Goal: Task Accomplishment & Management: Manage account settings

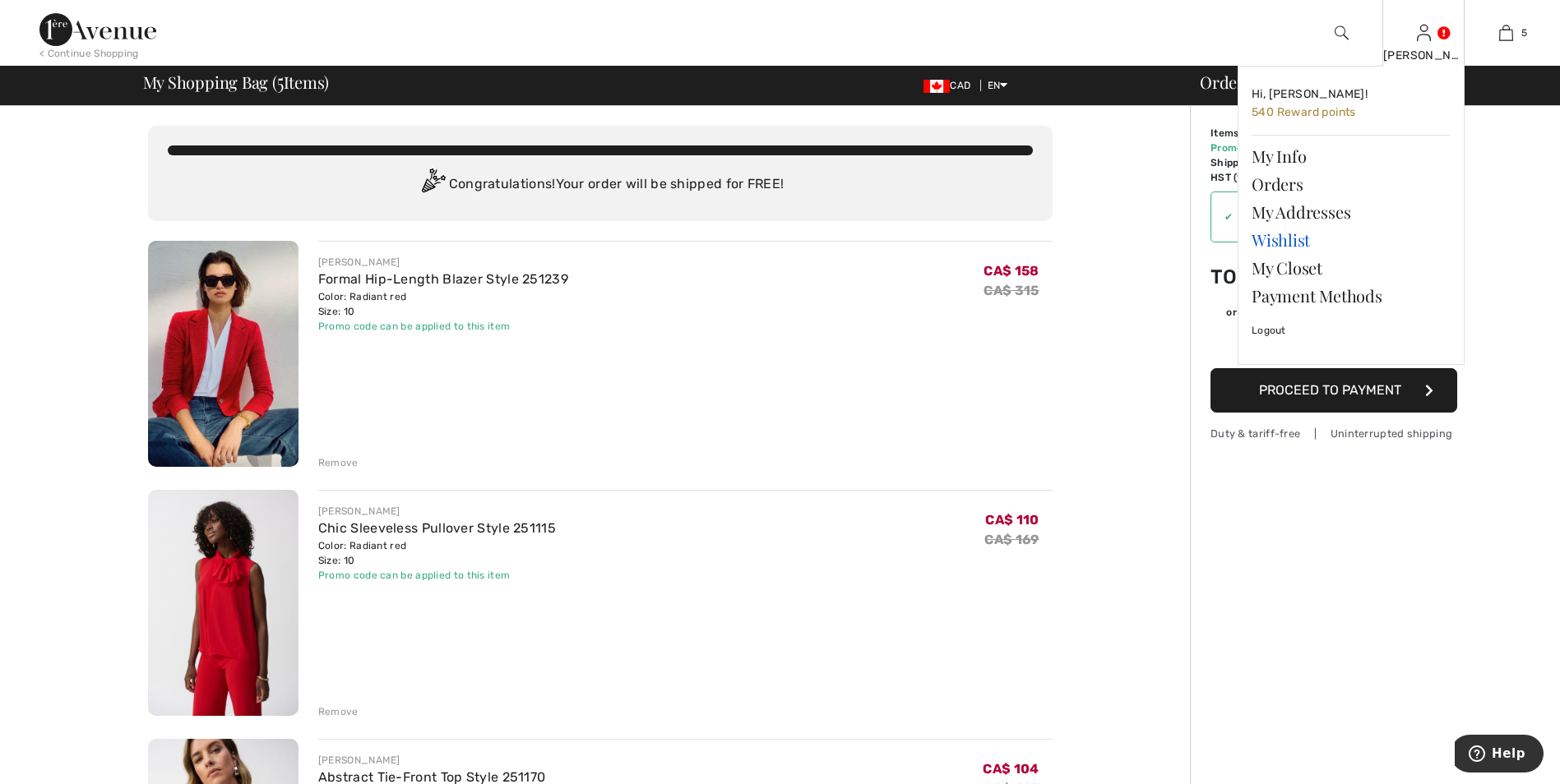
click at [1304, 240] on link "Wishlist" at bounding box center [1350, 240] width 199 height 28
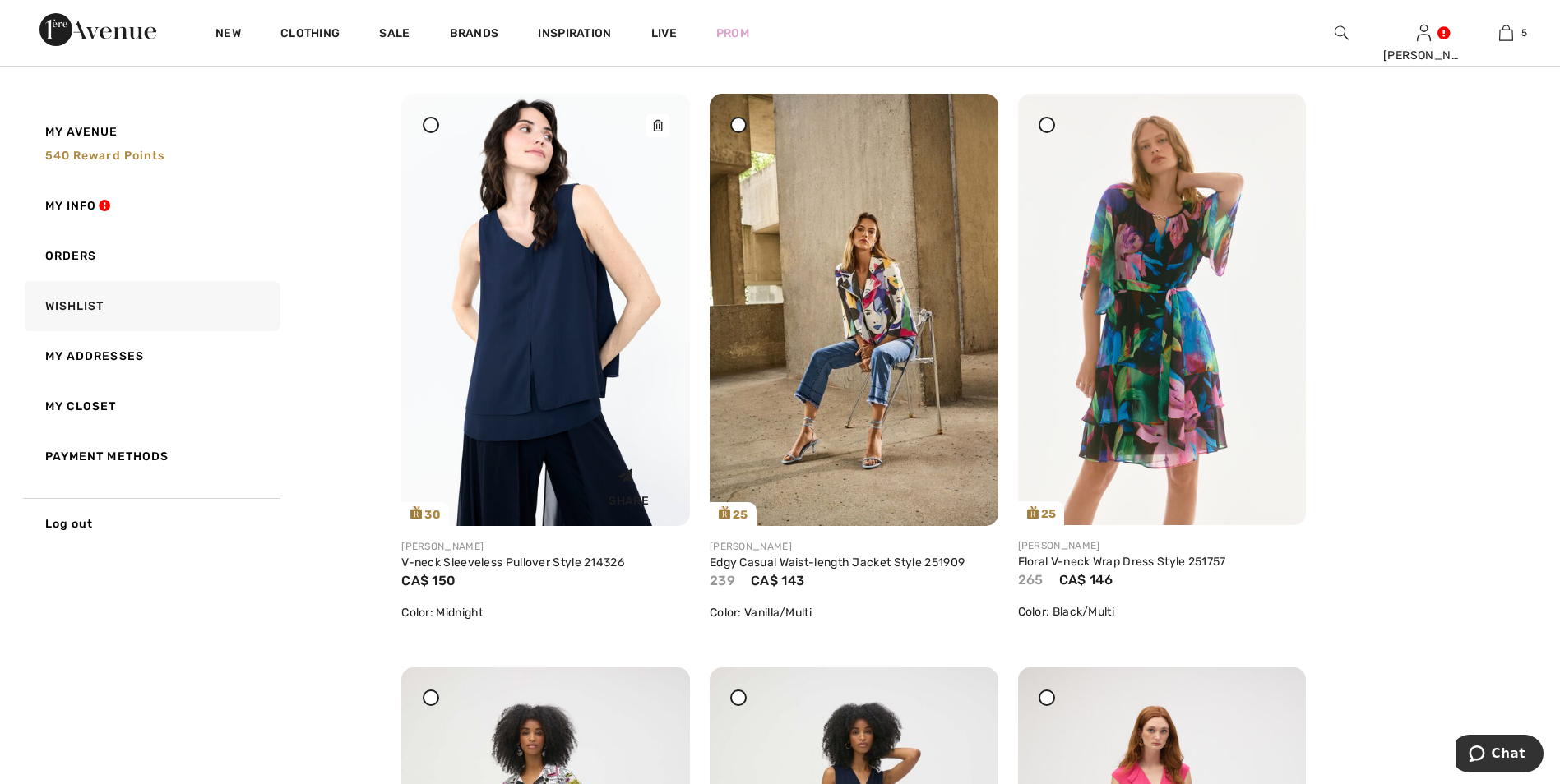
scroll to position [246, 0]
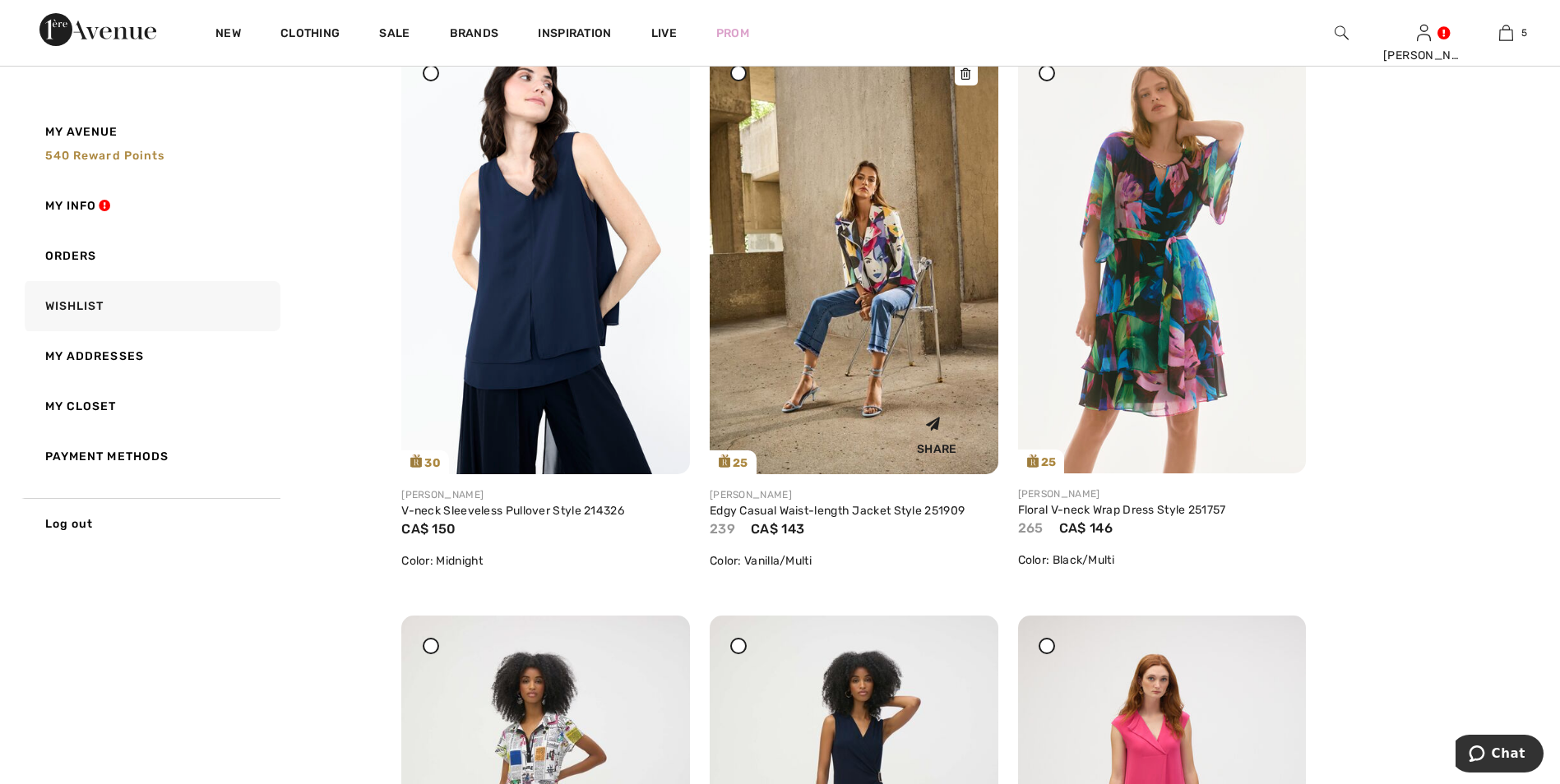
drag, startPoint x: 655, startPoint y: 76, endPoint x: 867, endPoint y: 84, distance: 212.2
click at [655, 60] on icon at bounding box center [658, 53] width 10 height 12
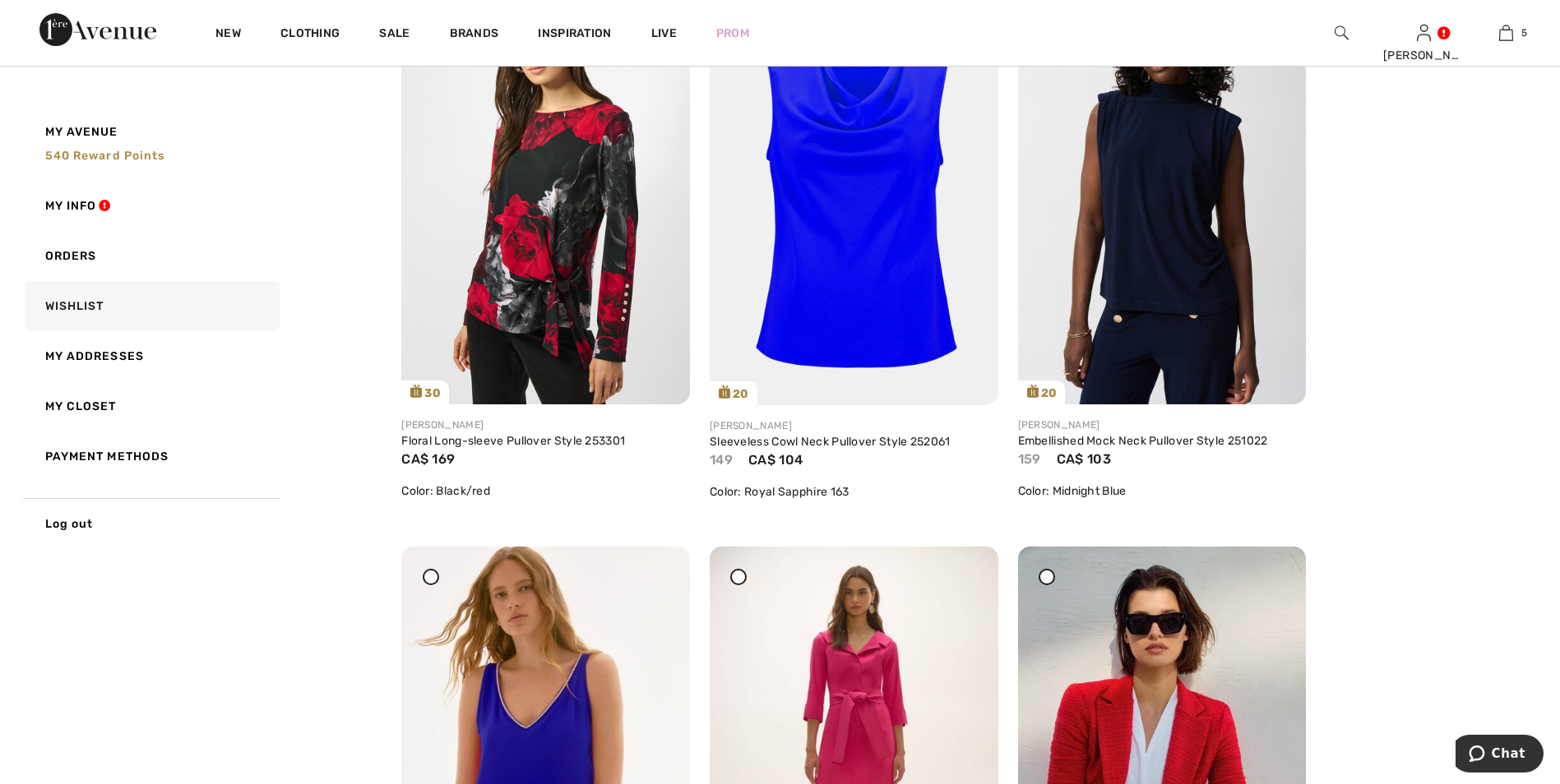
scroll to position [4193, 0]
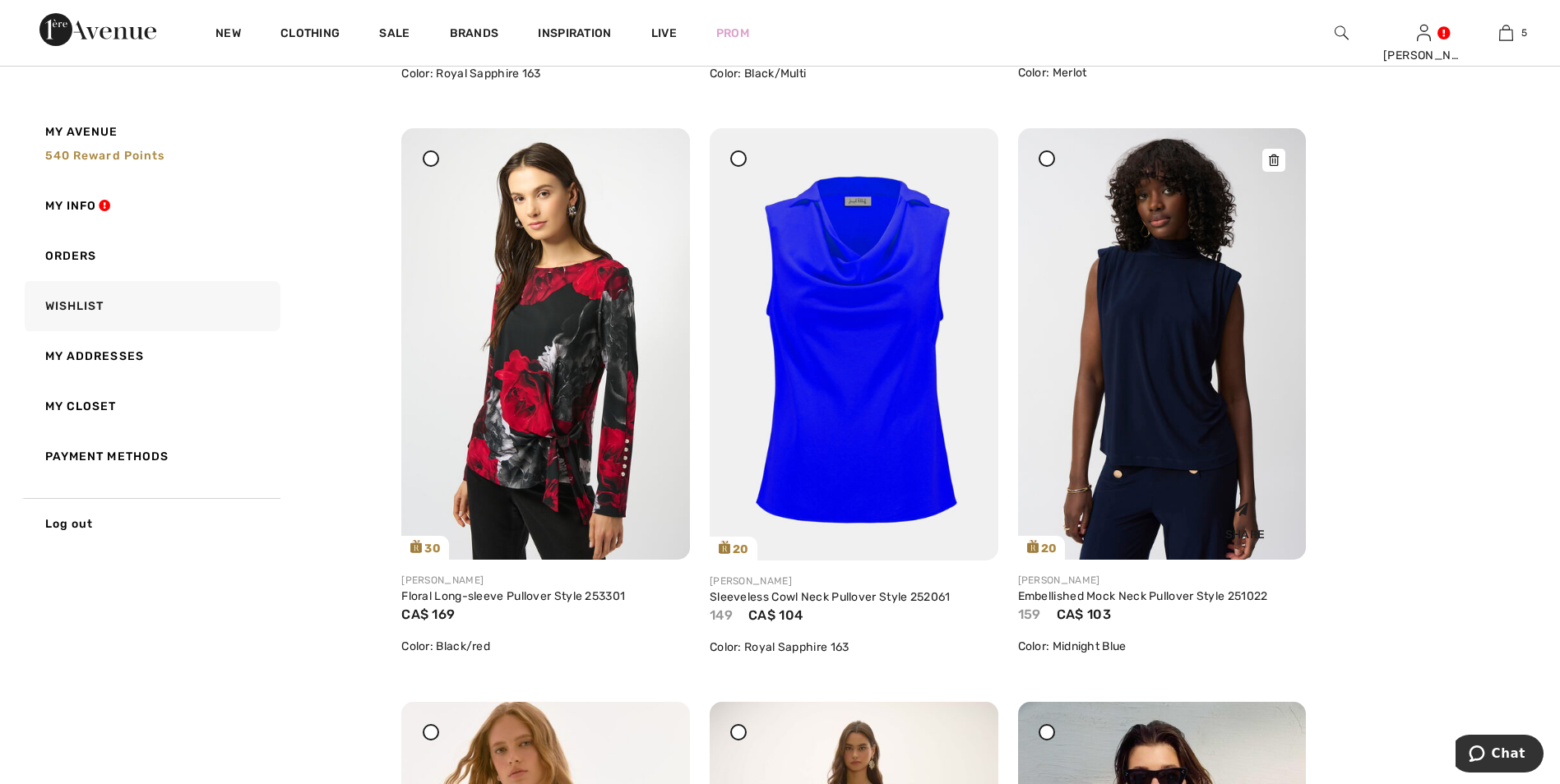
click at [1154, 364] on img at bounding box center [1162, 343] width 289 height 431
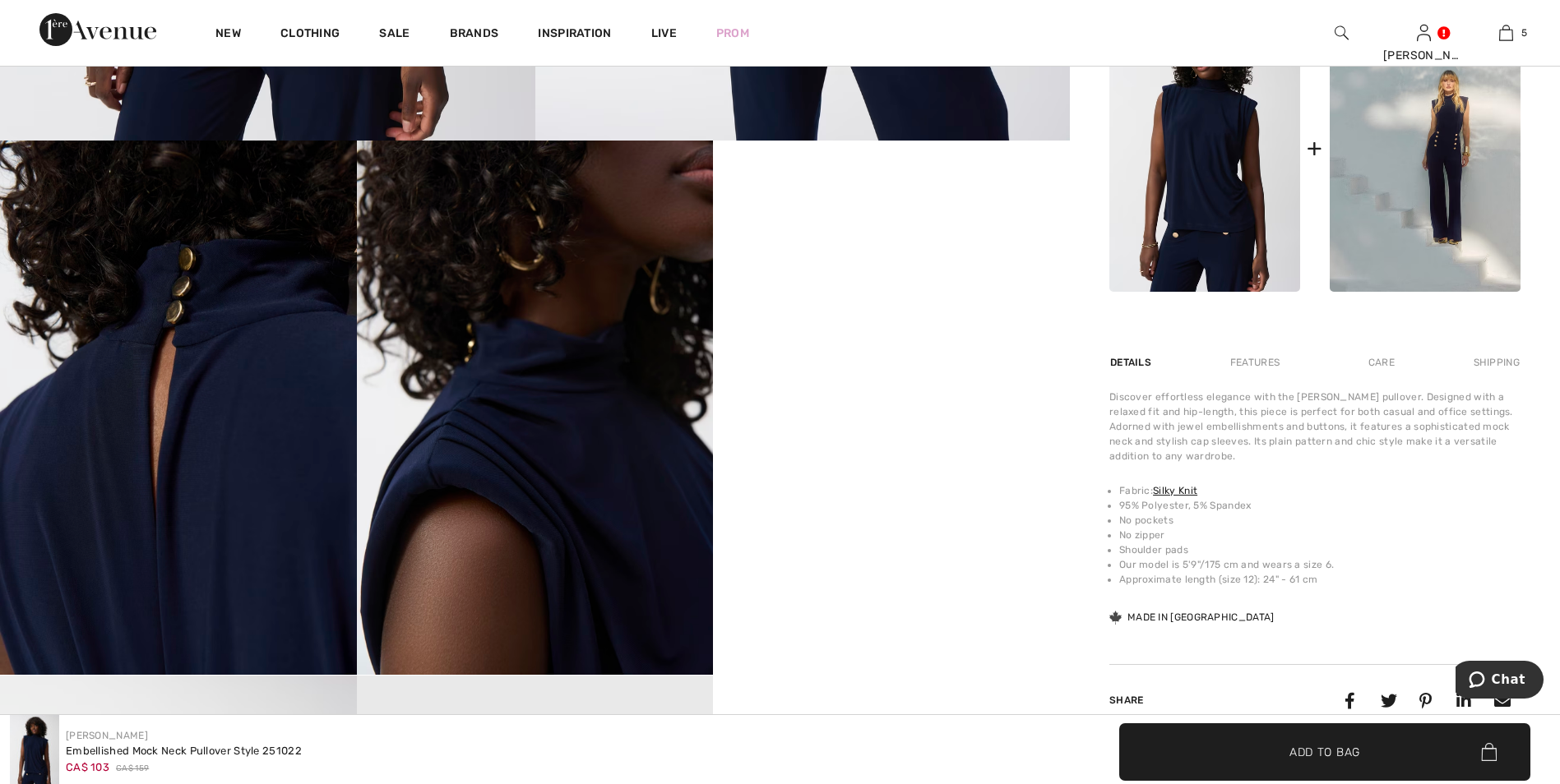
scroll to position [904, 0]
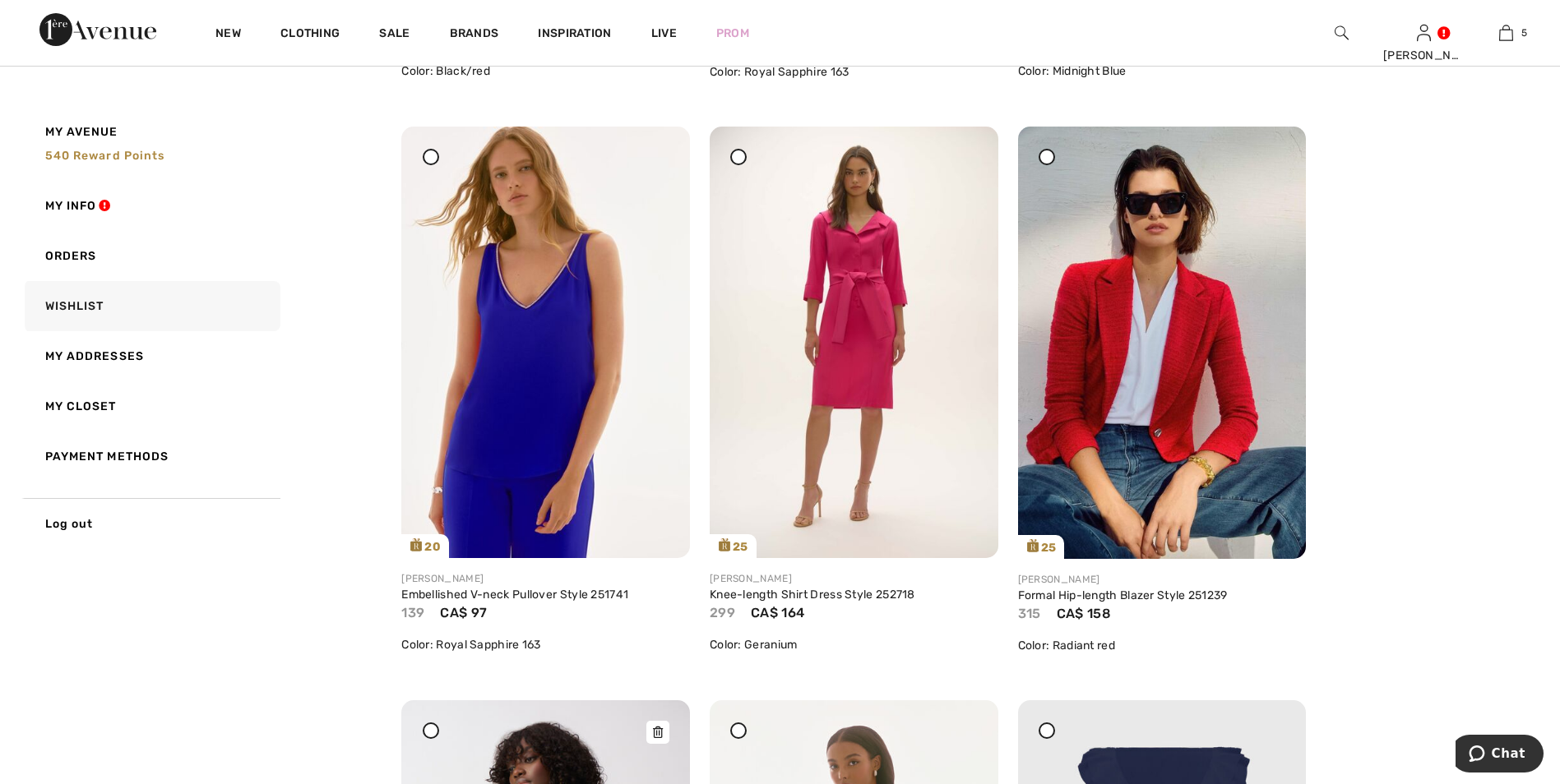
scroll to position [5262, 0]
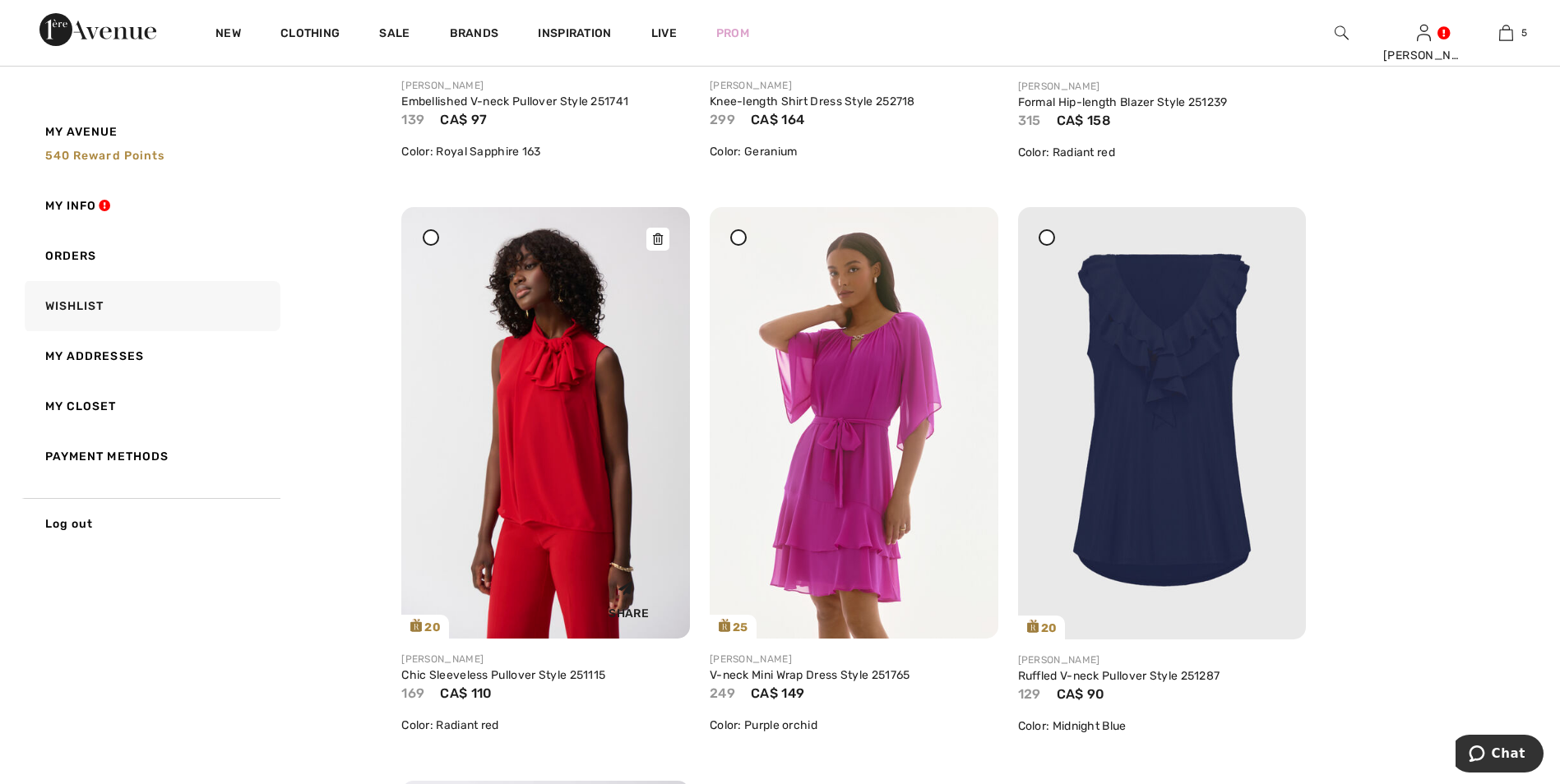
click at [566, 464] on img at bounding box center [545, 422] width 289 height 431
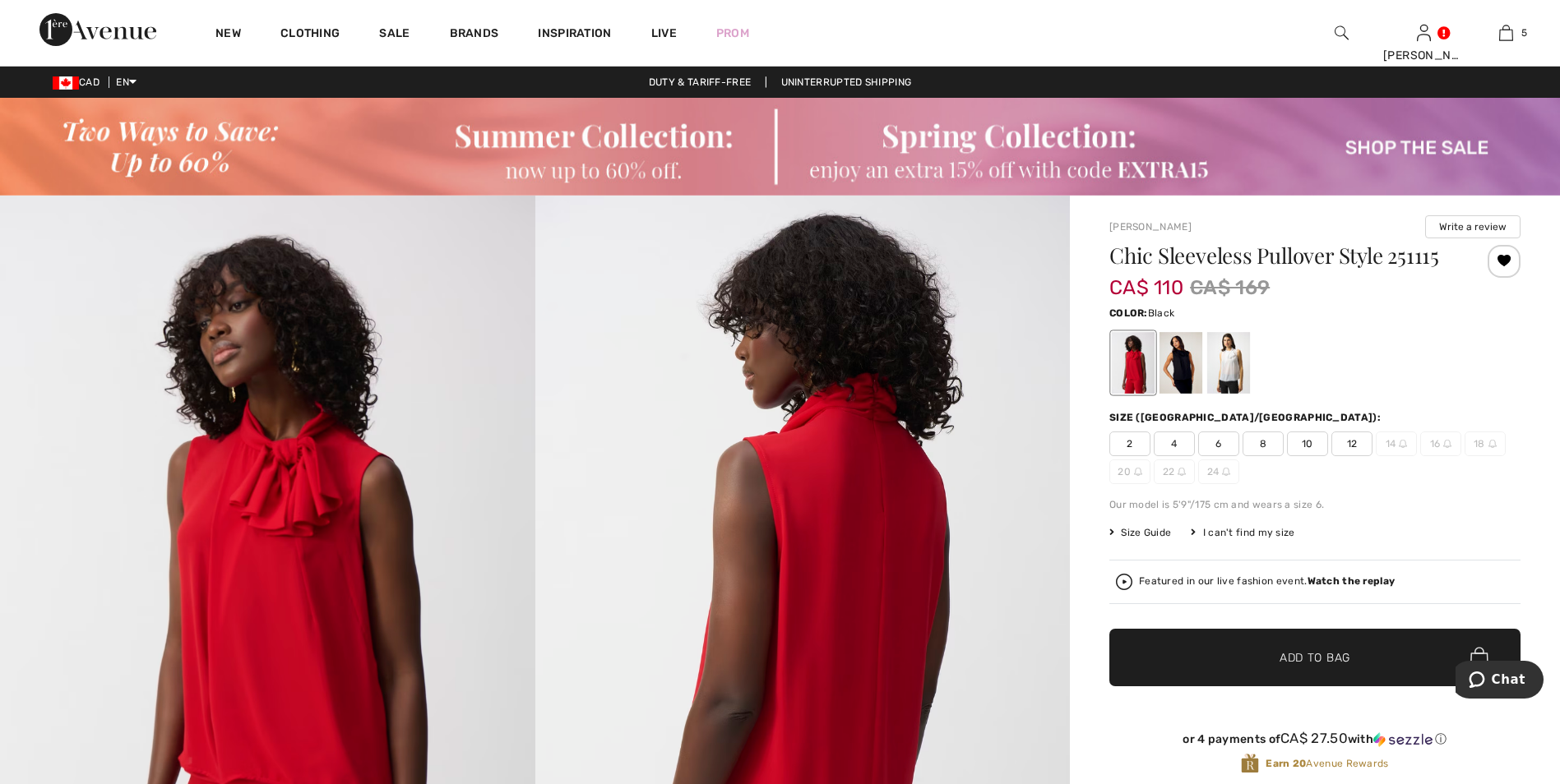
click at [1173, 367] on div at bounding box center [1181, 363] width 43 height 61
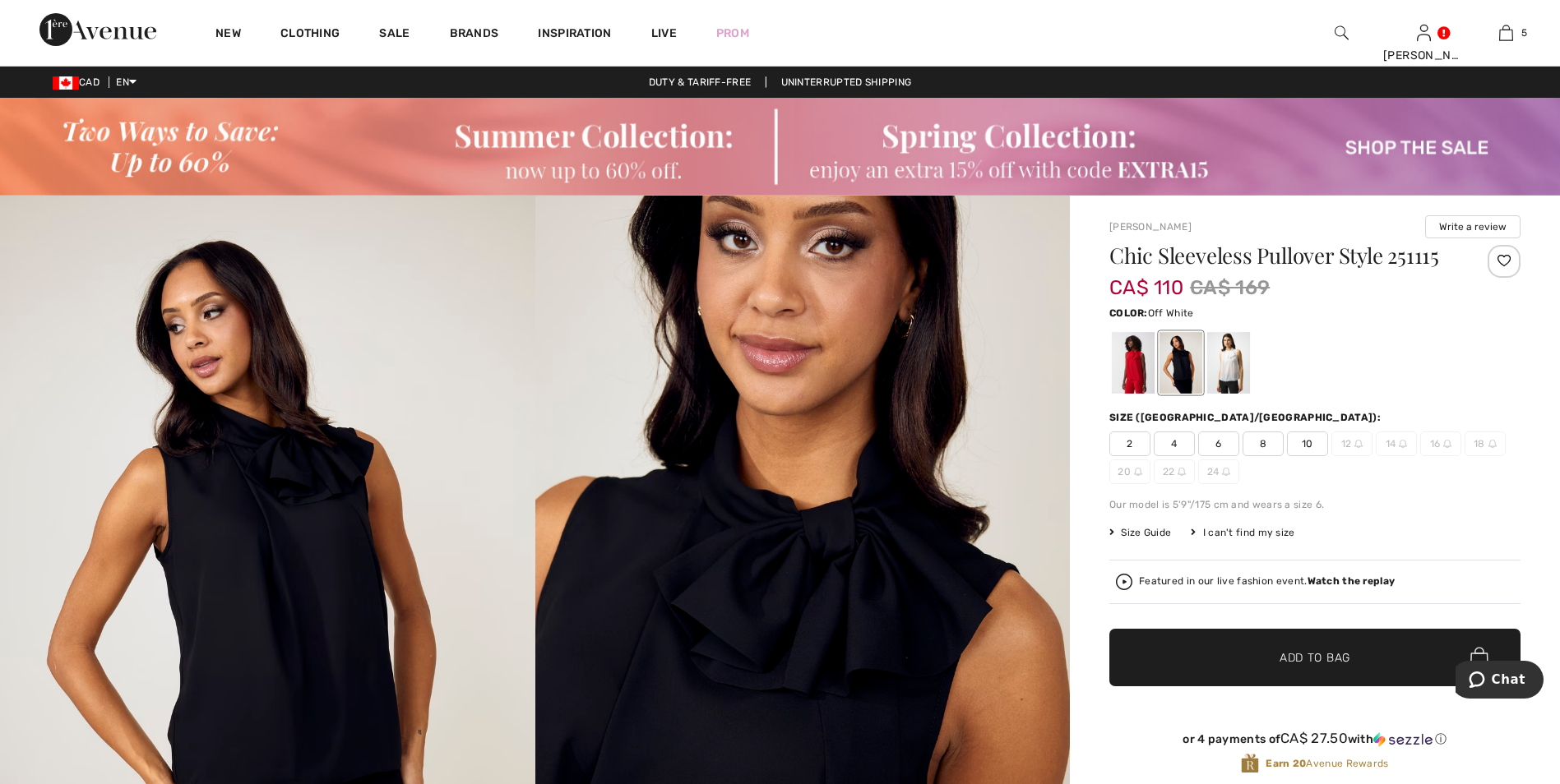
click at [1235, 376] on div at bounding box center [1228, 363] width 43 height 61
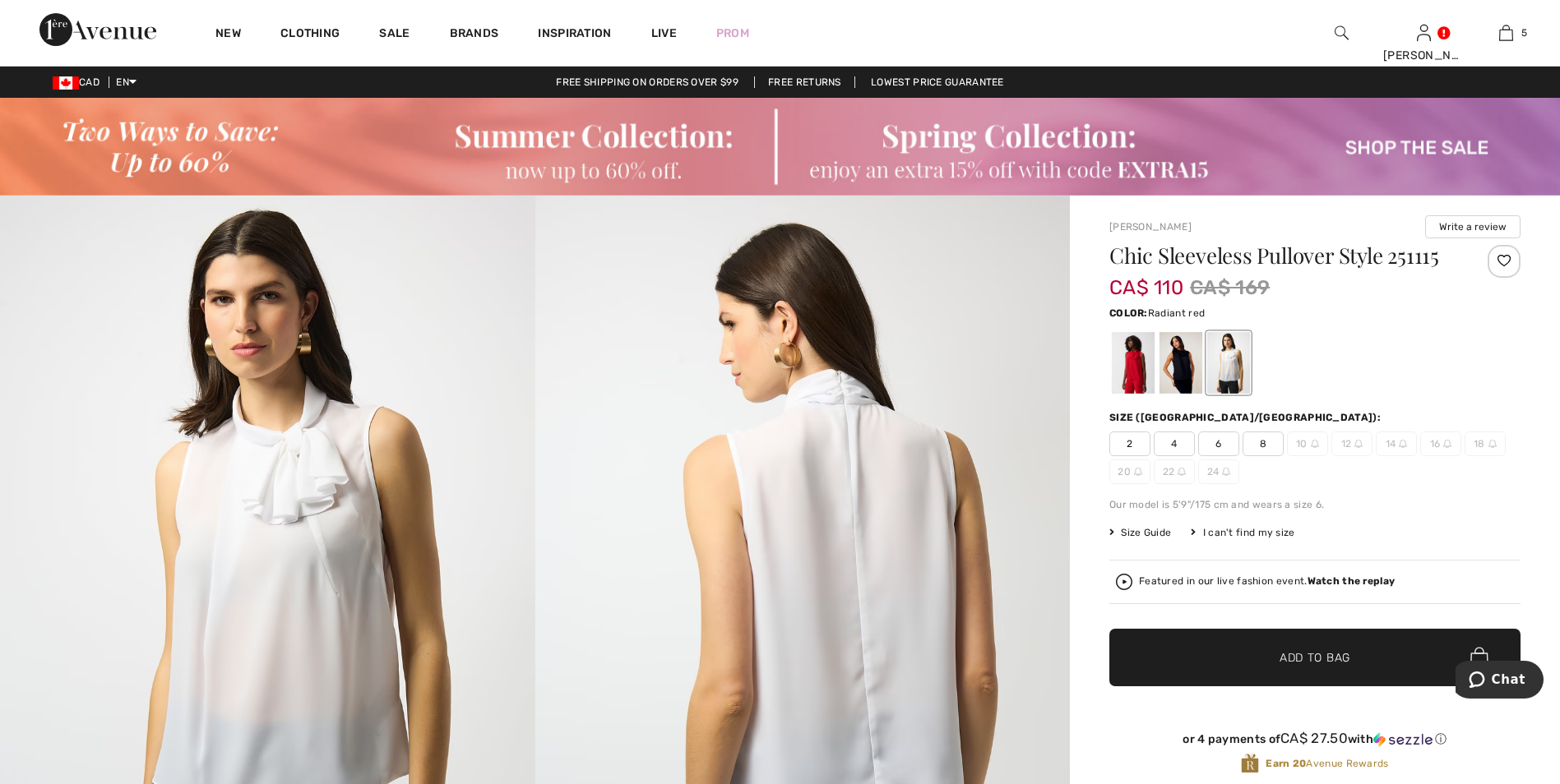
click at [1129, 381] on div at bounding box center [1133, 363] width 43 height 61
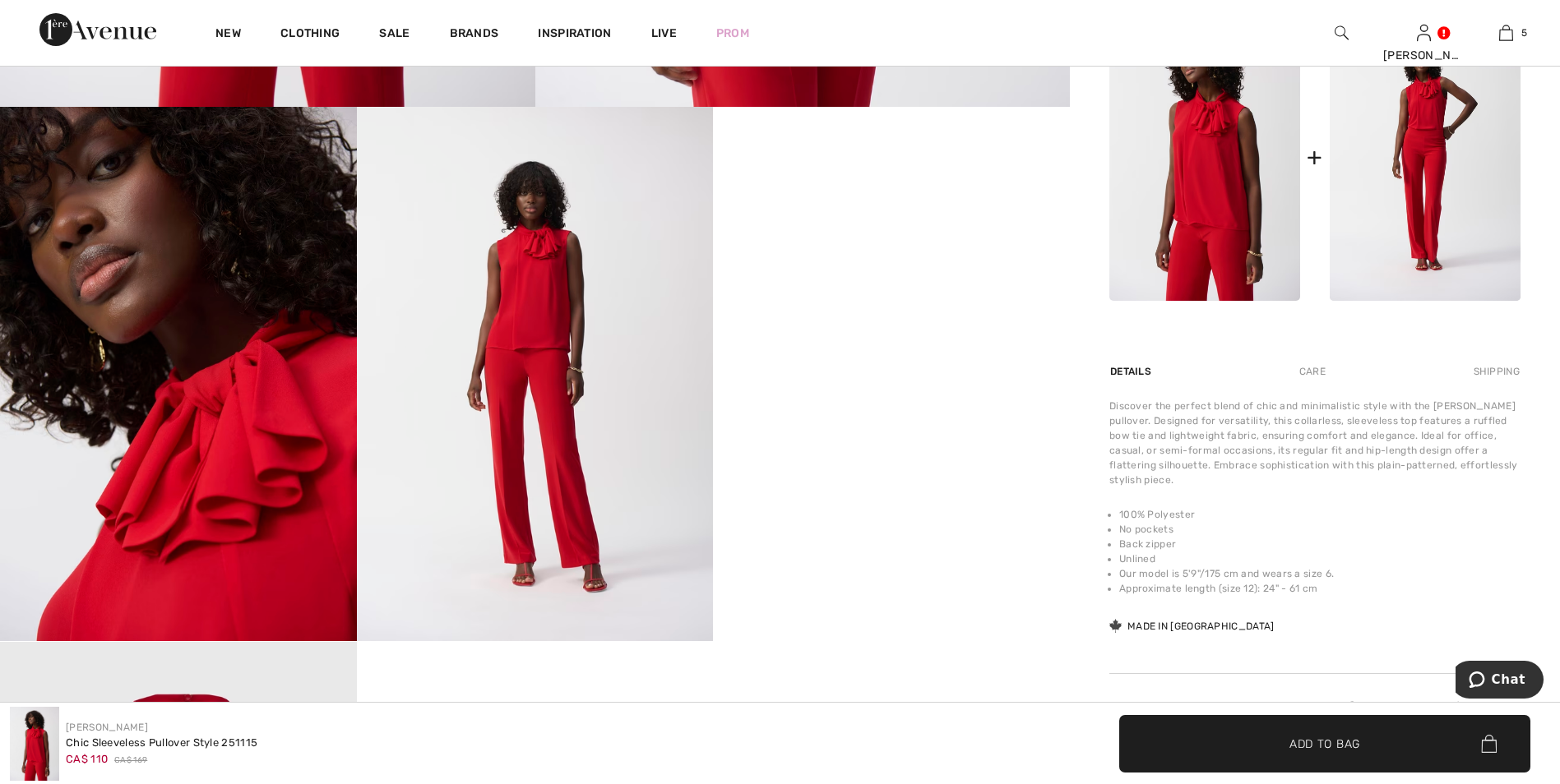
scroll to position [904, 0]
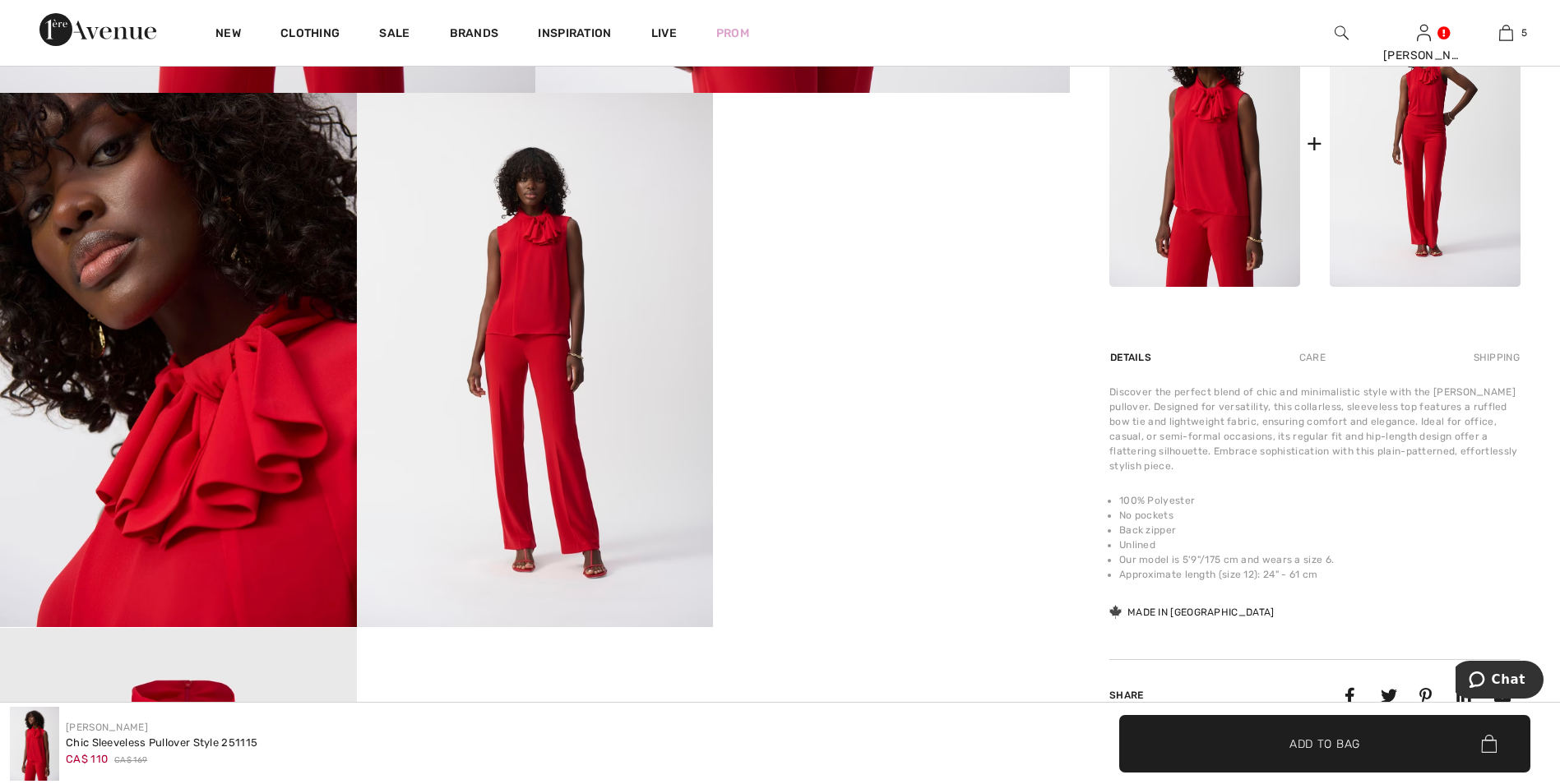
click at [556, 354] on img at bounding box center [536, 359] width 357 height 534
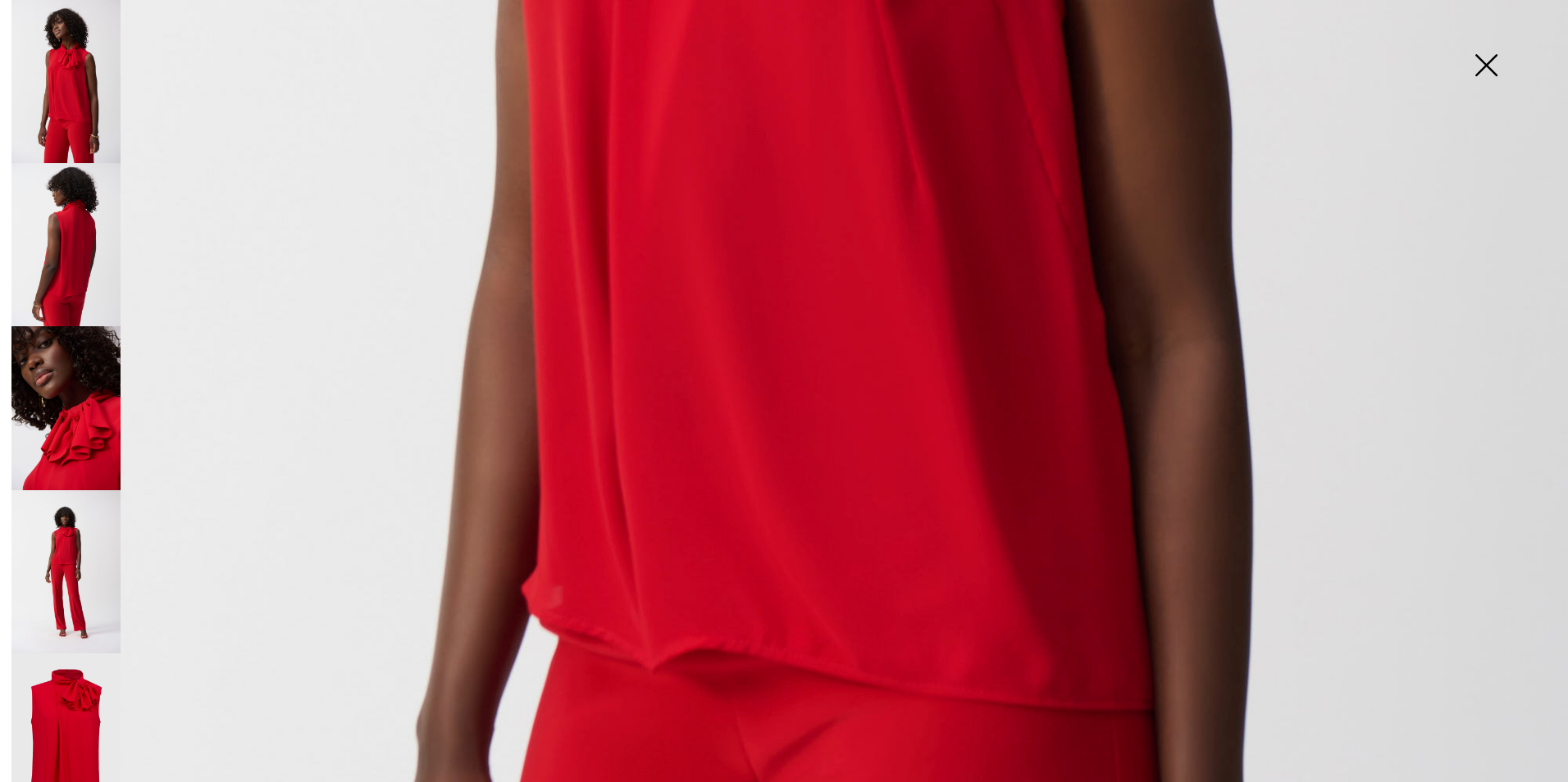
scroll to position [1057, 0]
click at [84, 420] on img at bounding box center [66, 407] width 109 height 164
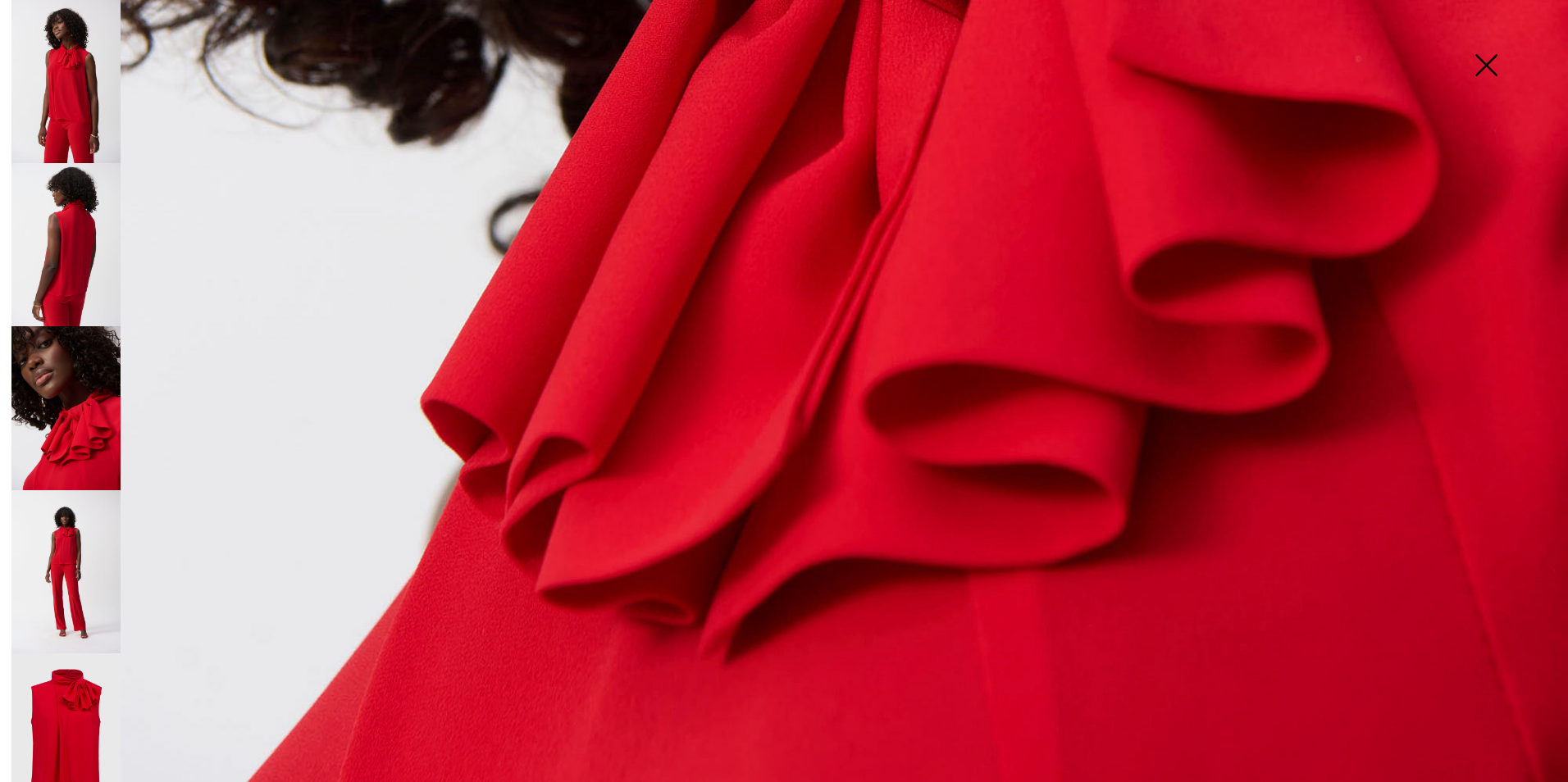
scroll to position [1467, 0]
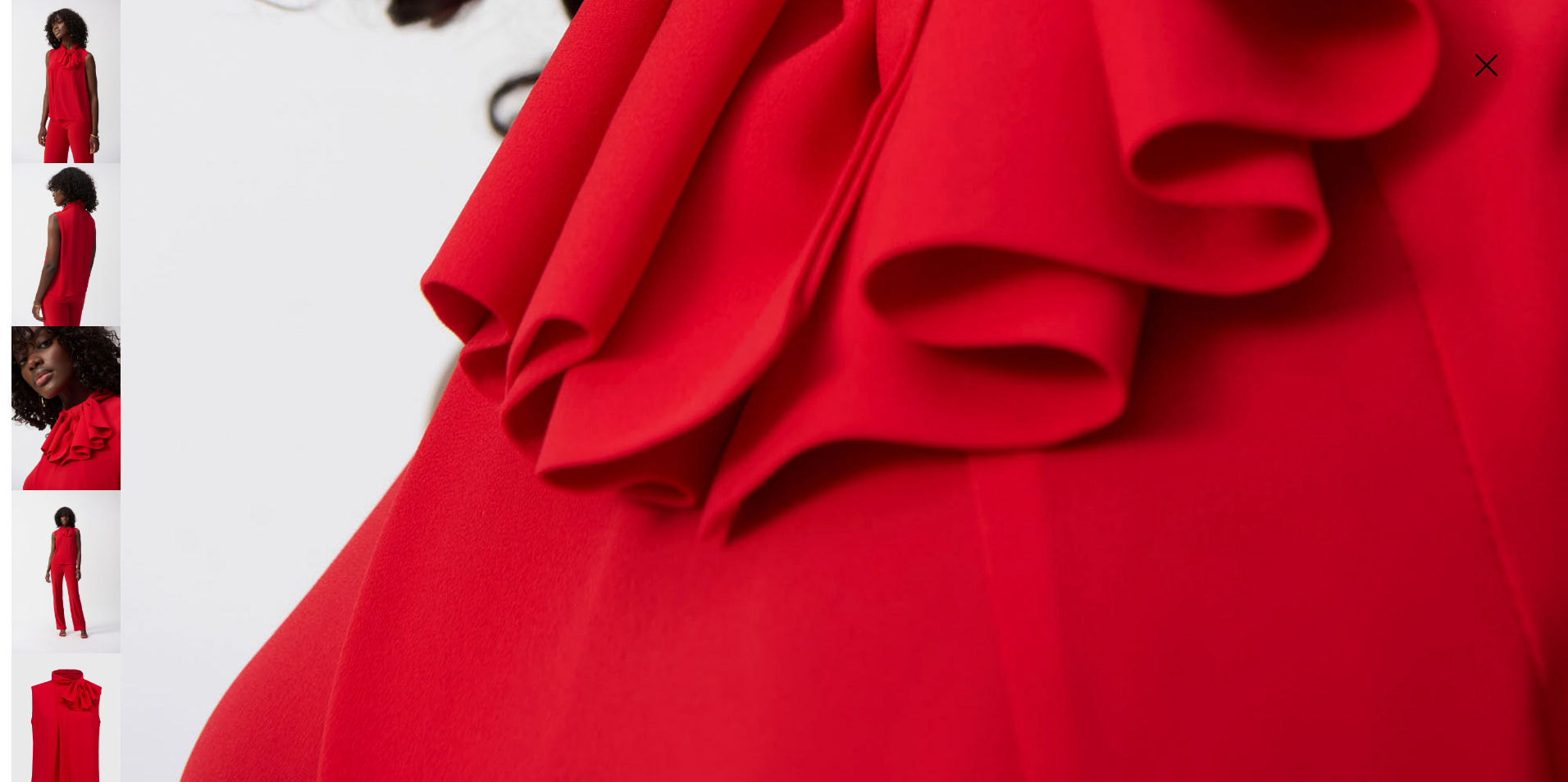
click at [90, 103] on img at bounding box center [66, 81] width 109 height 164
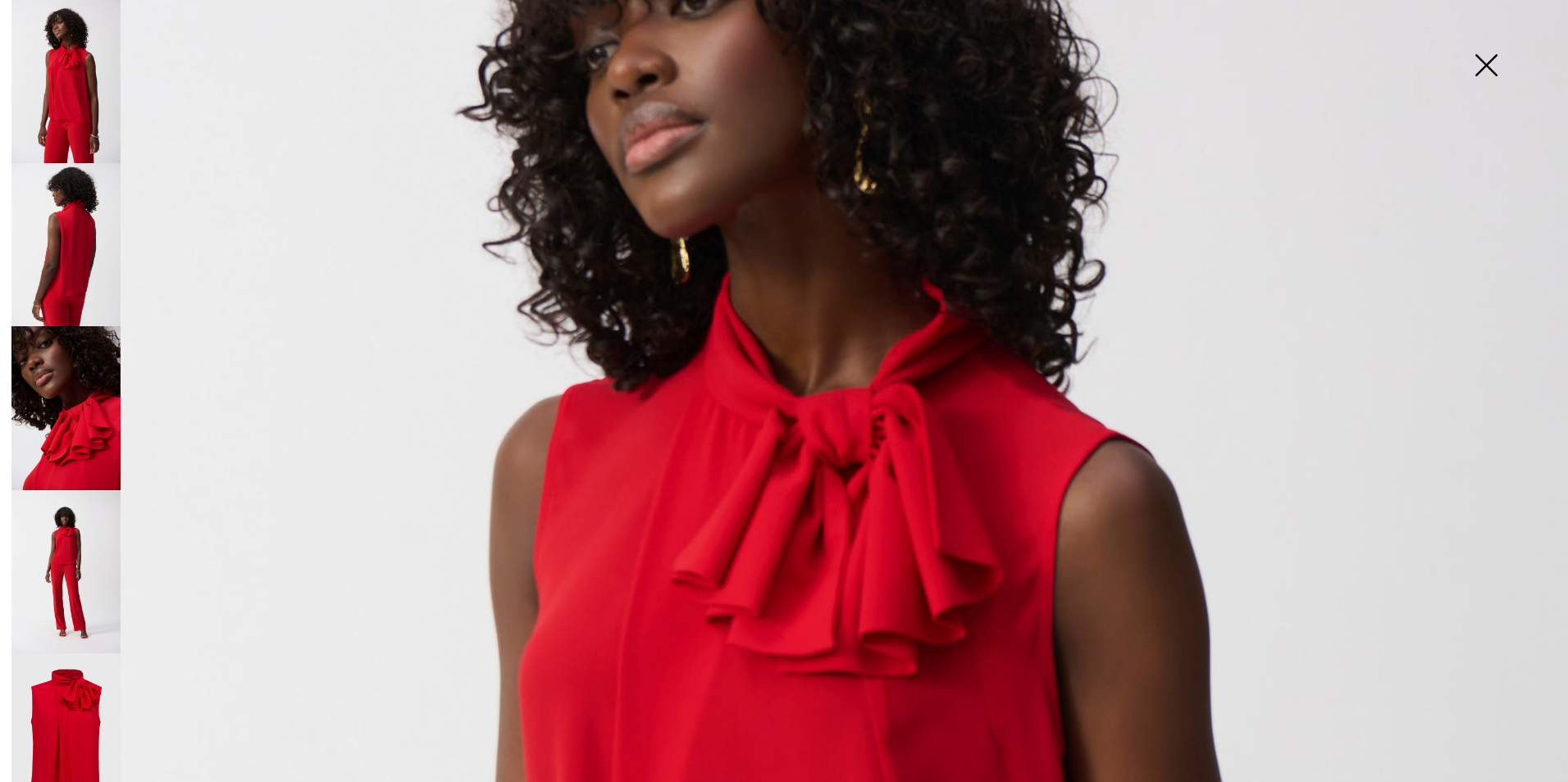
scroll to position [73, 0]
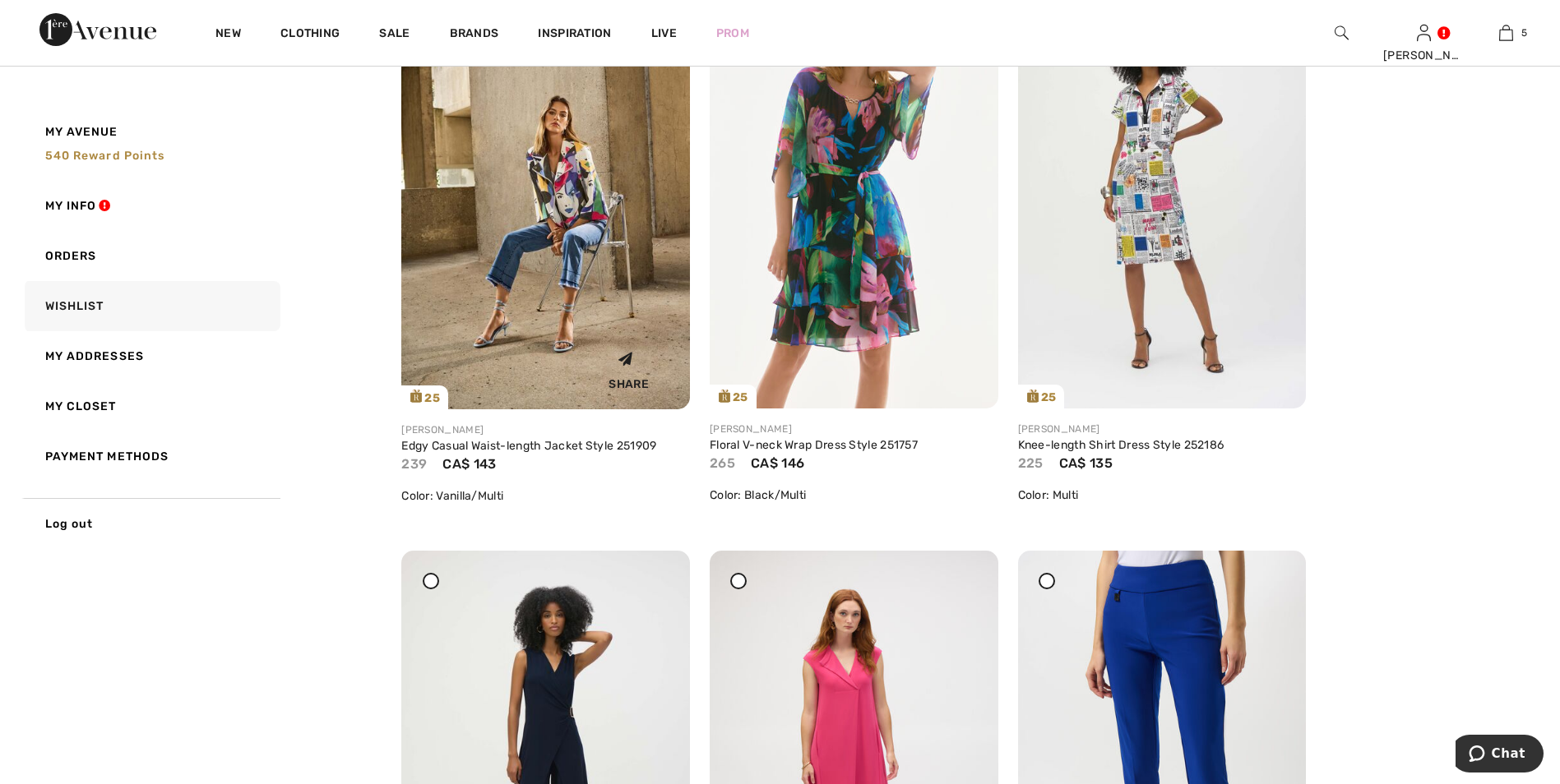
scroll to position [329, 0]
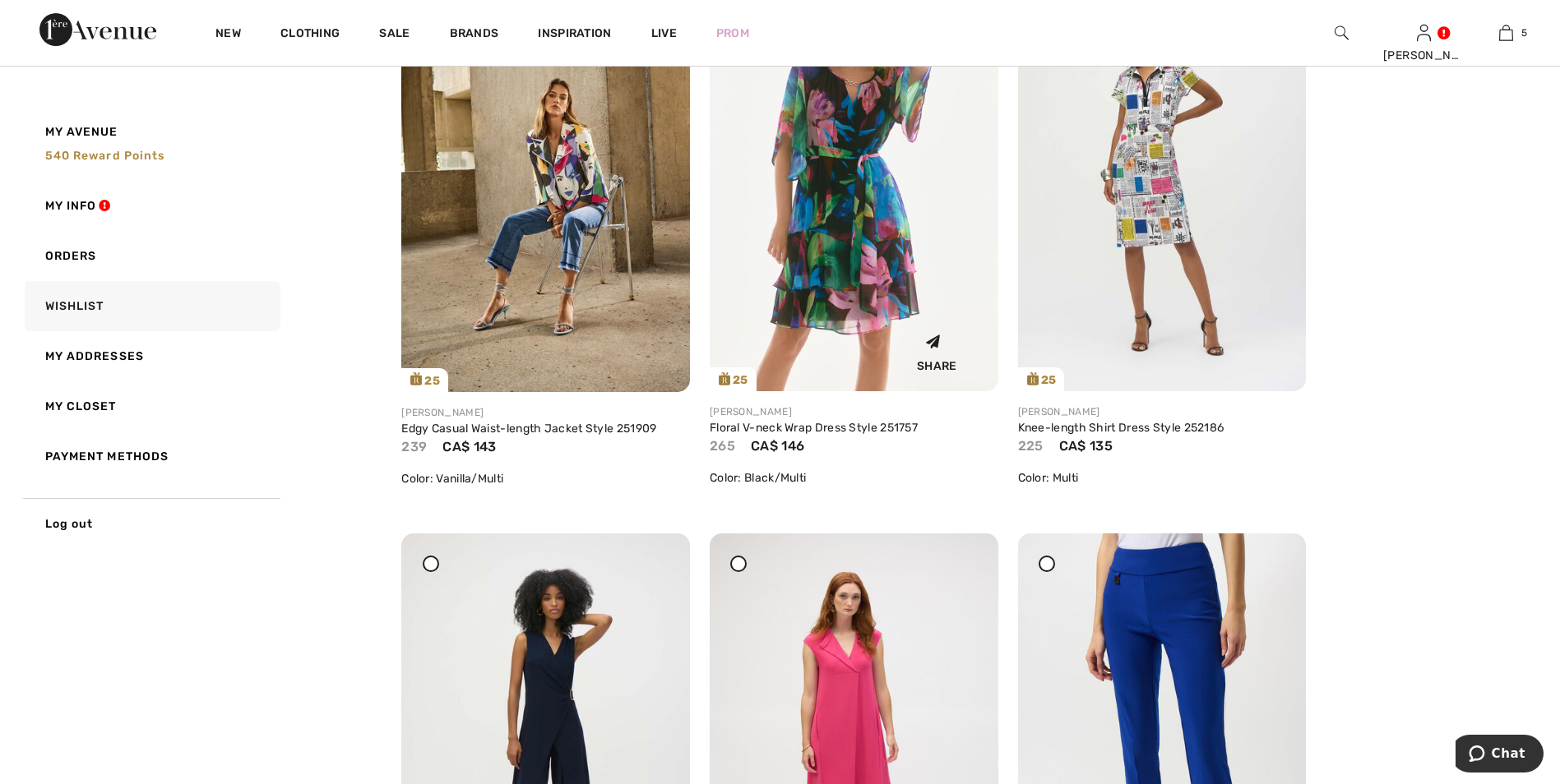
click at [809, 252] on img at bounding box center [854, 175] width 289 height 431
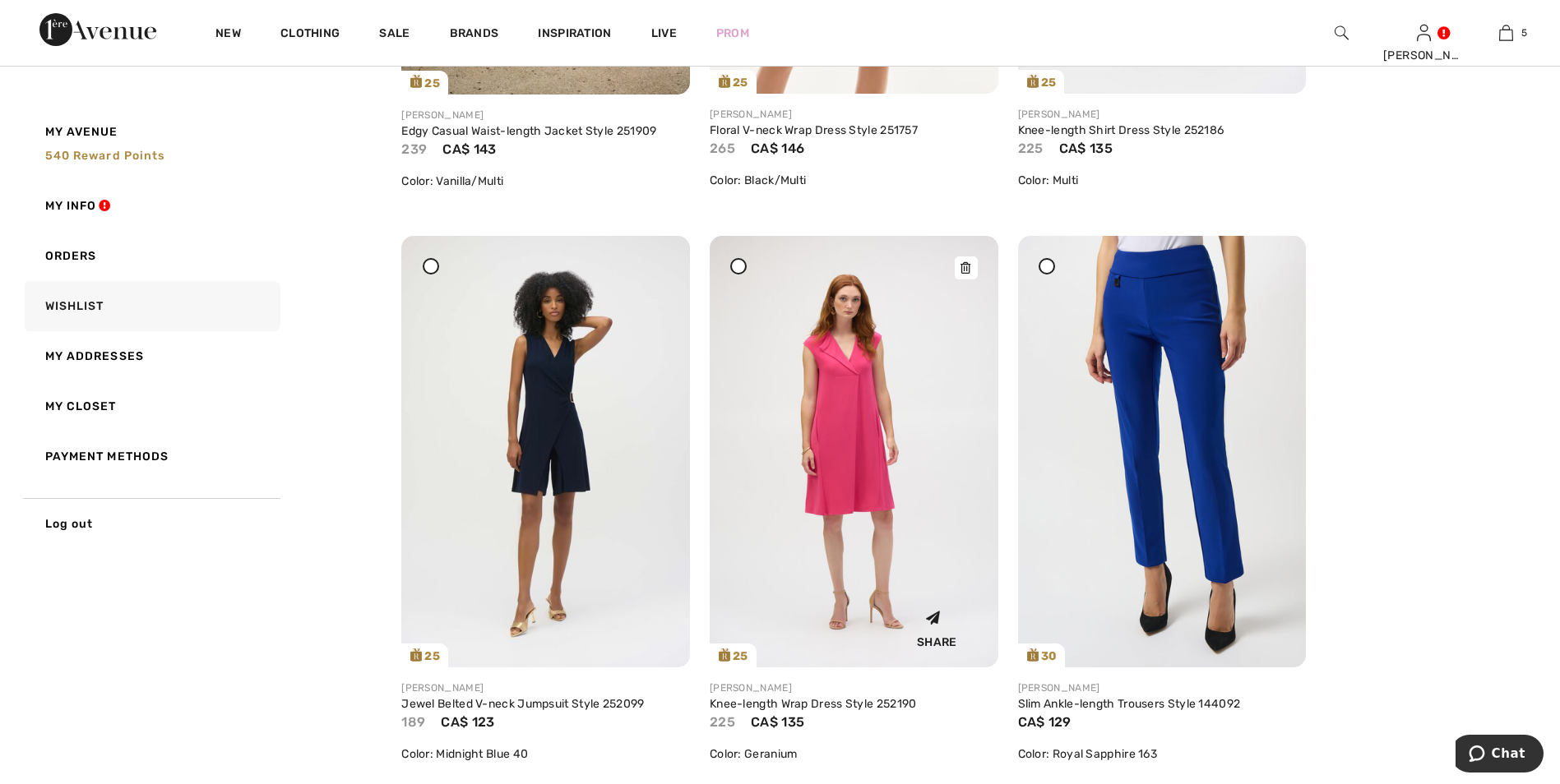
scroll to position [658, 0]
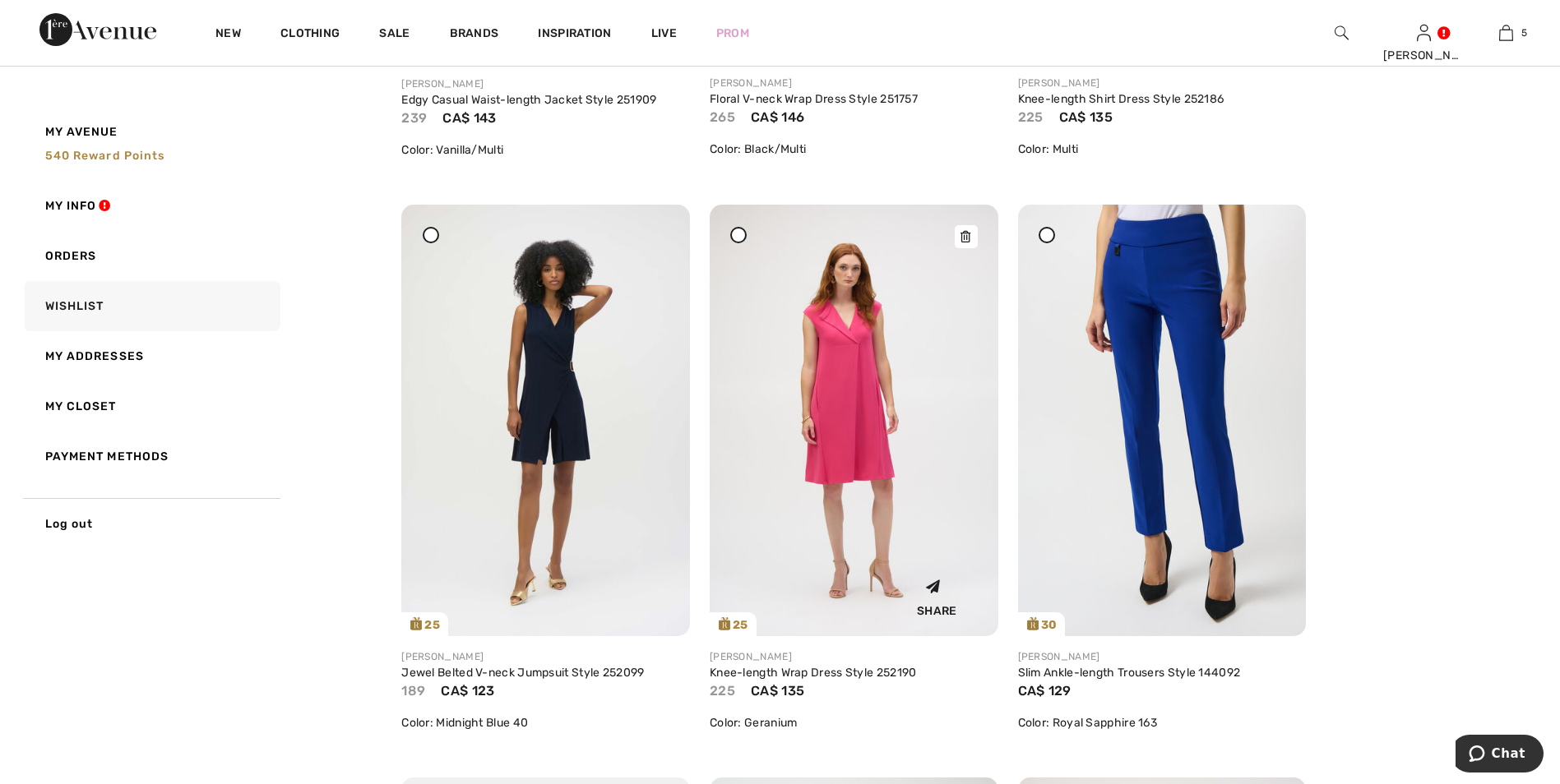
click at [845, 446] on img at bounding box center [854, 420] width 289 height 431
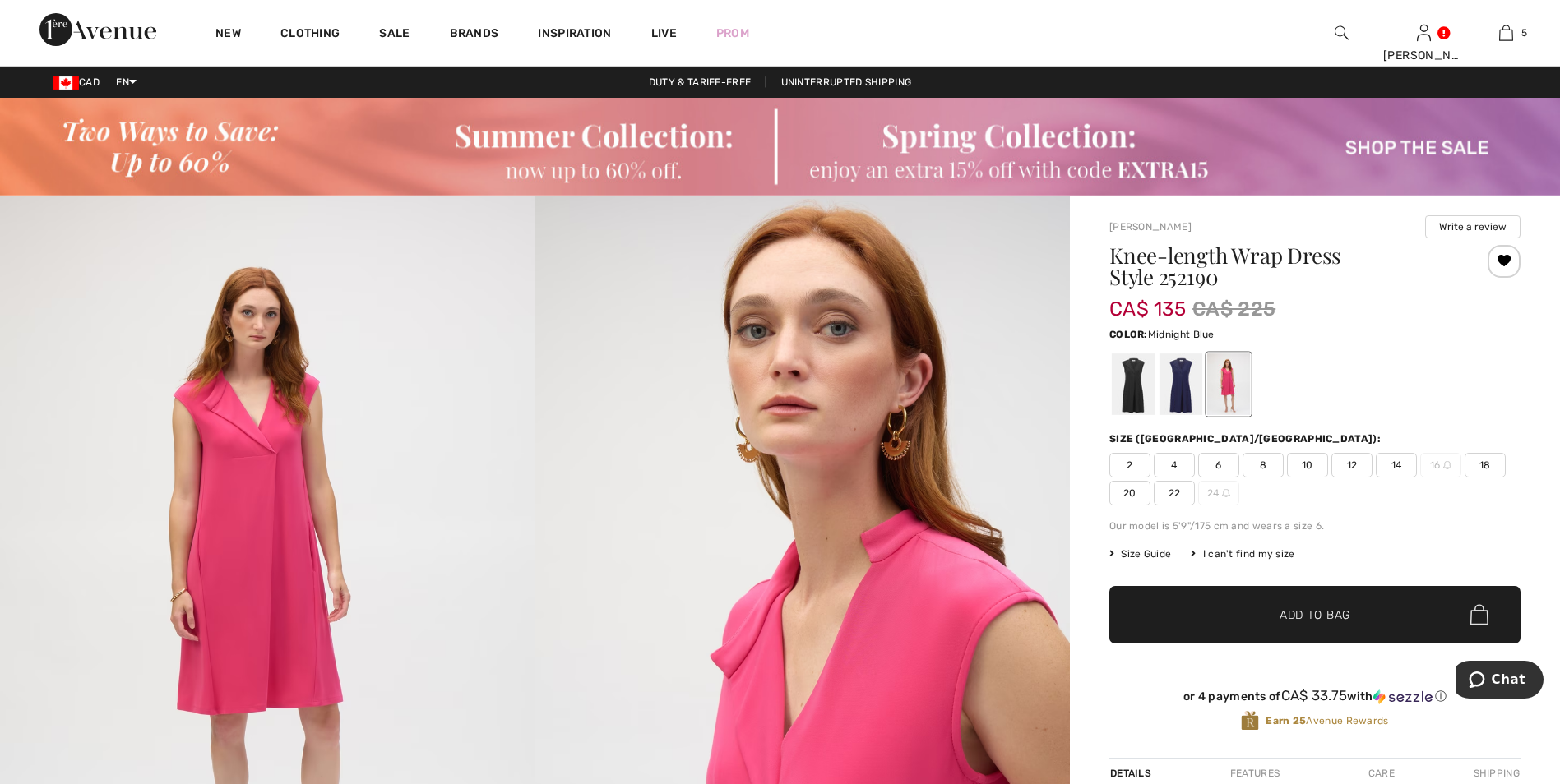
click at [1181, 387] on div at bounding box center [1181, 384] width 43 height 61
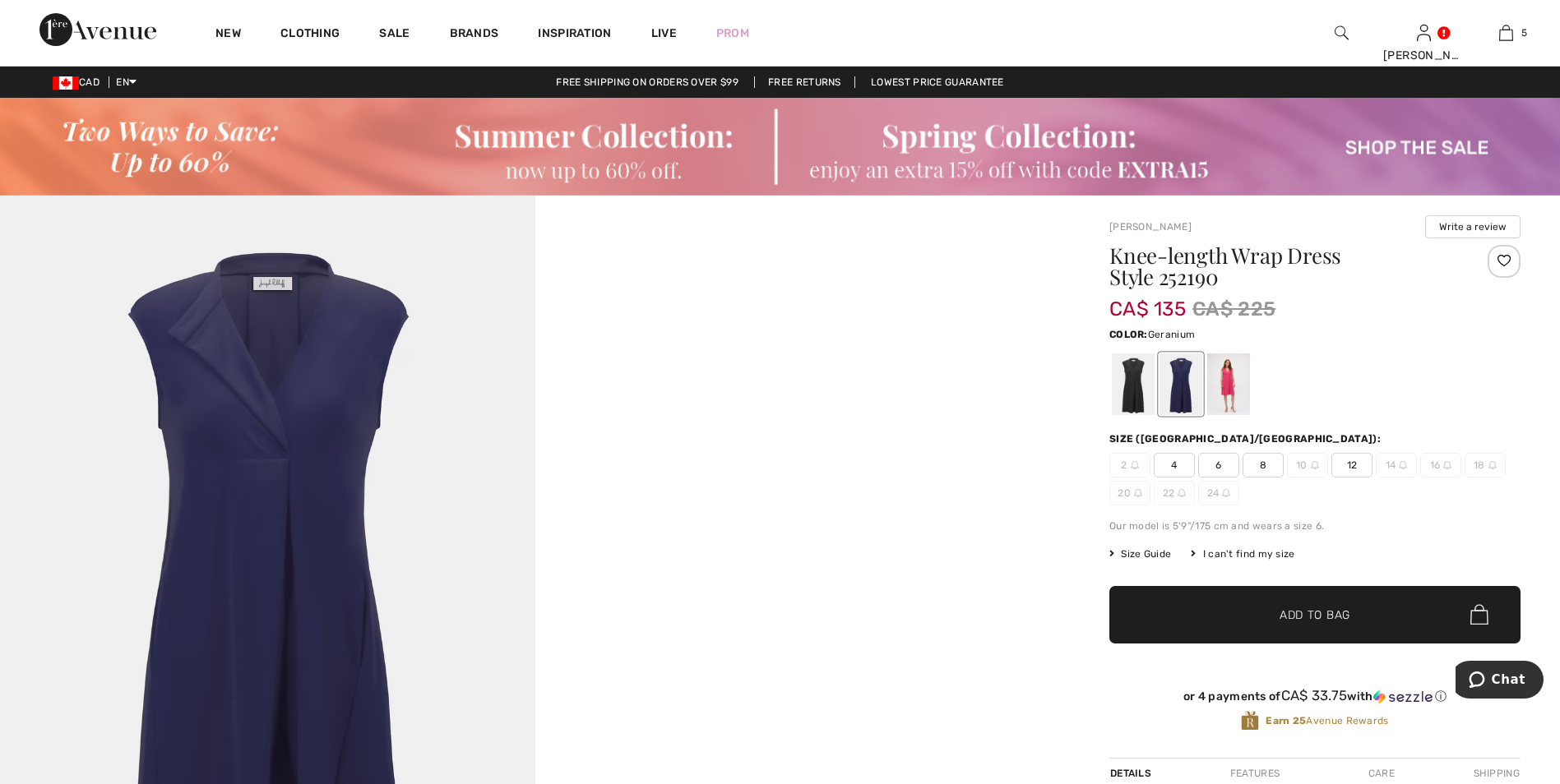
click at [1232, 395] on div at bounding box center [1228, 384] width 43 height 61
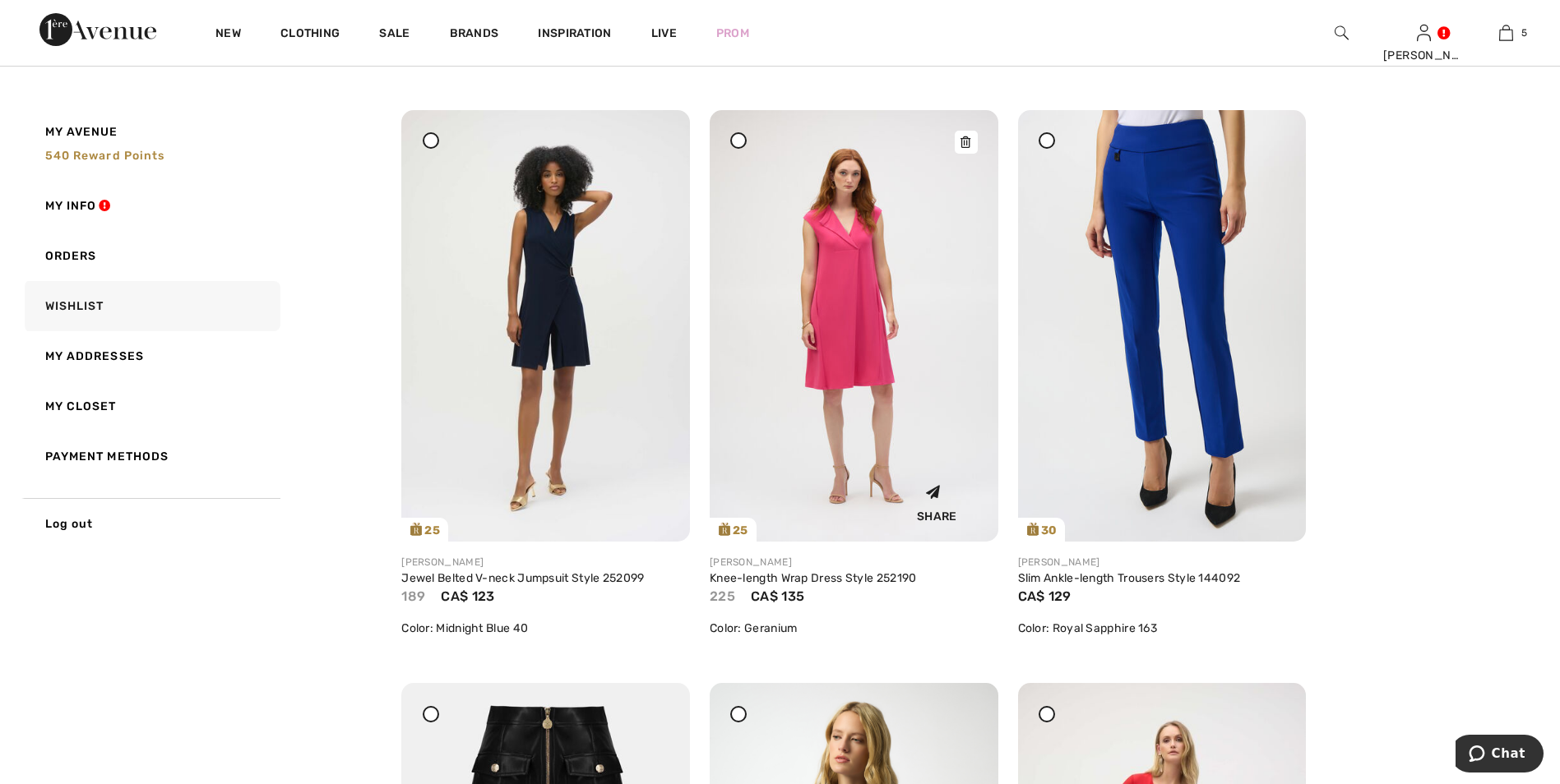
scroll to position [658, 0]
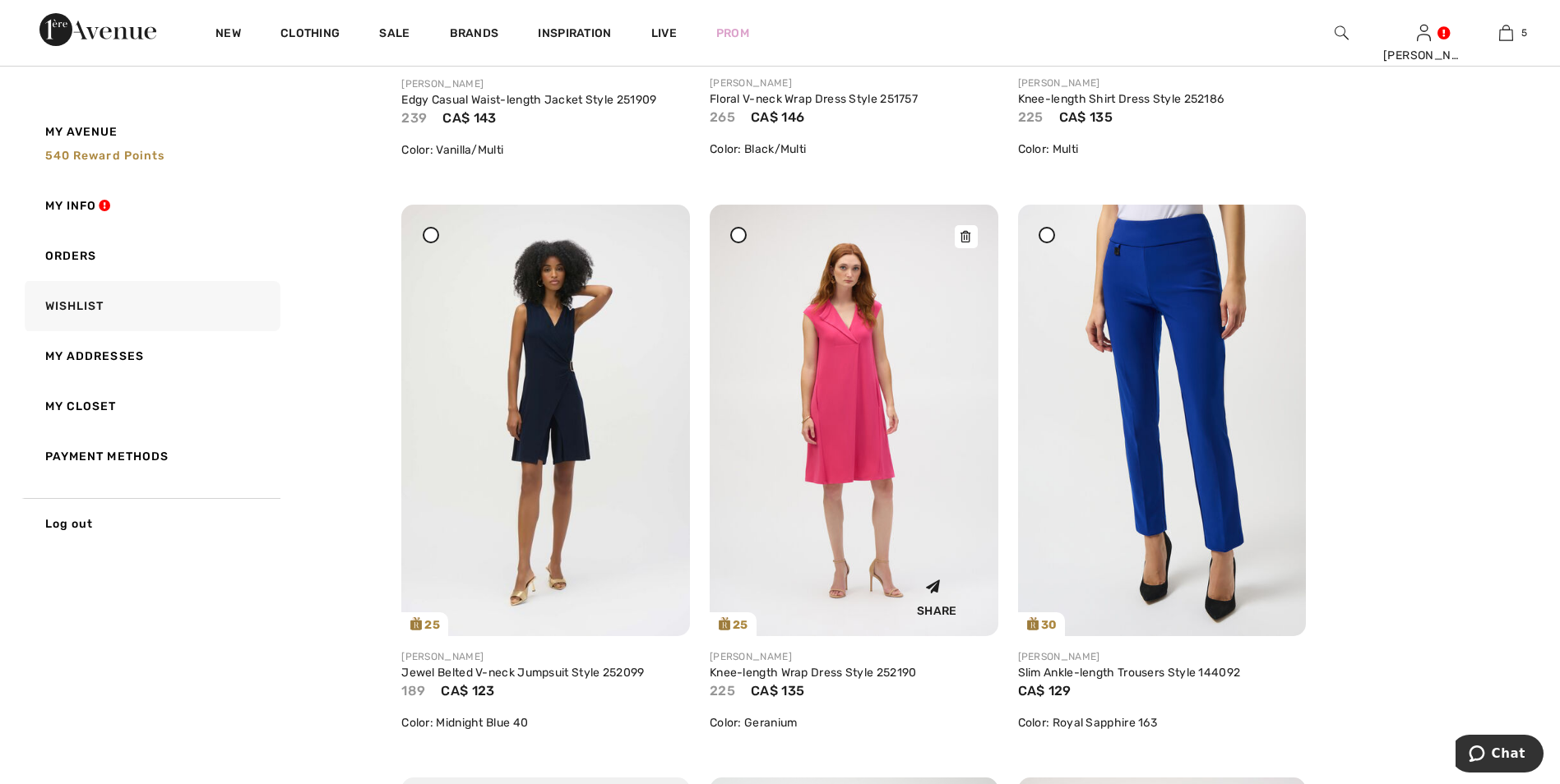
click at [965, 240] on icon at bounding box center [965, 236] width 10 height 12
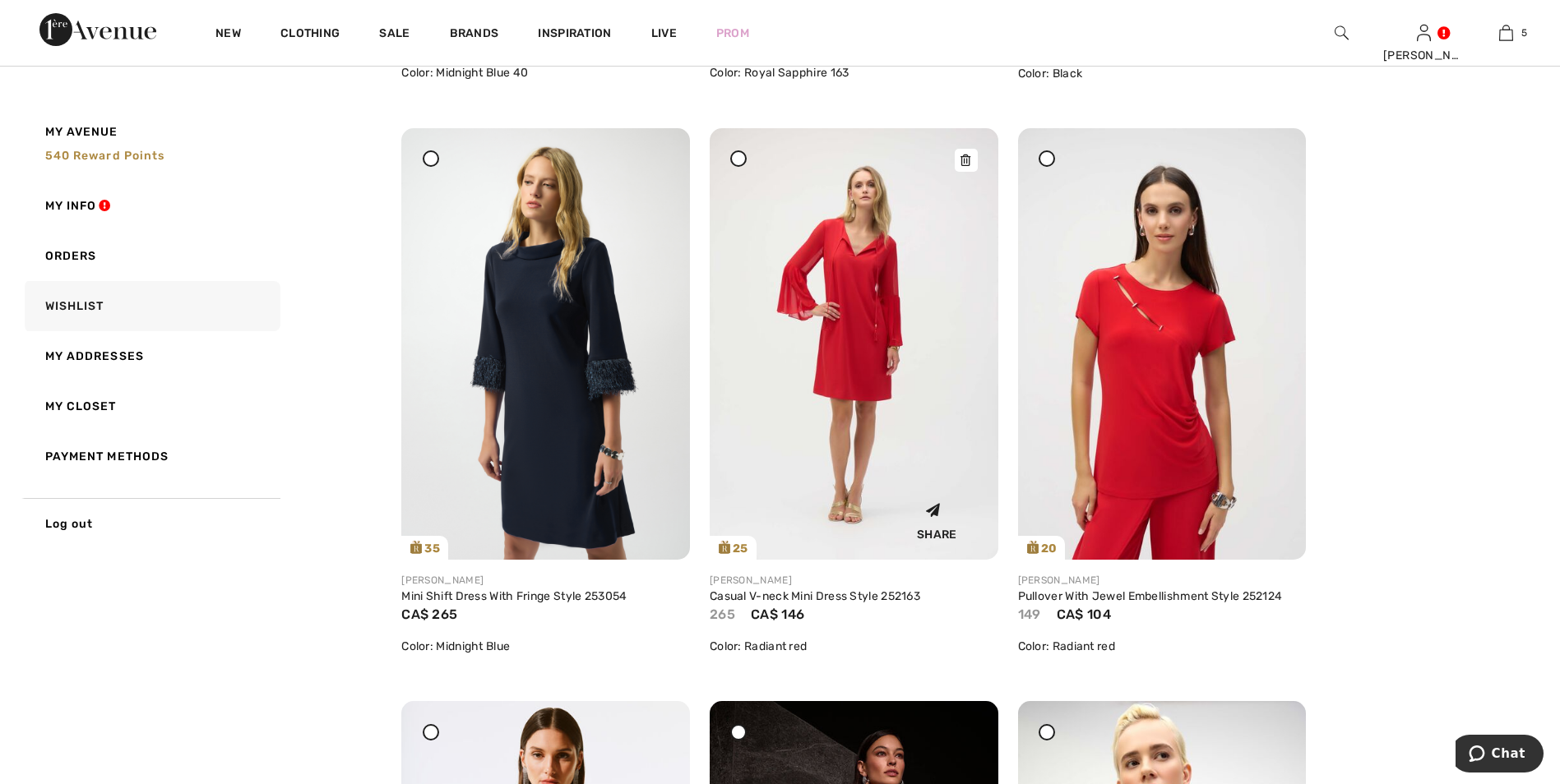
scroll to position [1315, 0]
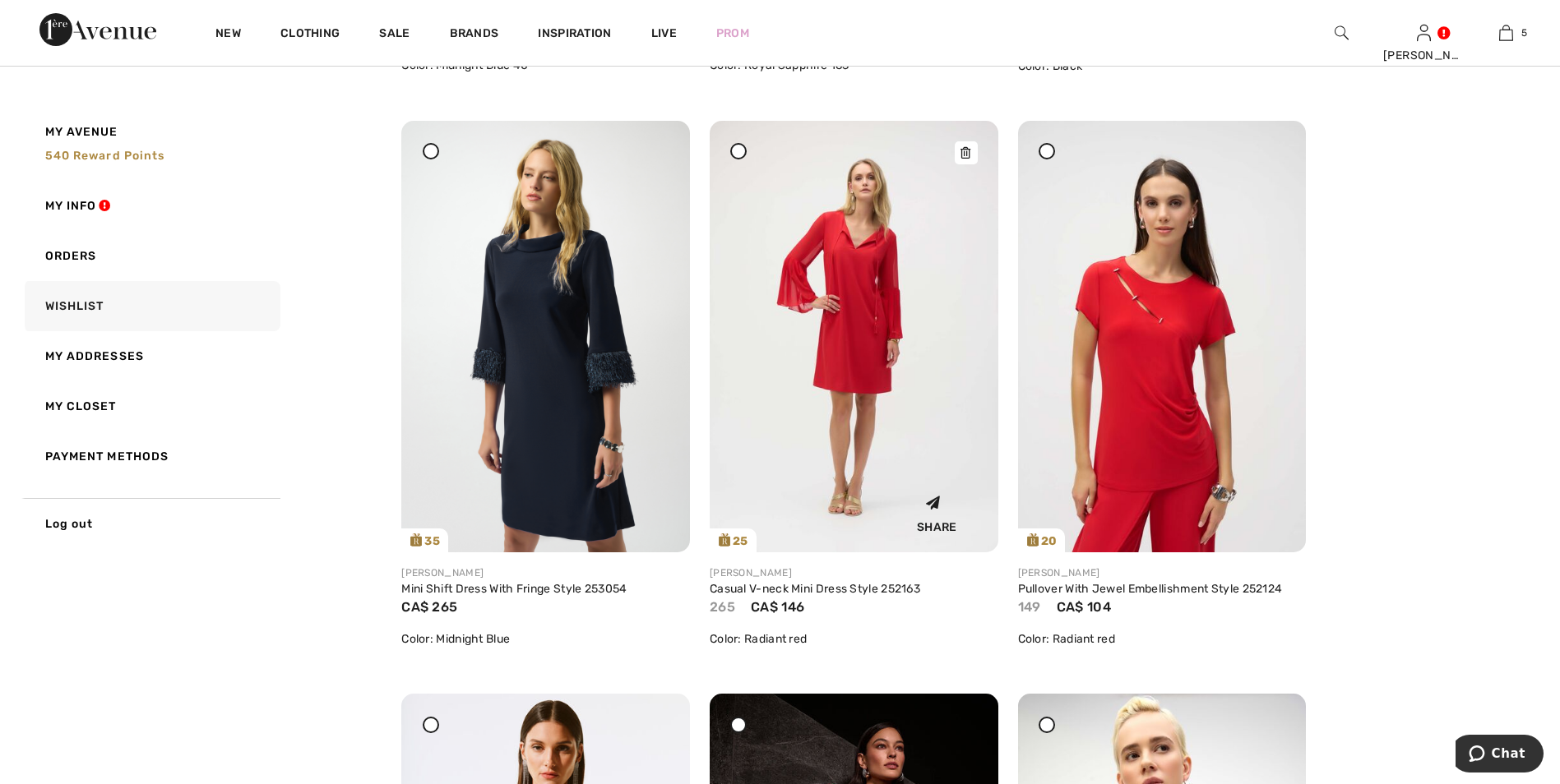
click at [873, 350] on img at bounding box center [854, 336] width 289 height 431
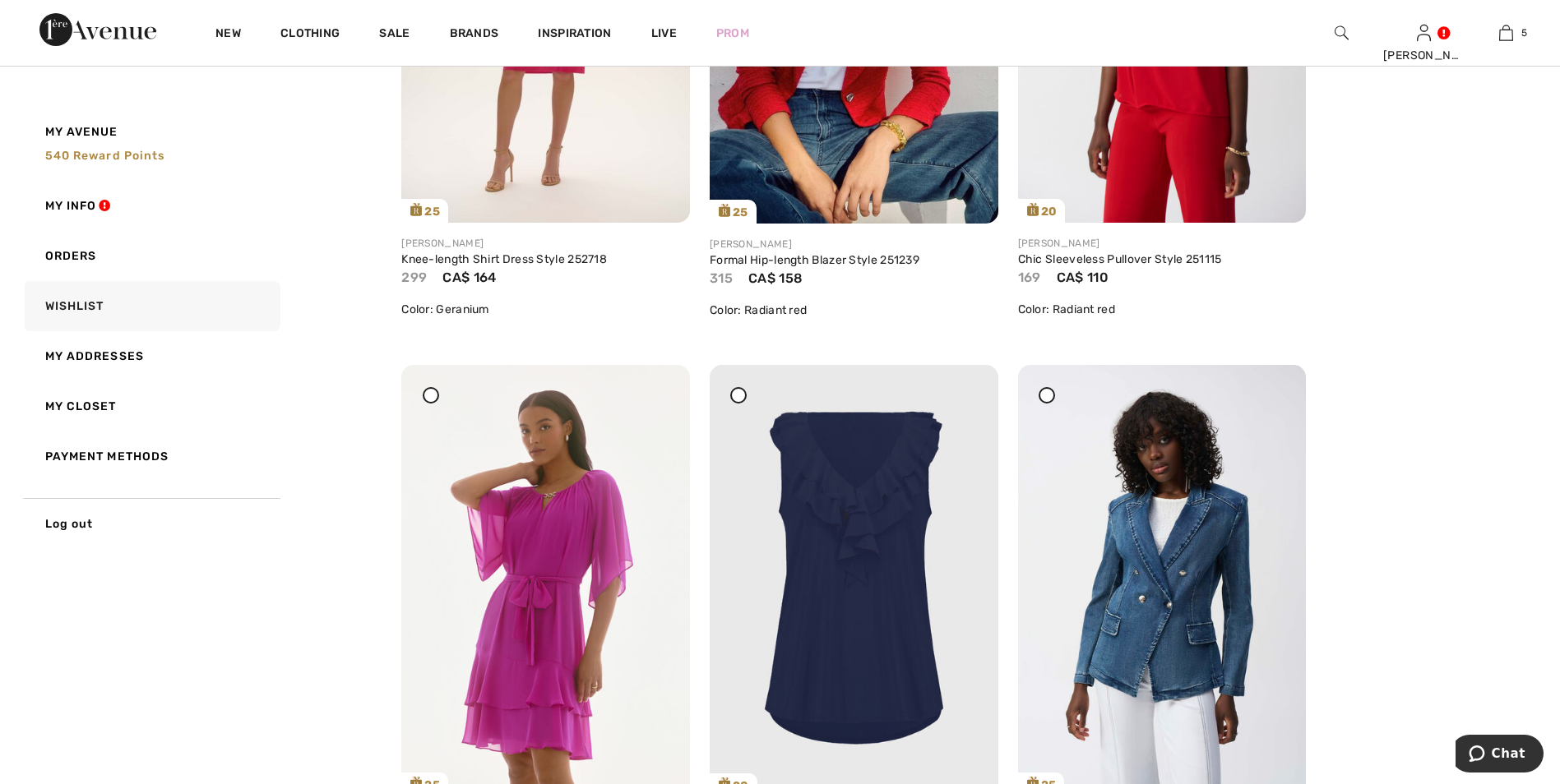
scroll to position [5097, 0]
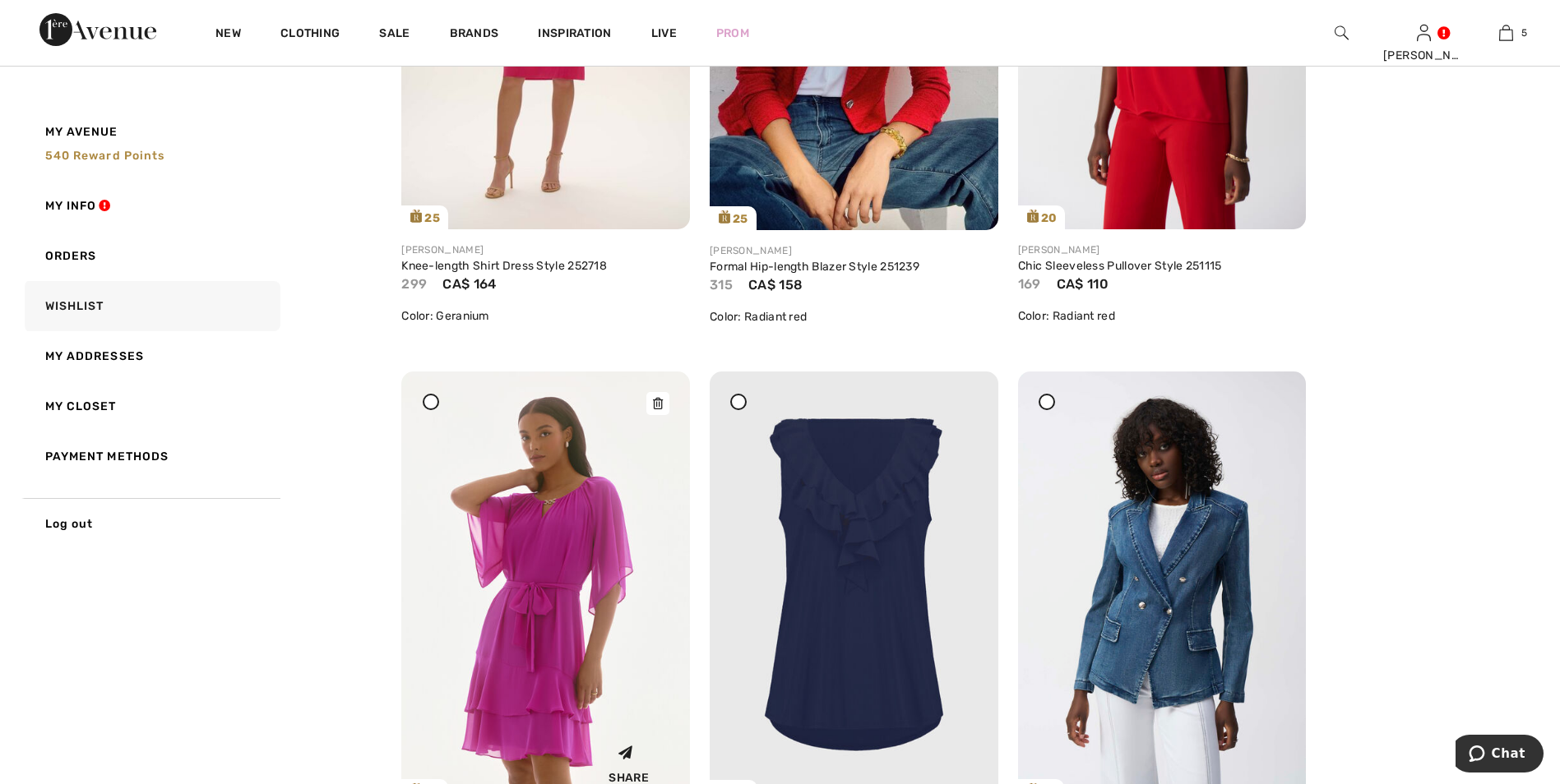
click at [573, 565] on img at bounding box center [545, 587] width 289 height 431
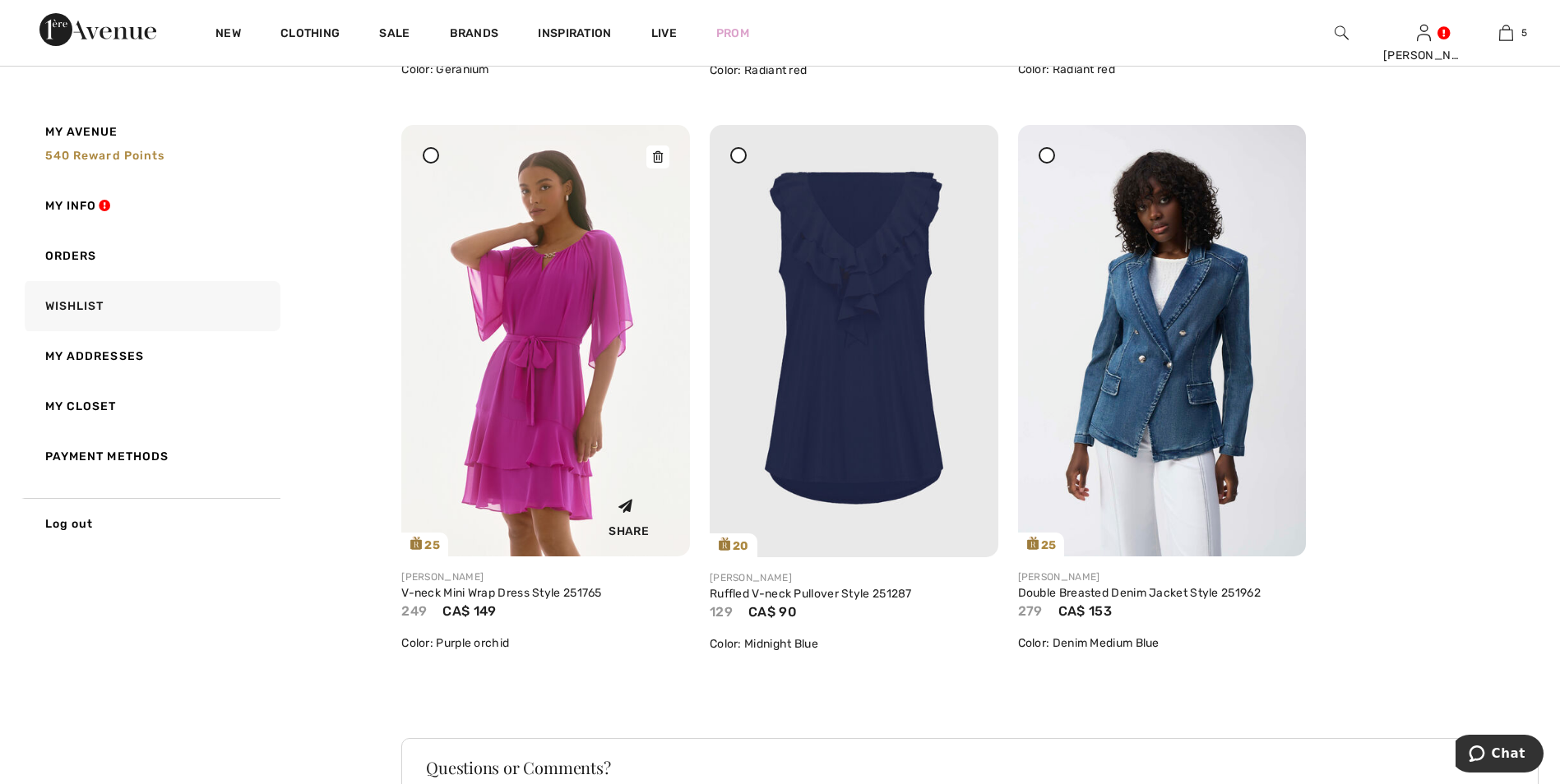
scroll to position [5427, 0]
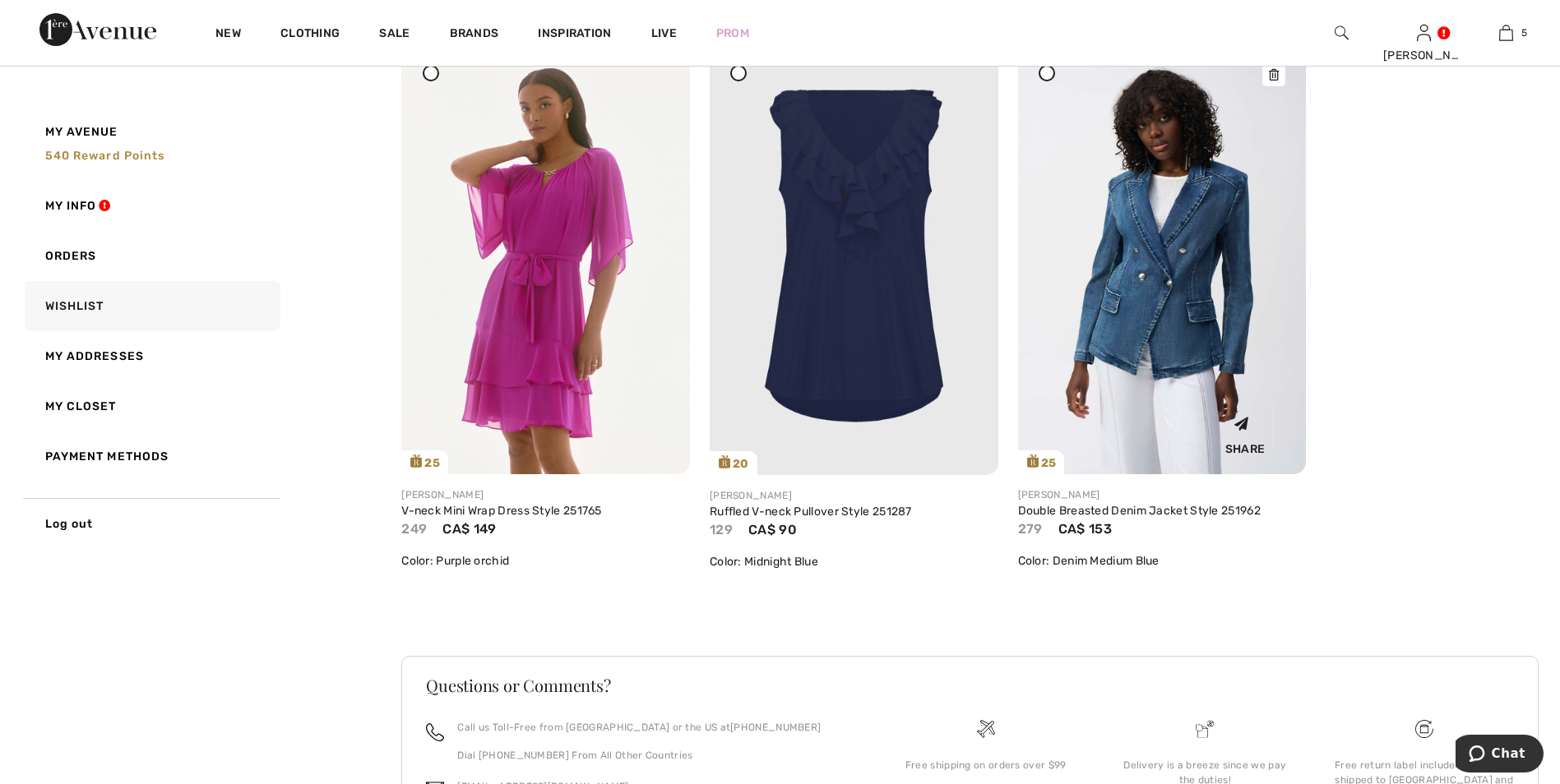
click at [1157, 282] on img at bounding box center [1162, 258] width 289 height 431
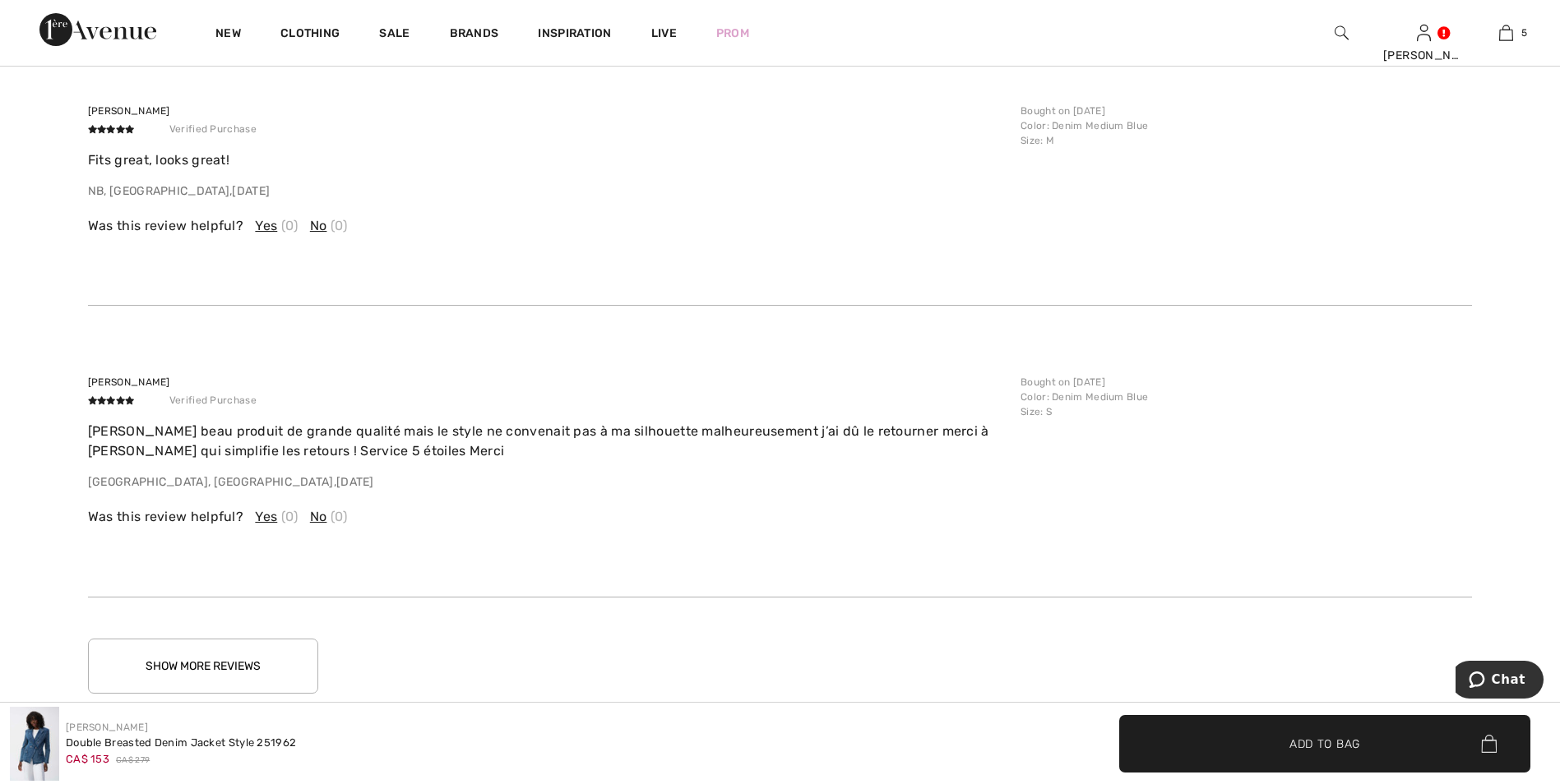
scroll to position [3078, 0]
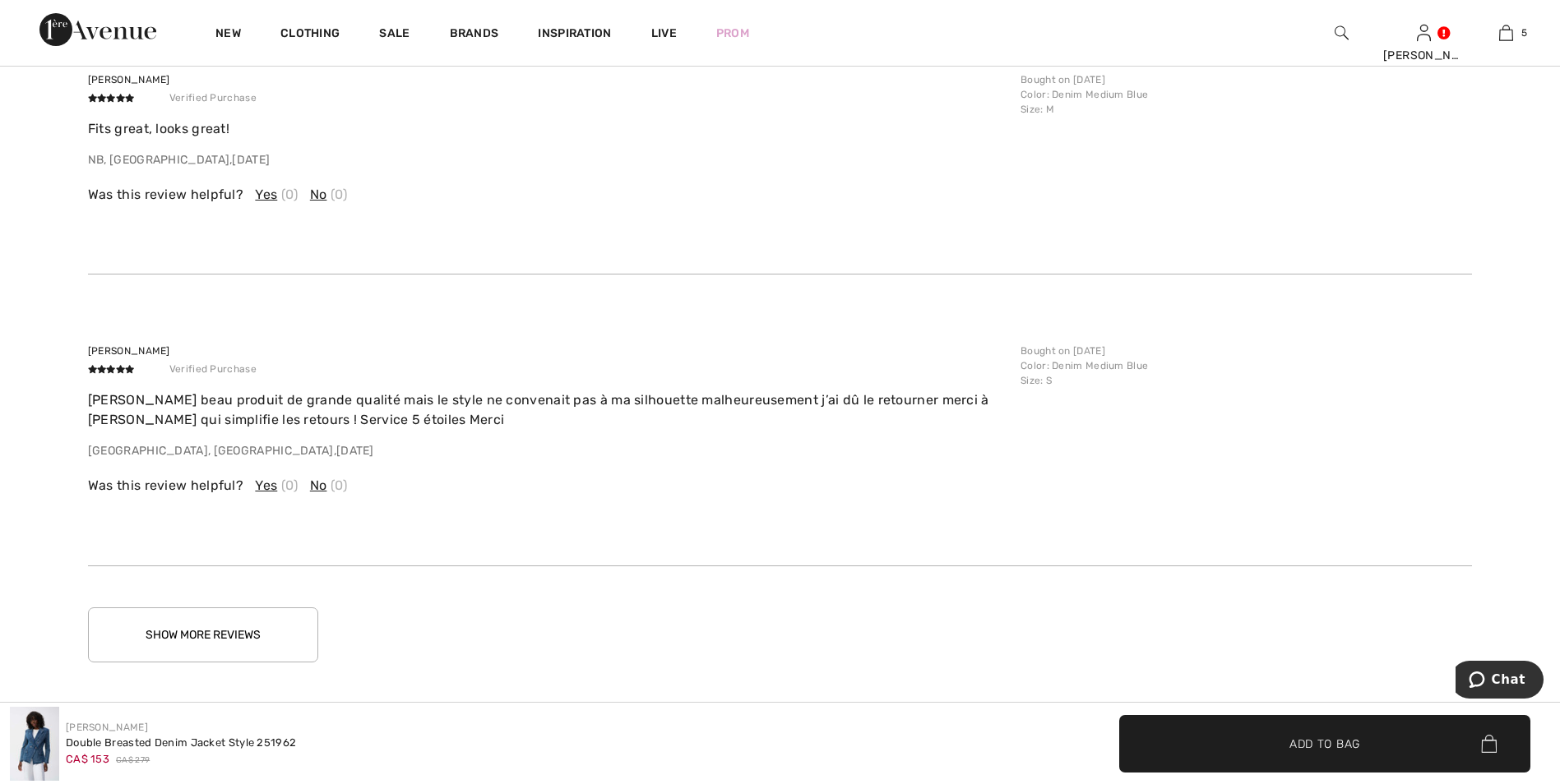
click at [189, 632] on button "Show More Reviews" at bounding box center [202, 635] width 230 height 55
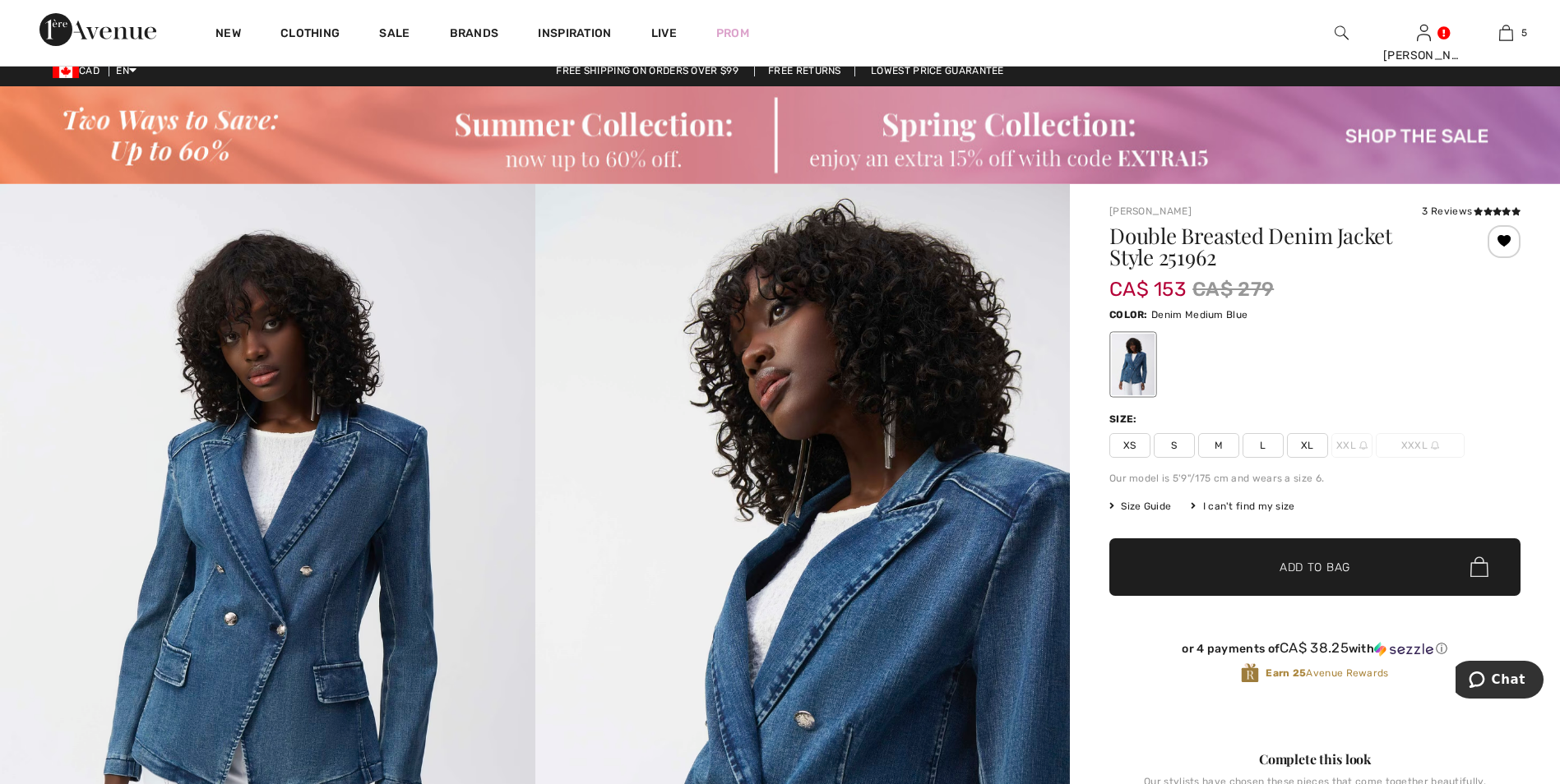
scroll to position [0, 0]
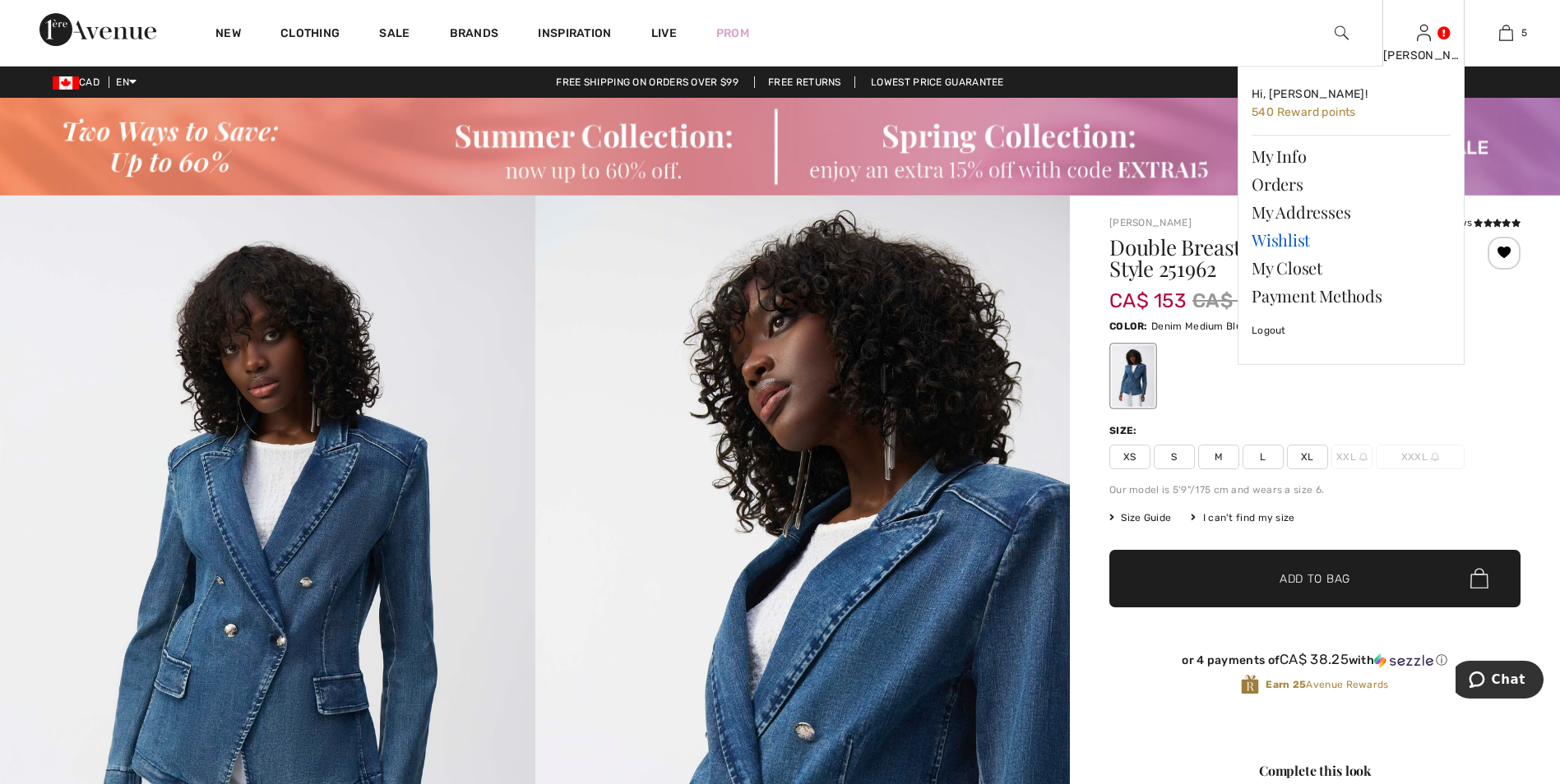
click at [1286, 239] on link "Wishlist" at bounding box center [1350, 240] width 199 height 28
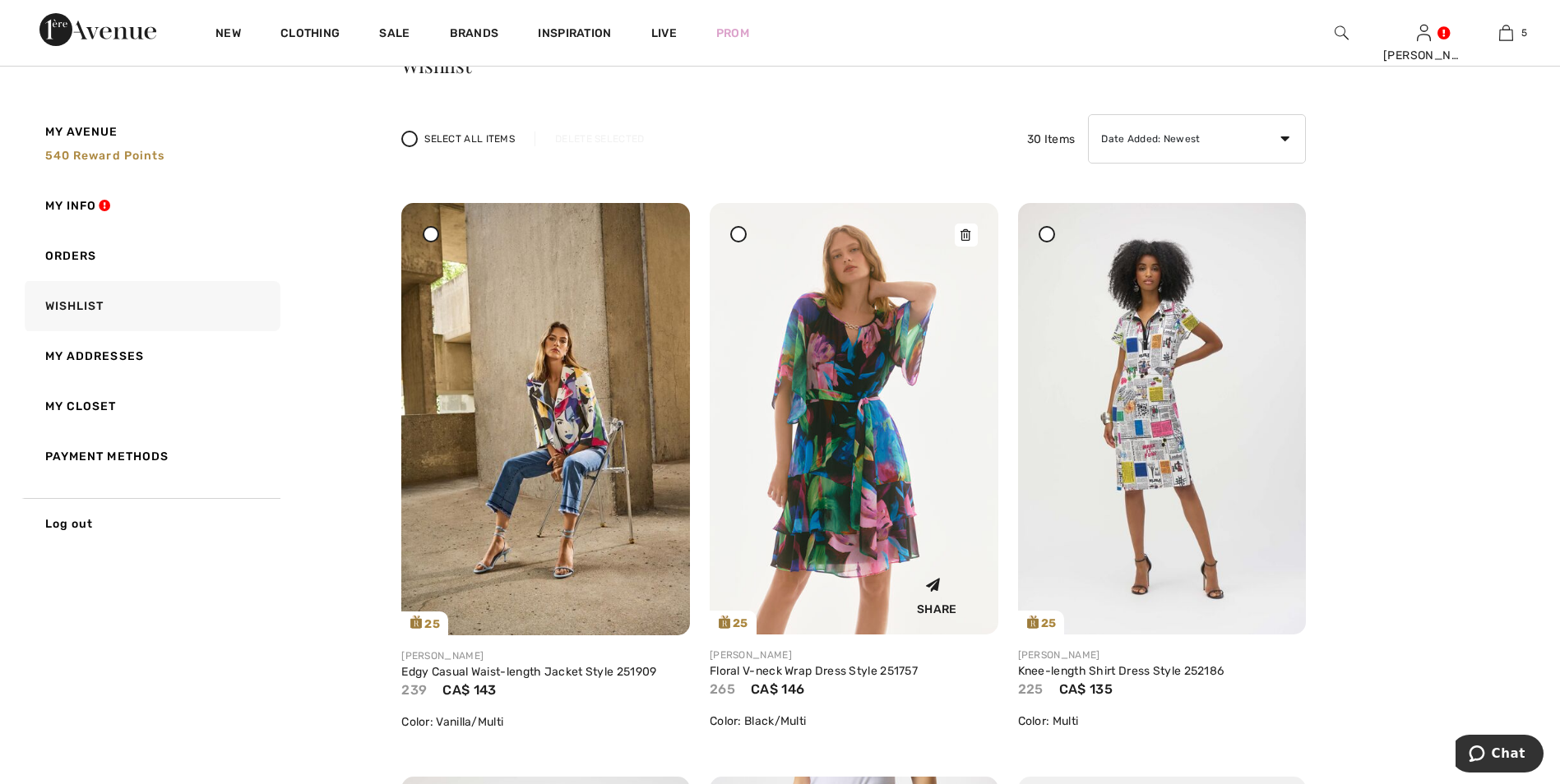
scroll to position [82, 0]
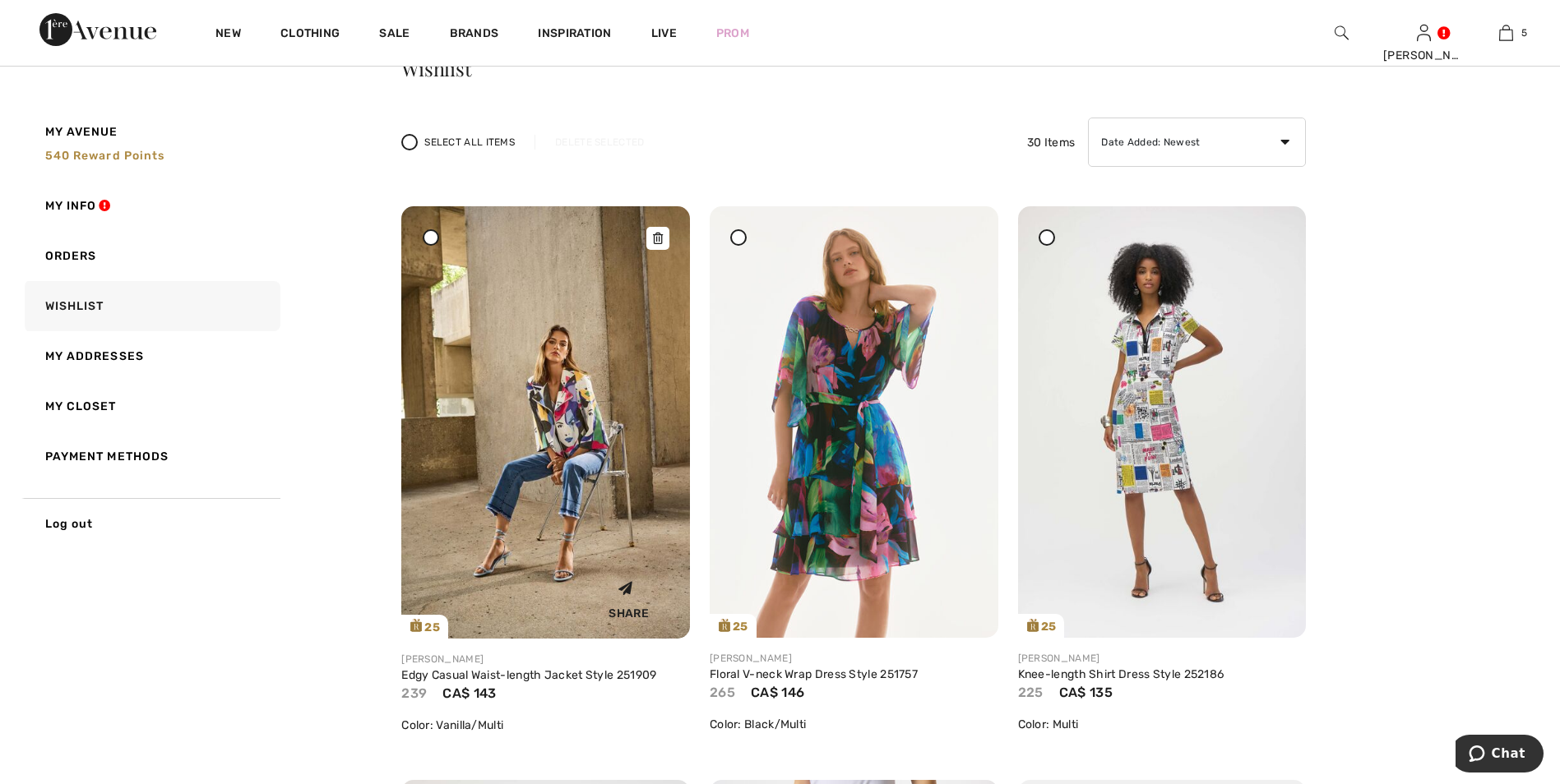
click at [575, 424] on img at bounding box center [545, 422] width 289 height 432
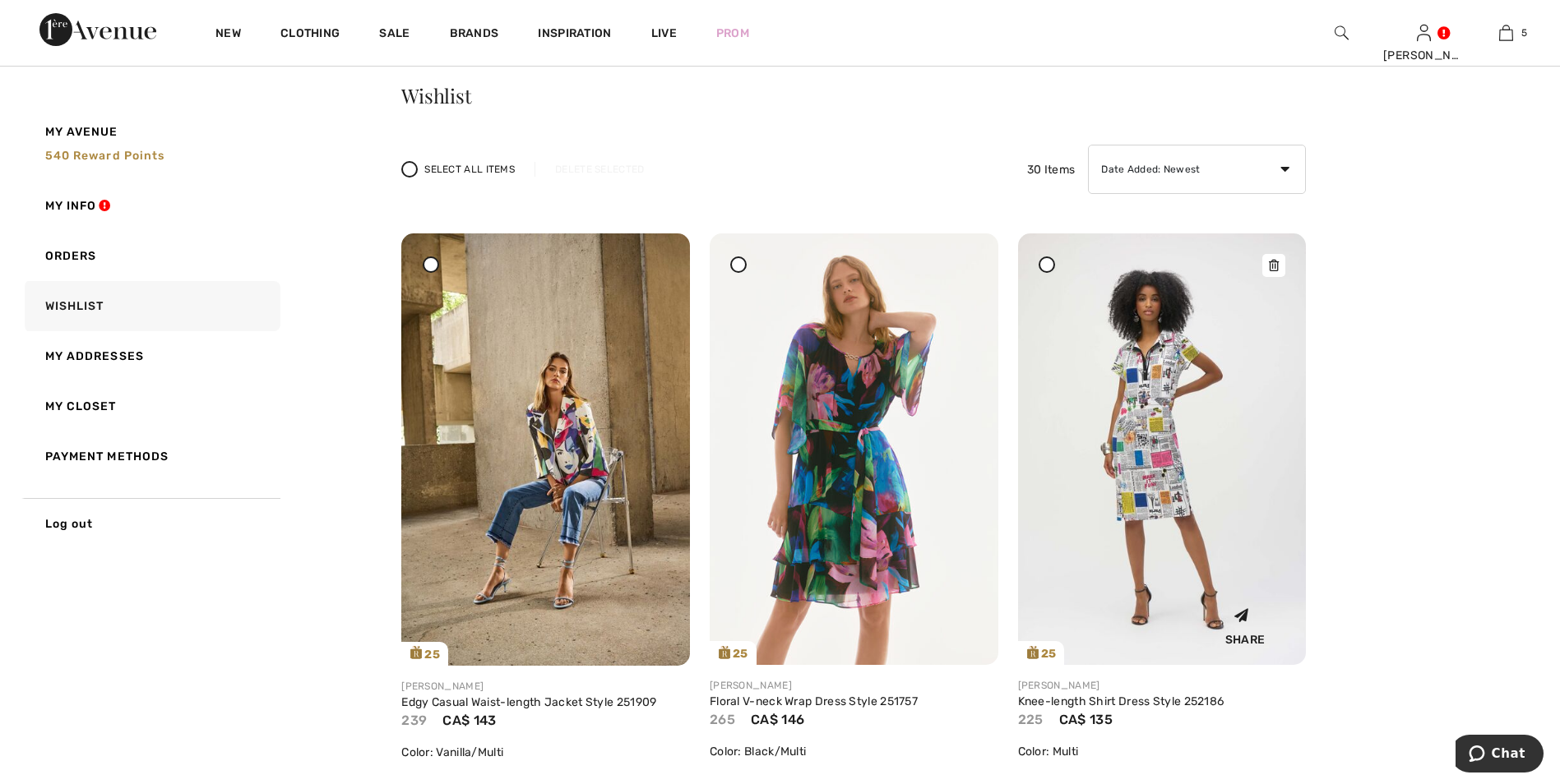
scroll to position [329, 0]
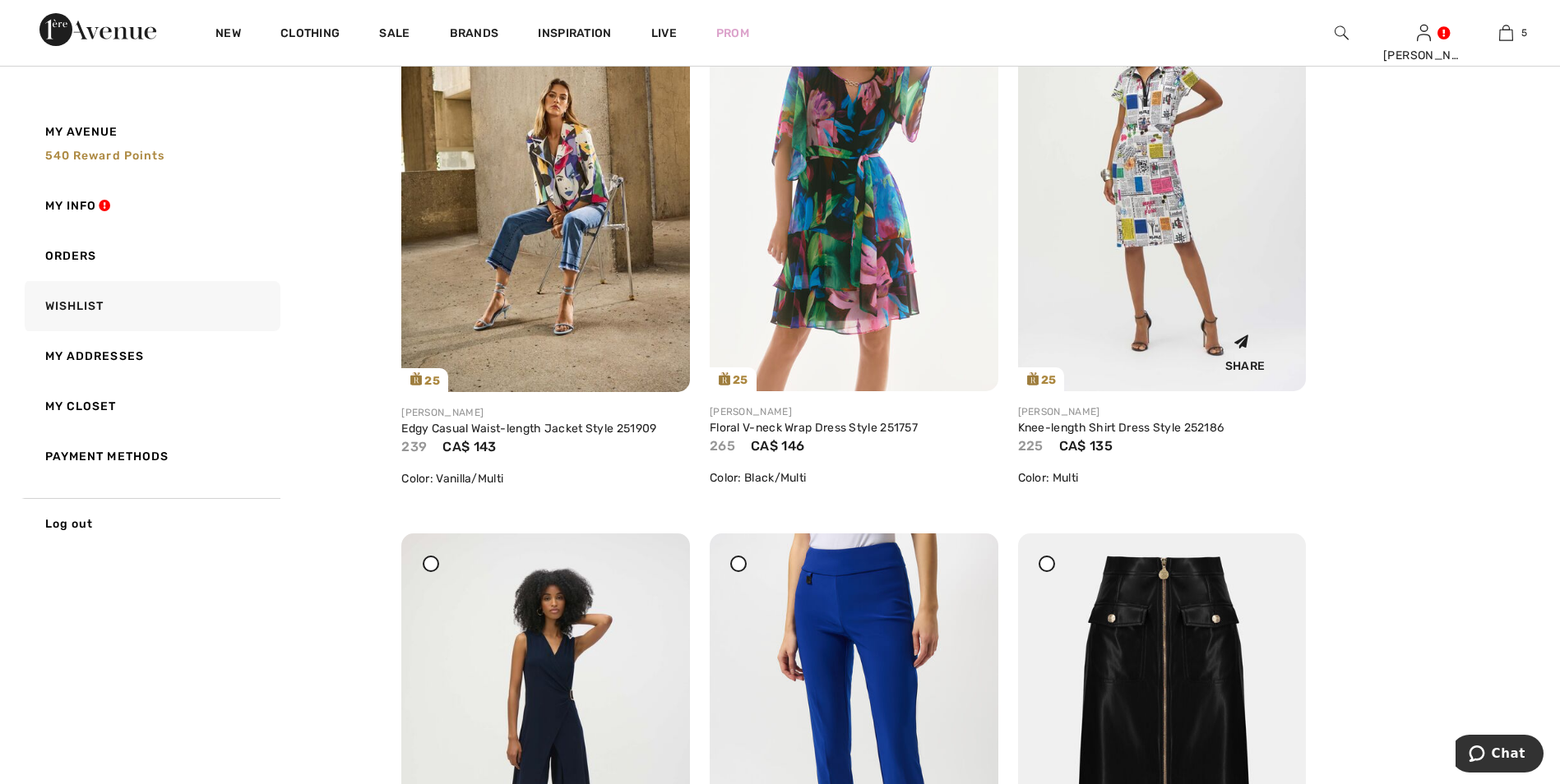
click at [1132, 216] on img at bounding box center [1162, 175] width 289 height 431
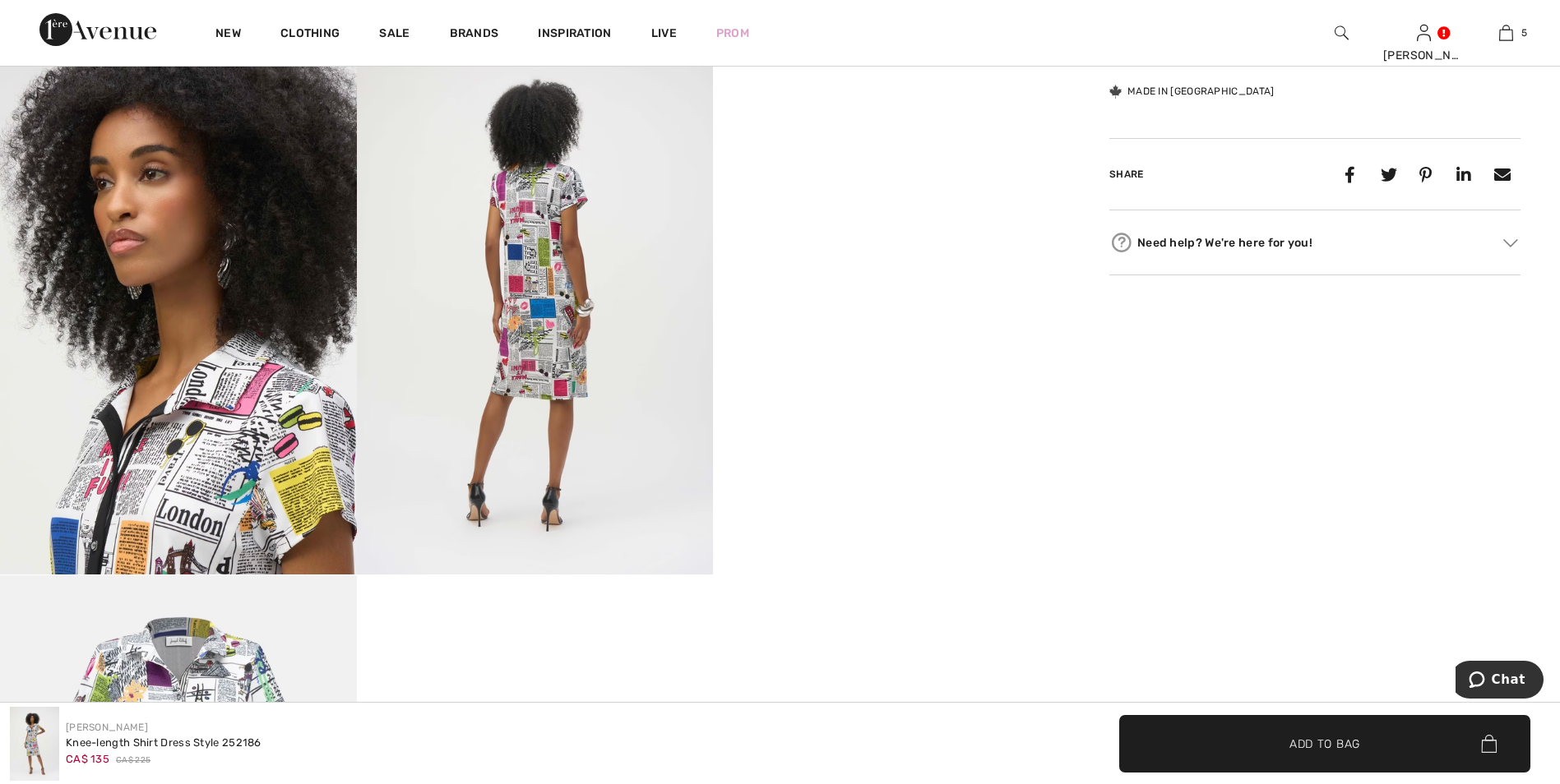
scroll to position [986, 0]
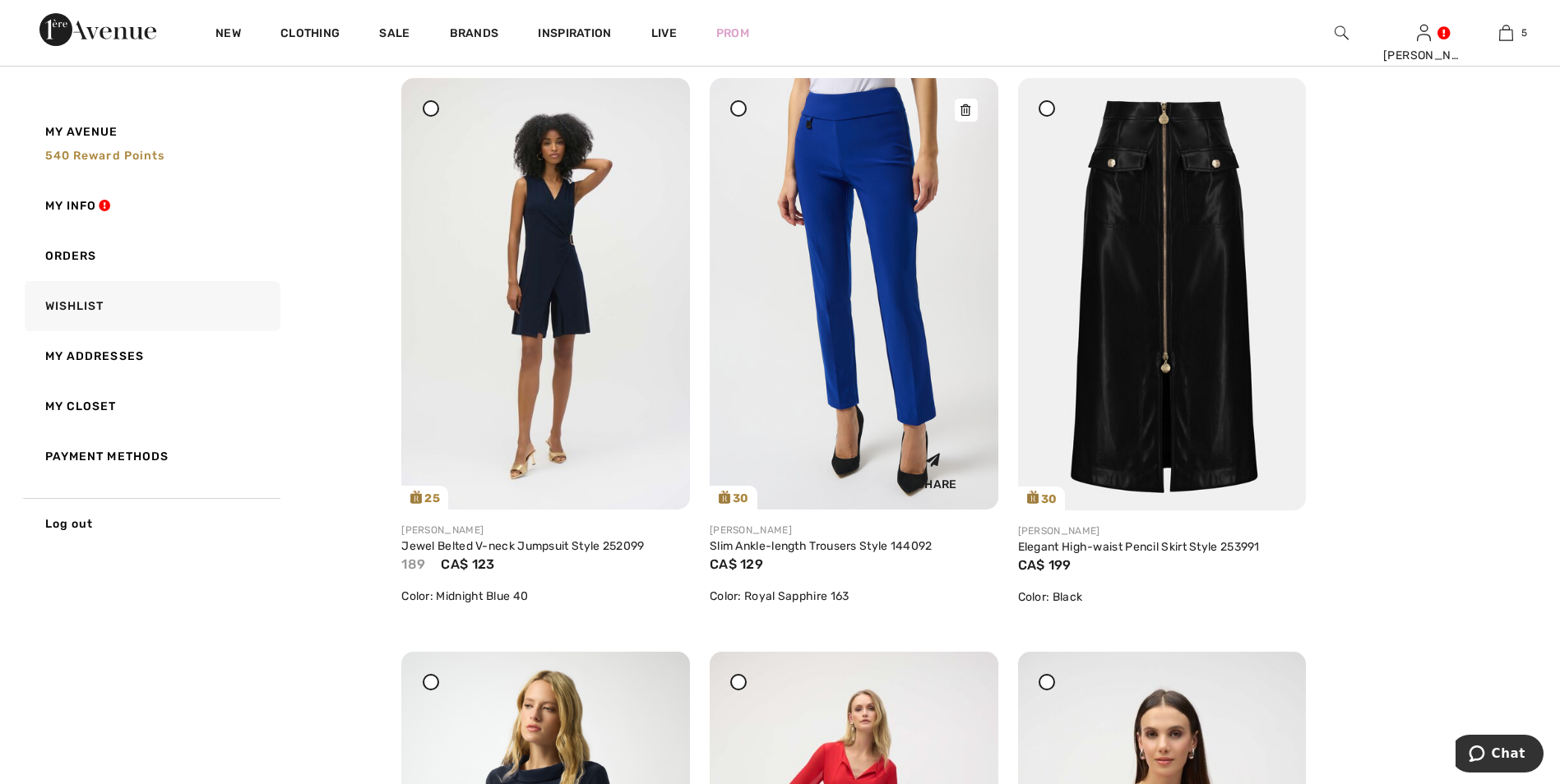
scroll to position [822, 0]
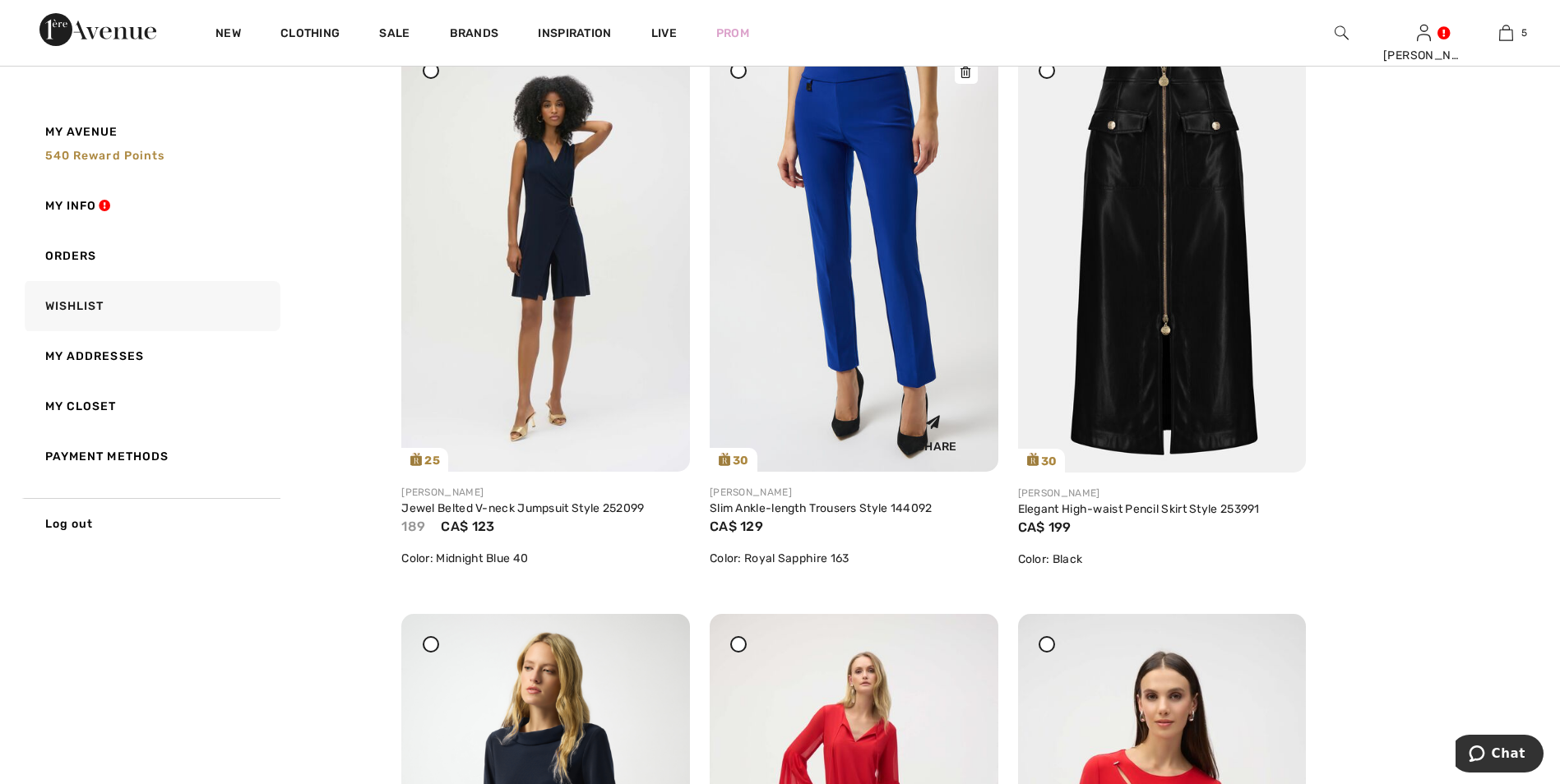
click at [847, 279] on img at bounding box center [854, 256] width 289 height 431
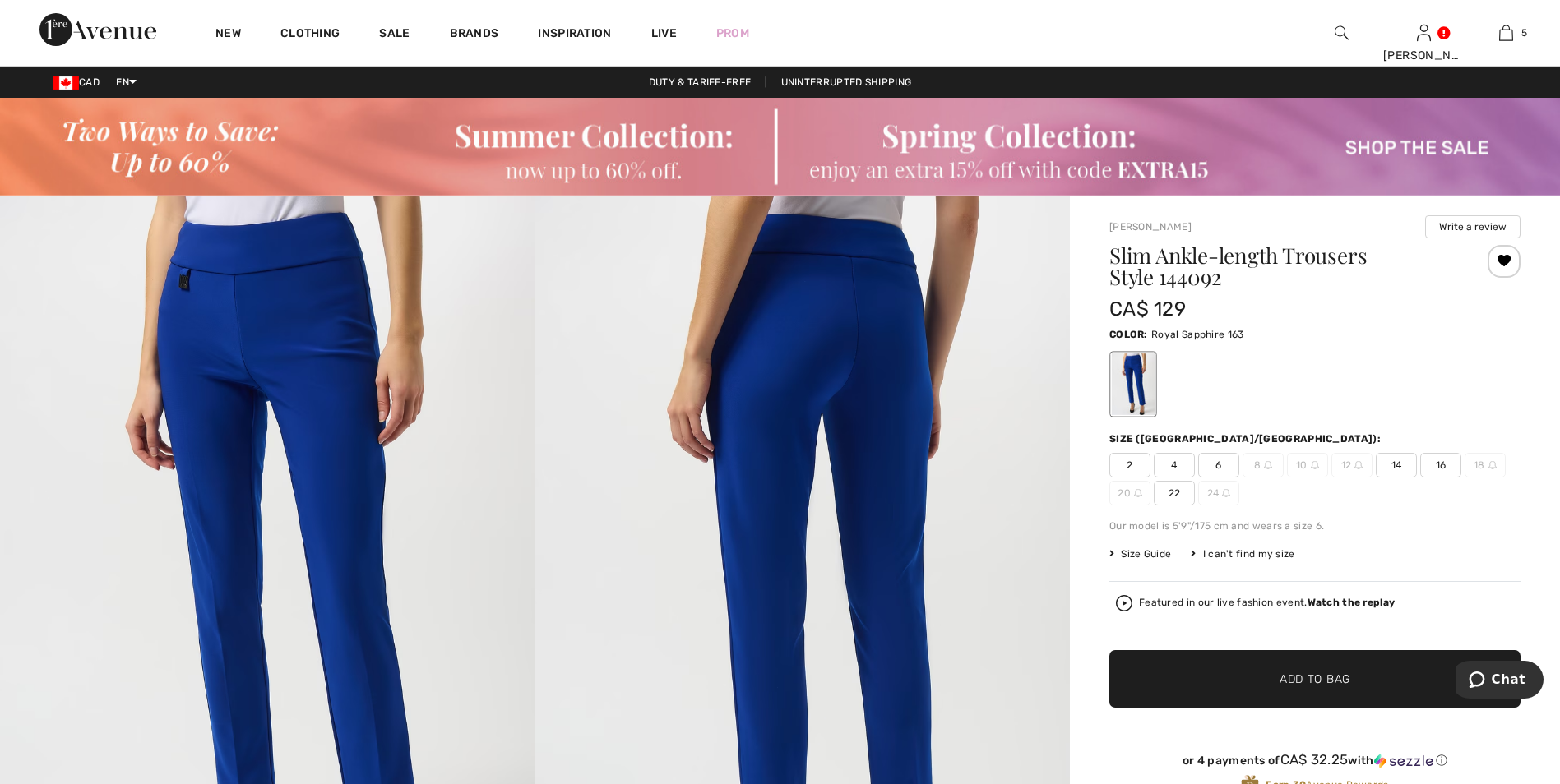
click at [1500, 259] on div at bounding box center [1504, 262] width 33 height 33
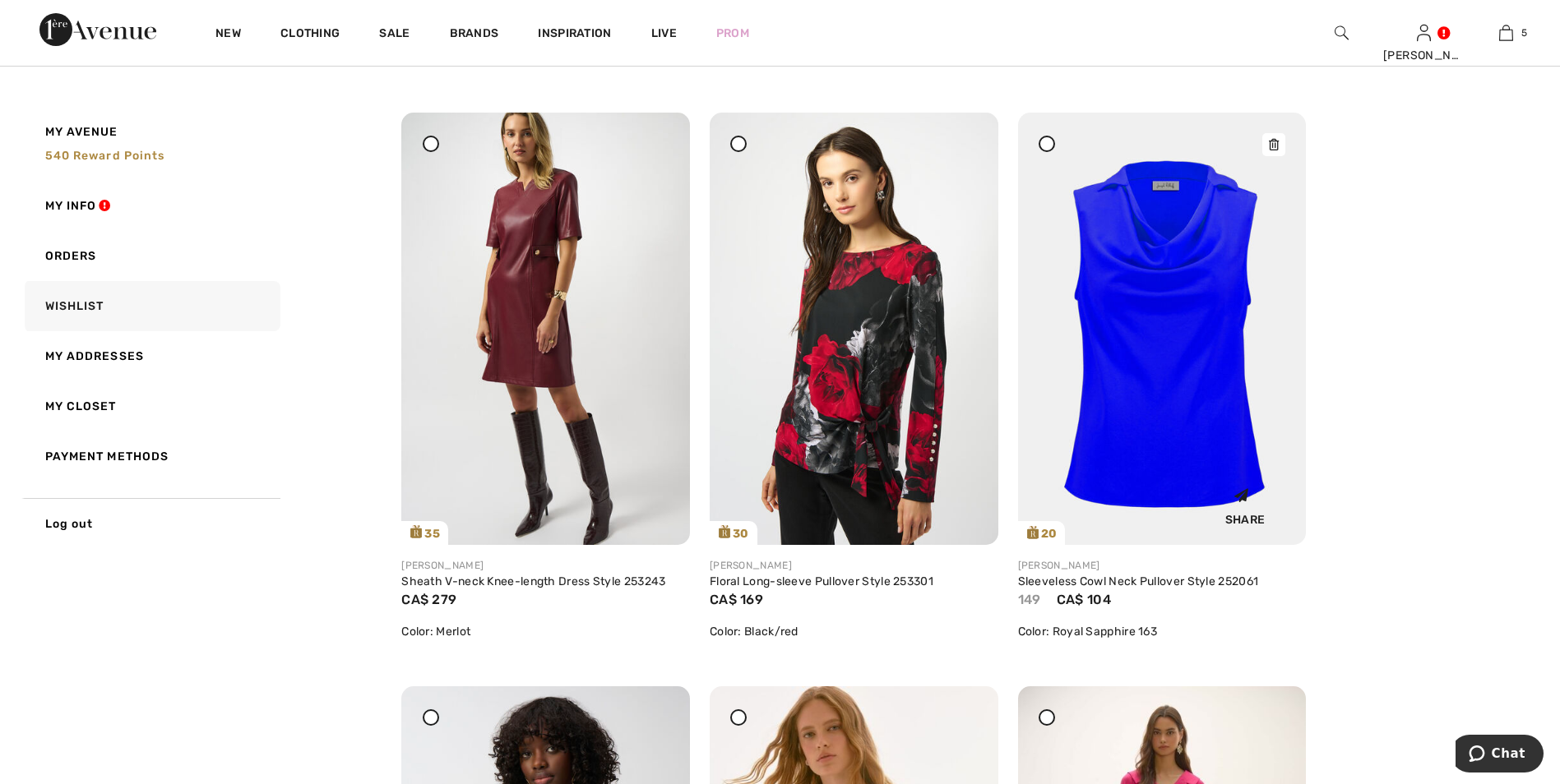
scroll to position [3618, 0]
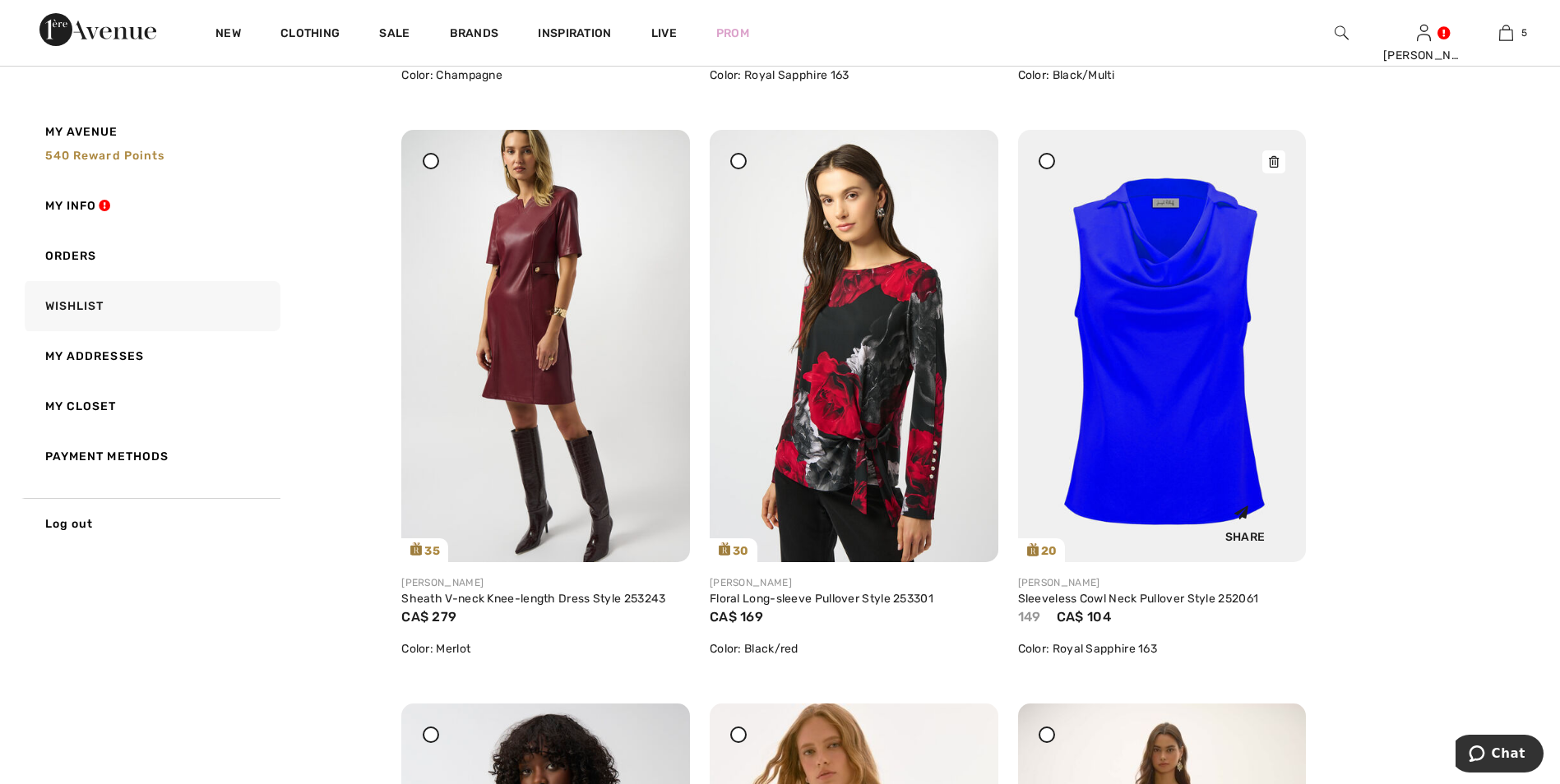
click at [1197, 385] on img at bounding box center [1162, 346] width 289 height 432
click at [1187, 395] on img at bounding box center [1162, 346] width 289 height 432
click at [1154, 463] on img at bounding box center [1162, 346] width 289 height 432
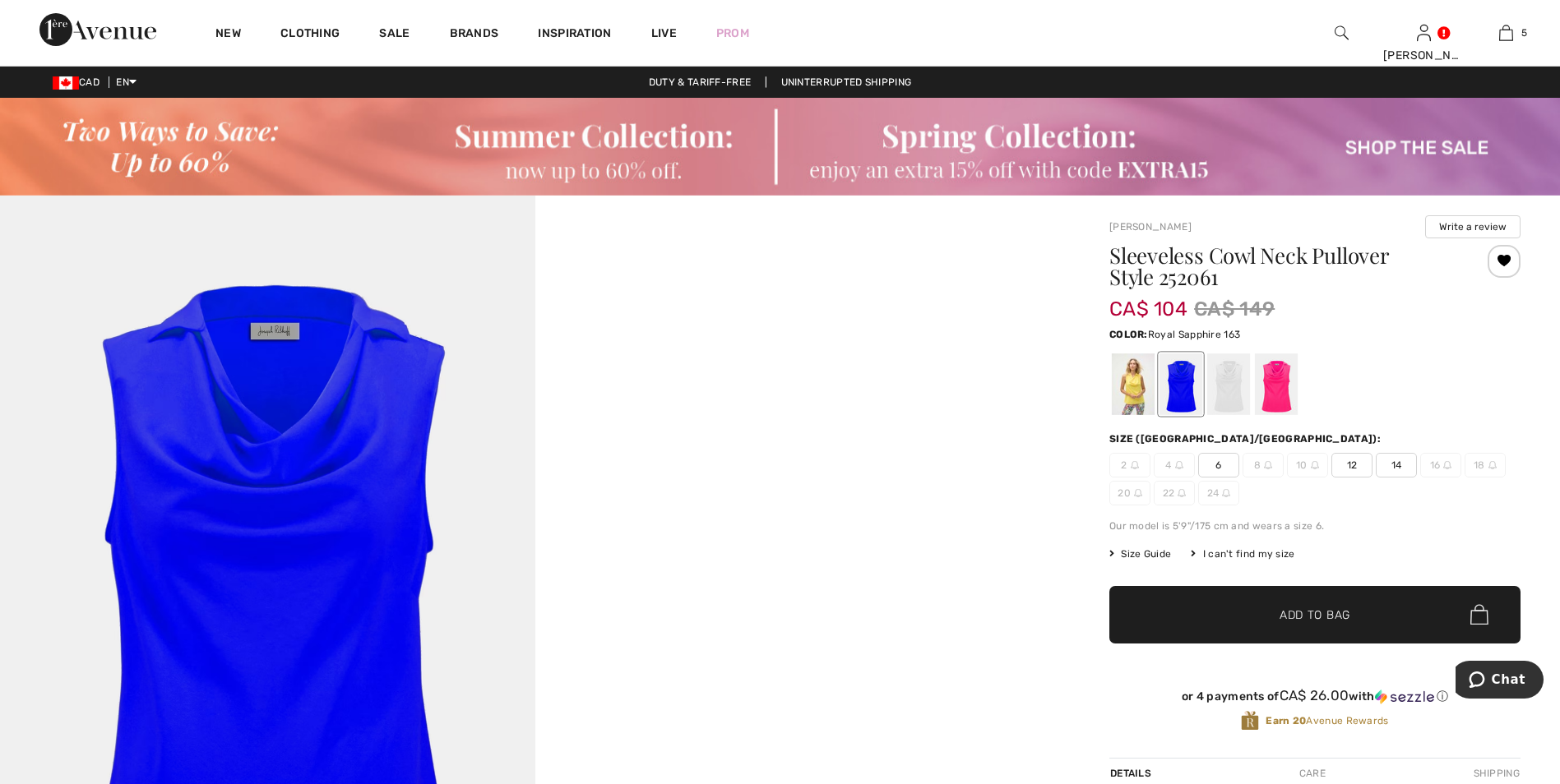
click at [1181, 404] on div at bounding box center [1181, 384] width 43 height 61
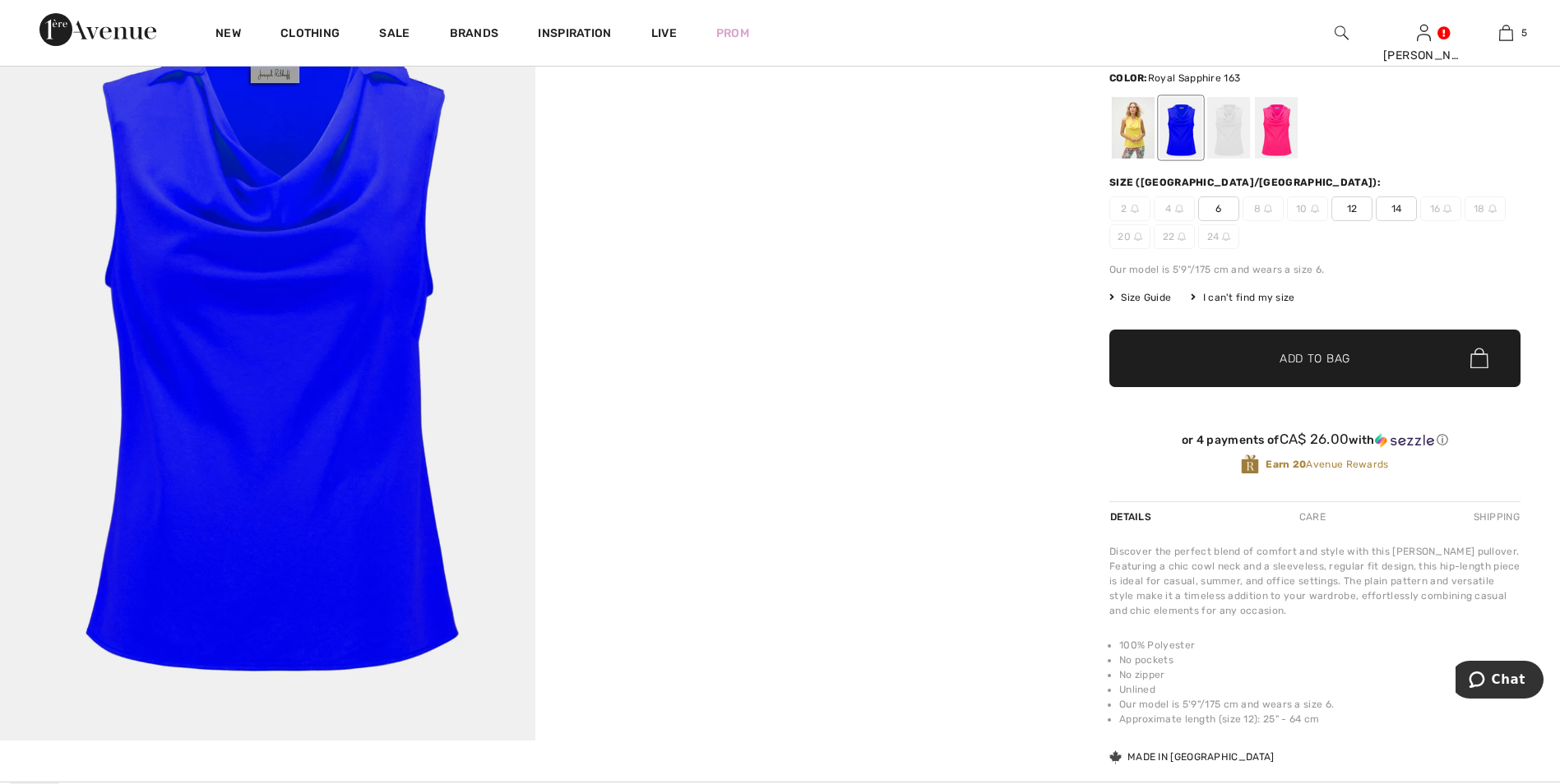
scroll to position [246, 0]
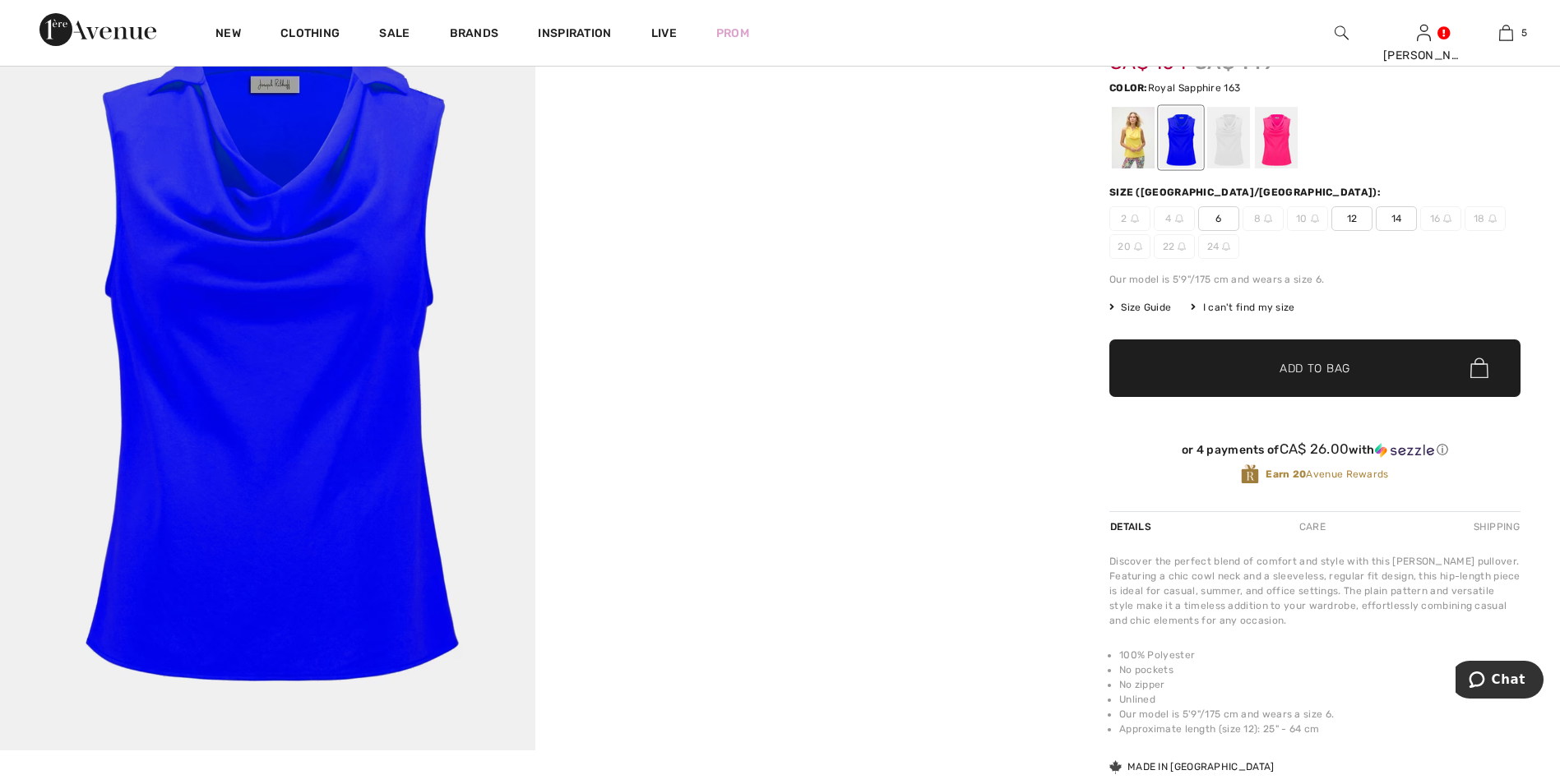
click at [1183, 149] on div at bounding box center [1181, 137] width 43 height 61
click at [1132, 143] on div at bounding box center [1133, 137] width 43 height 61
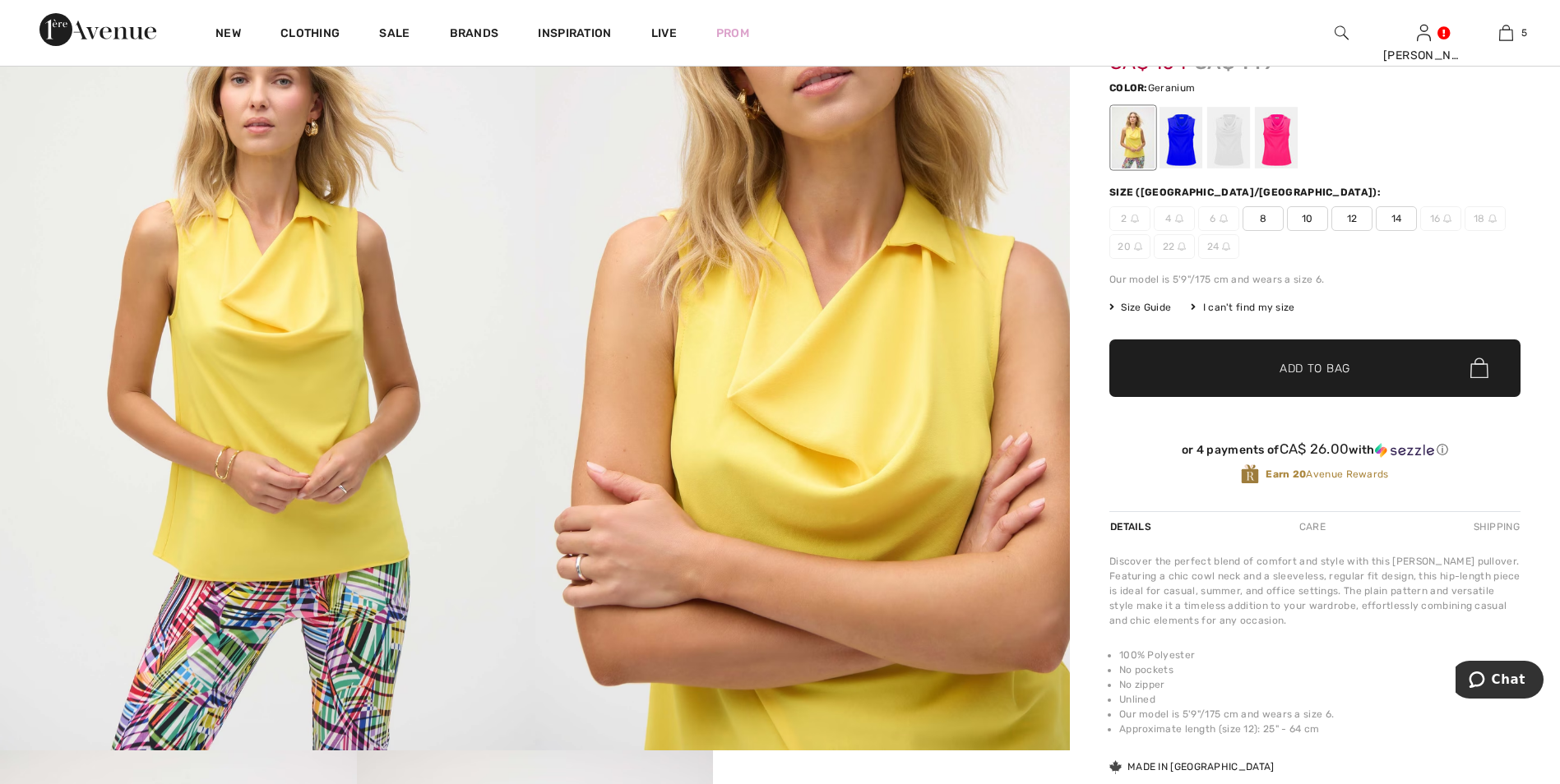
click at [1275, 142] on div at bounding box center [1276, 137] width 43 height 61
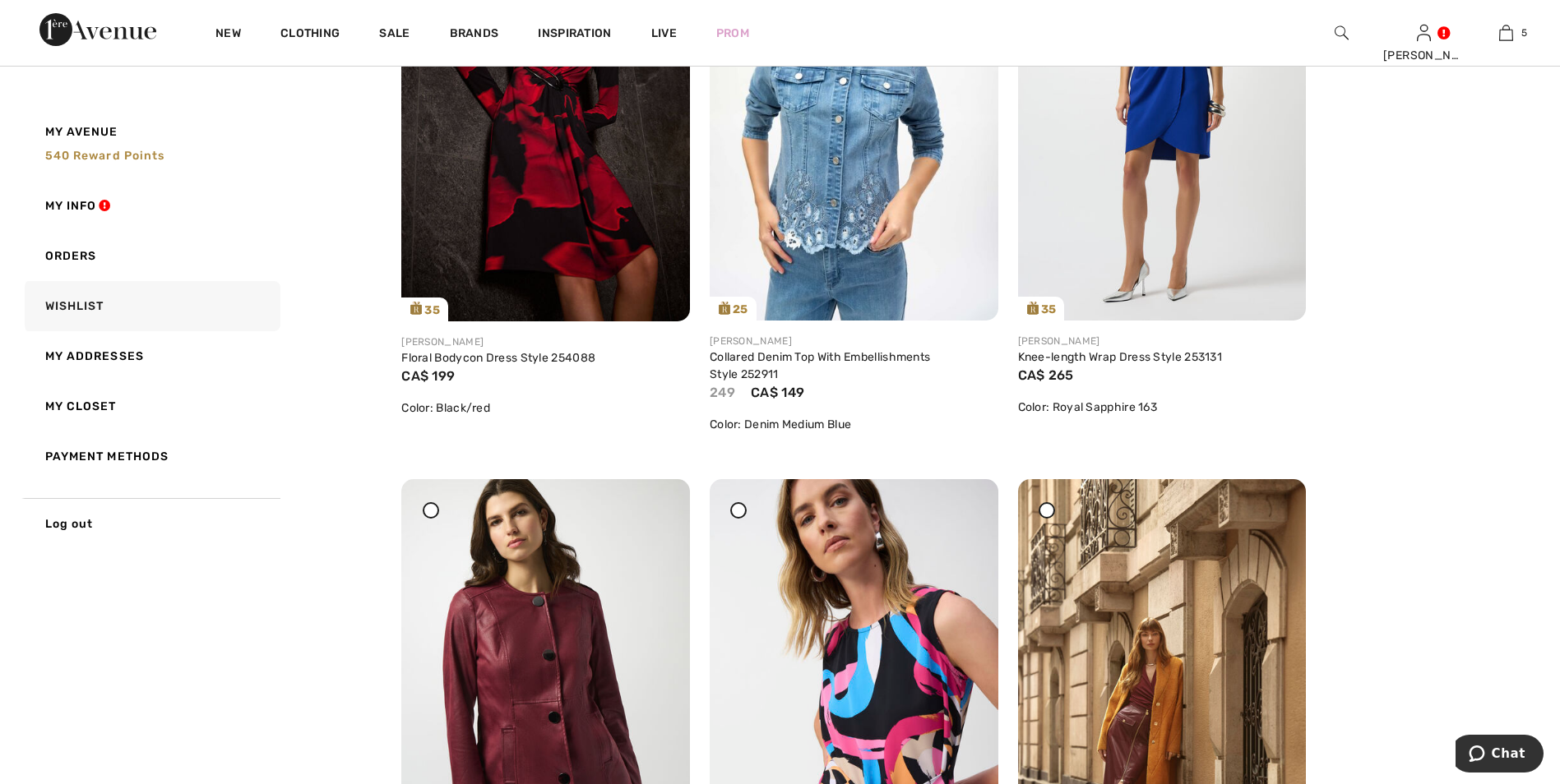
scroll to position [1891, 0]
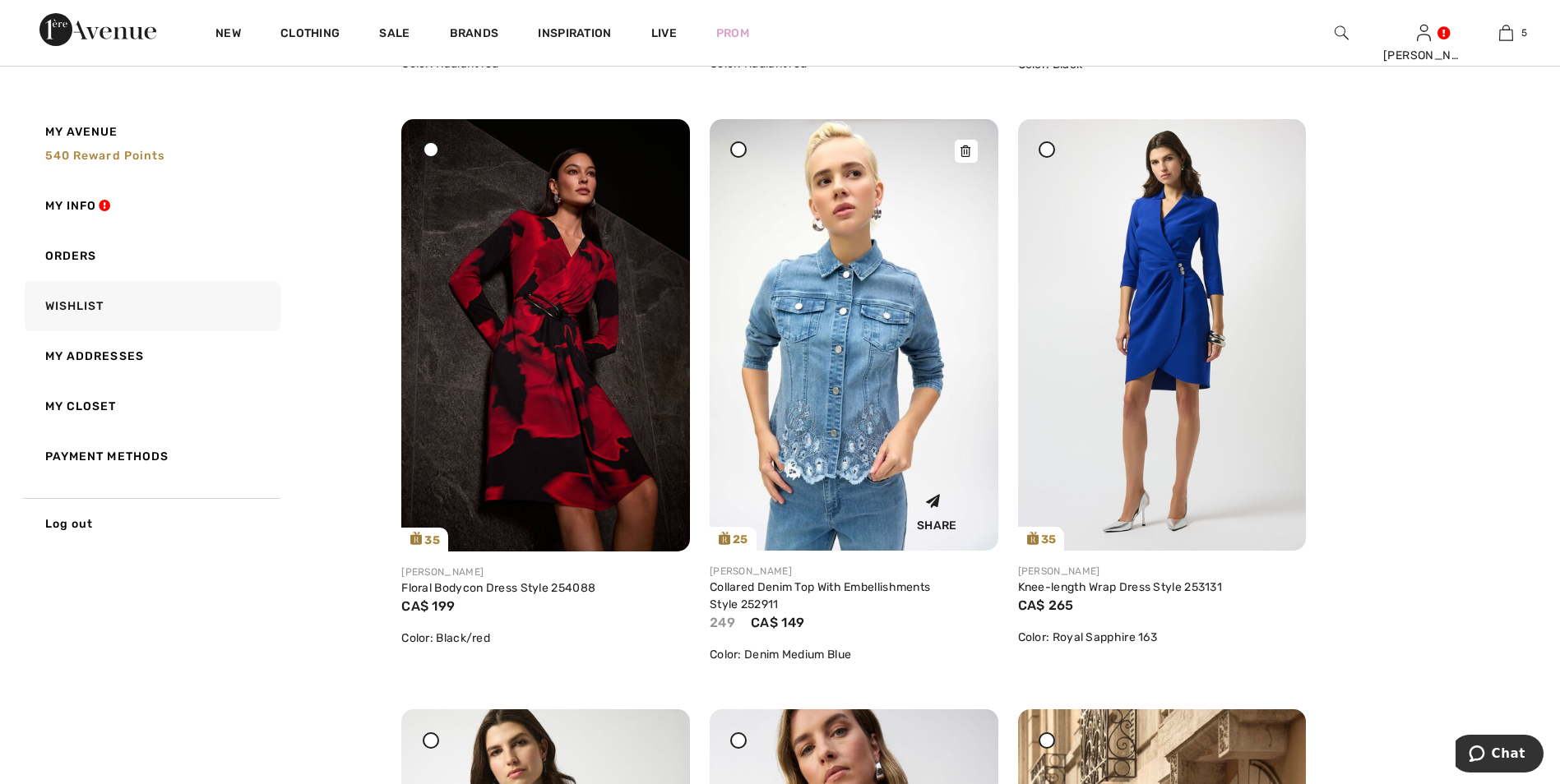
click at [866, 371] on img at bounding box center [854, 334] width 289 height 431
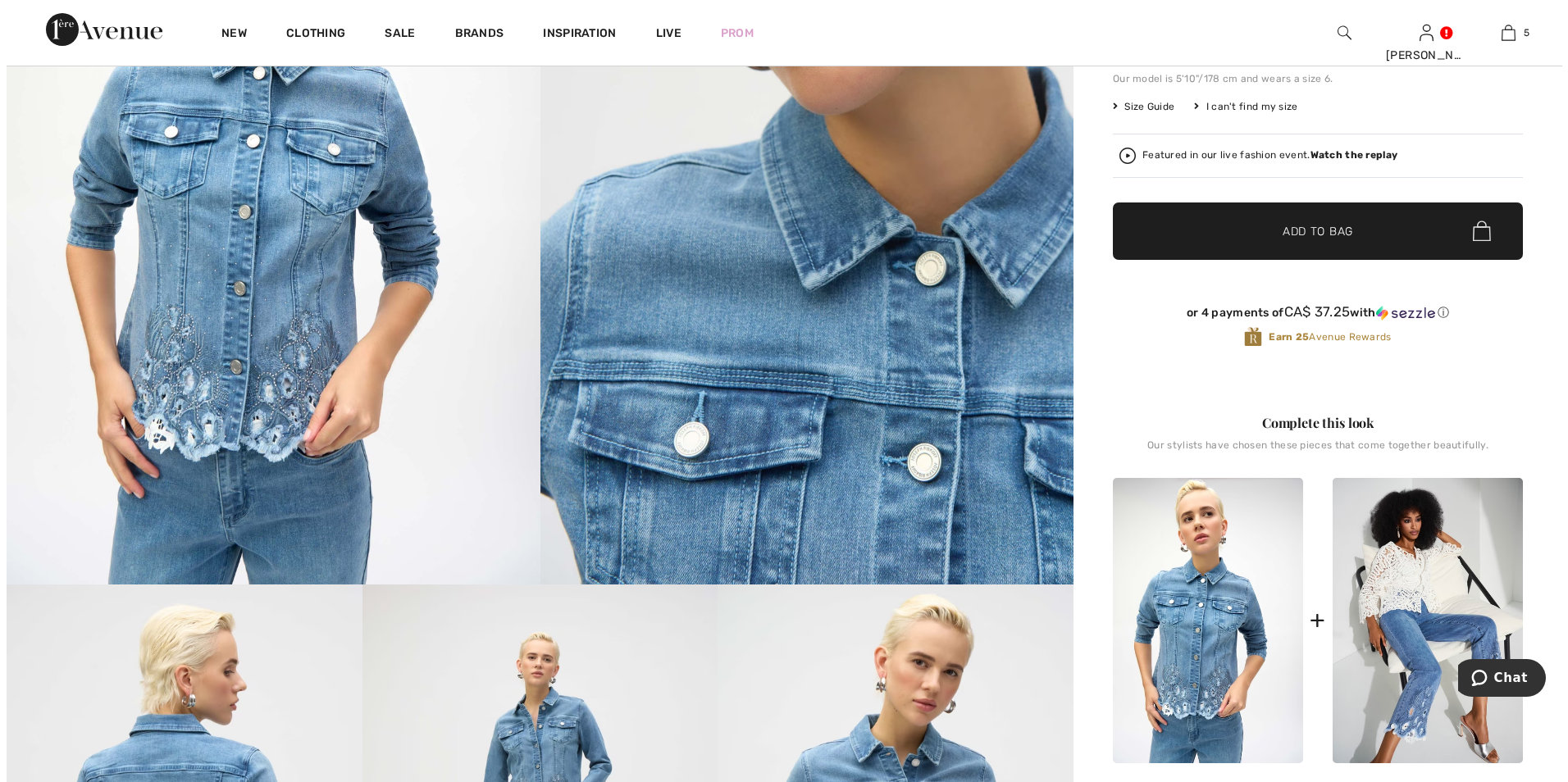
scroll to position [82, 0]
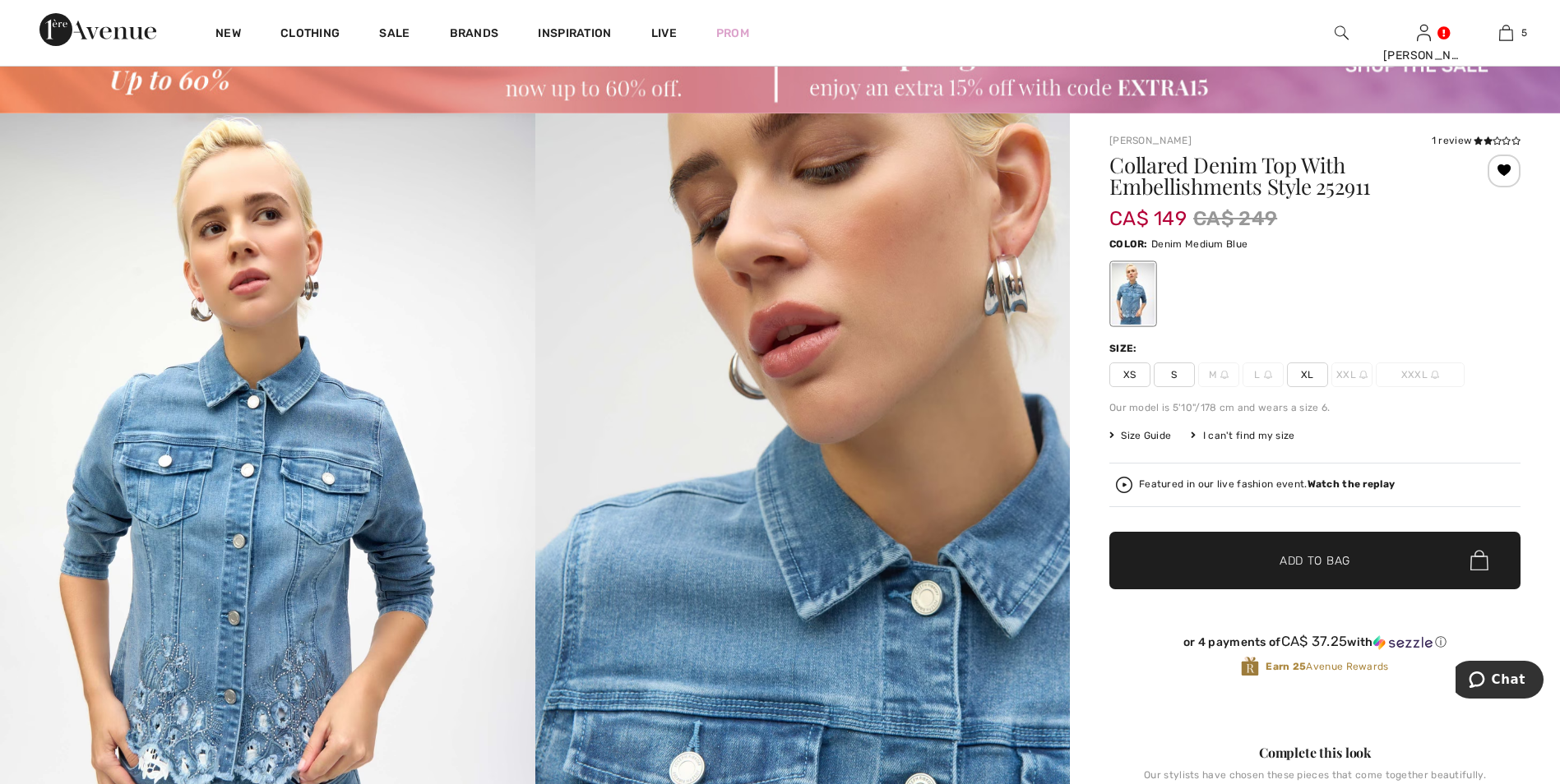
click at [1248, 434] on div "I can't find my size" at bounding box center [1242, 436] width 104 height 15
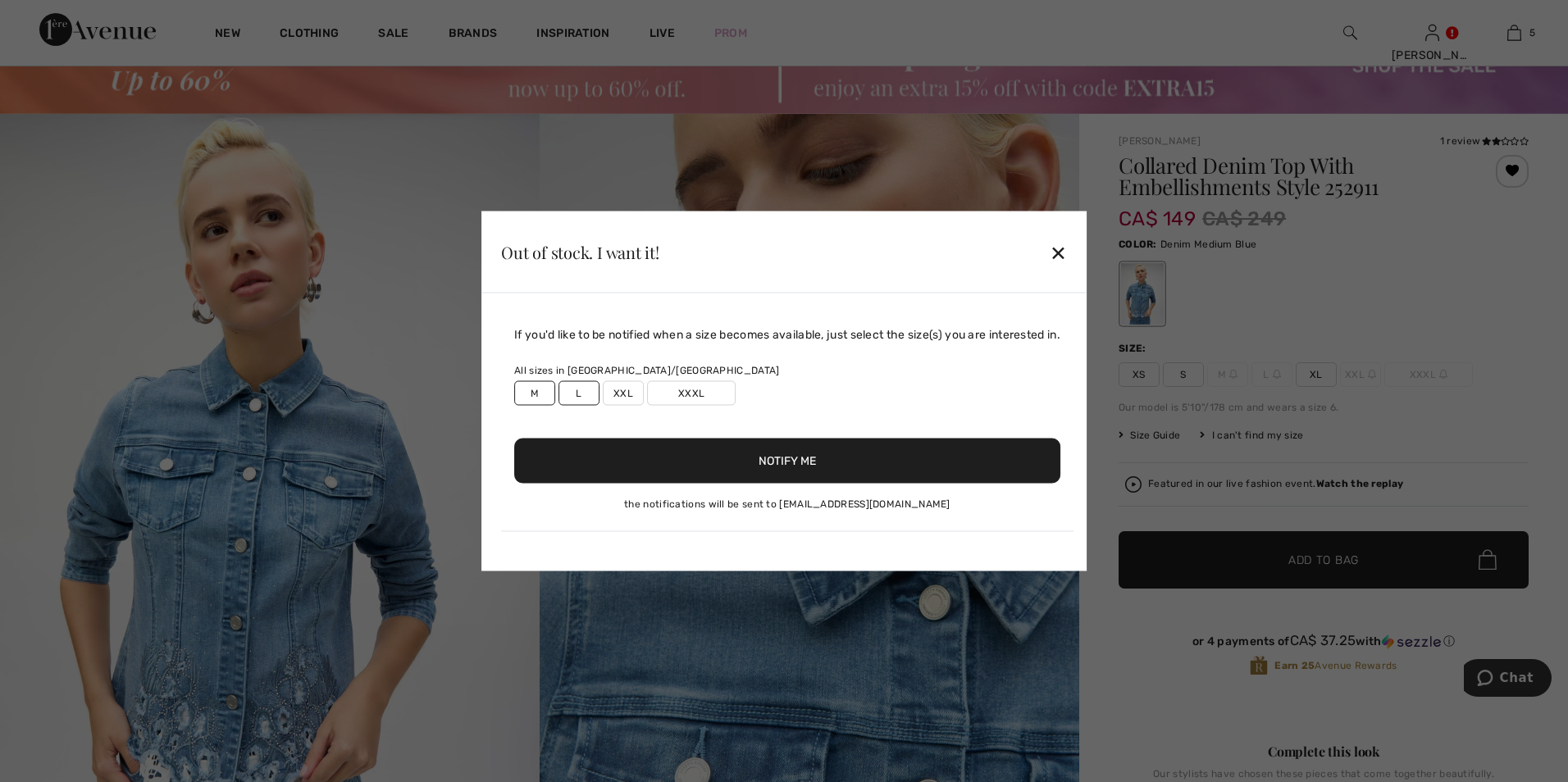
click at [1313, 562] on div at bounding box center [784, 391] width 1568 height 782
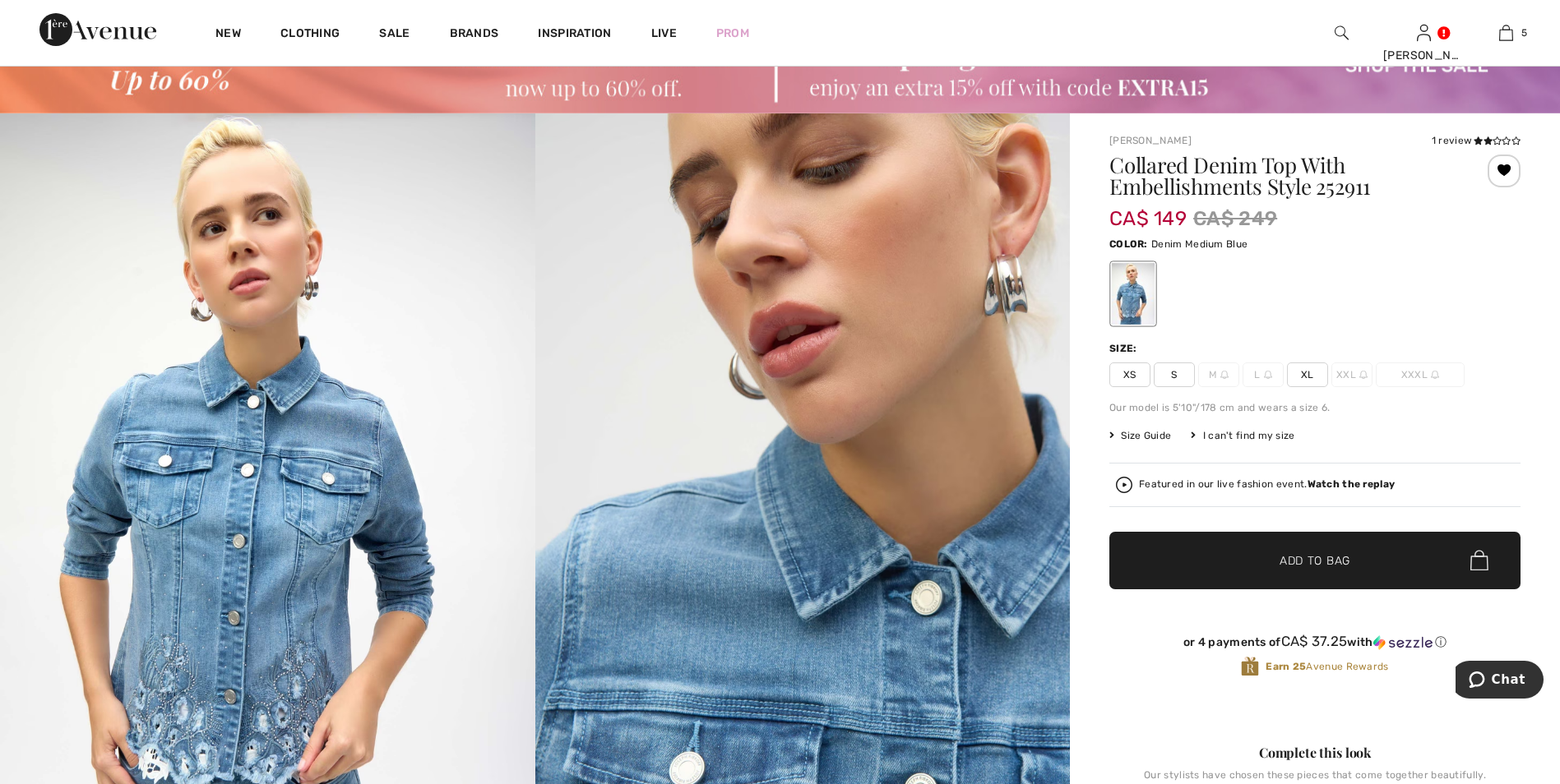
click at [852, 684] on img at bounding box center [802, 514] width 535 height 801
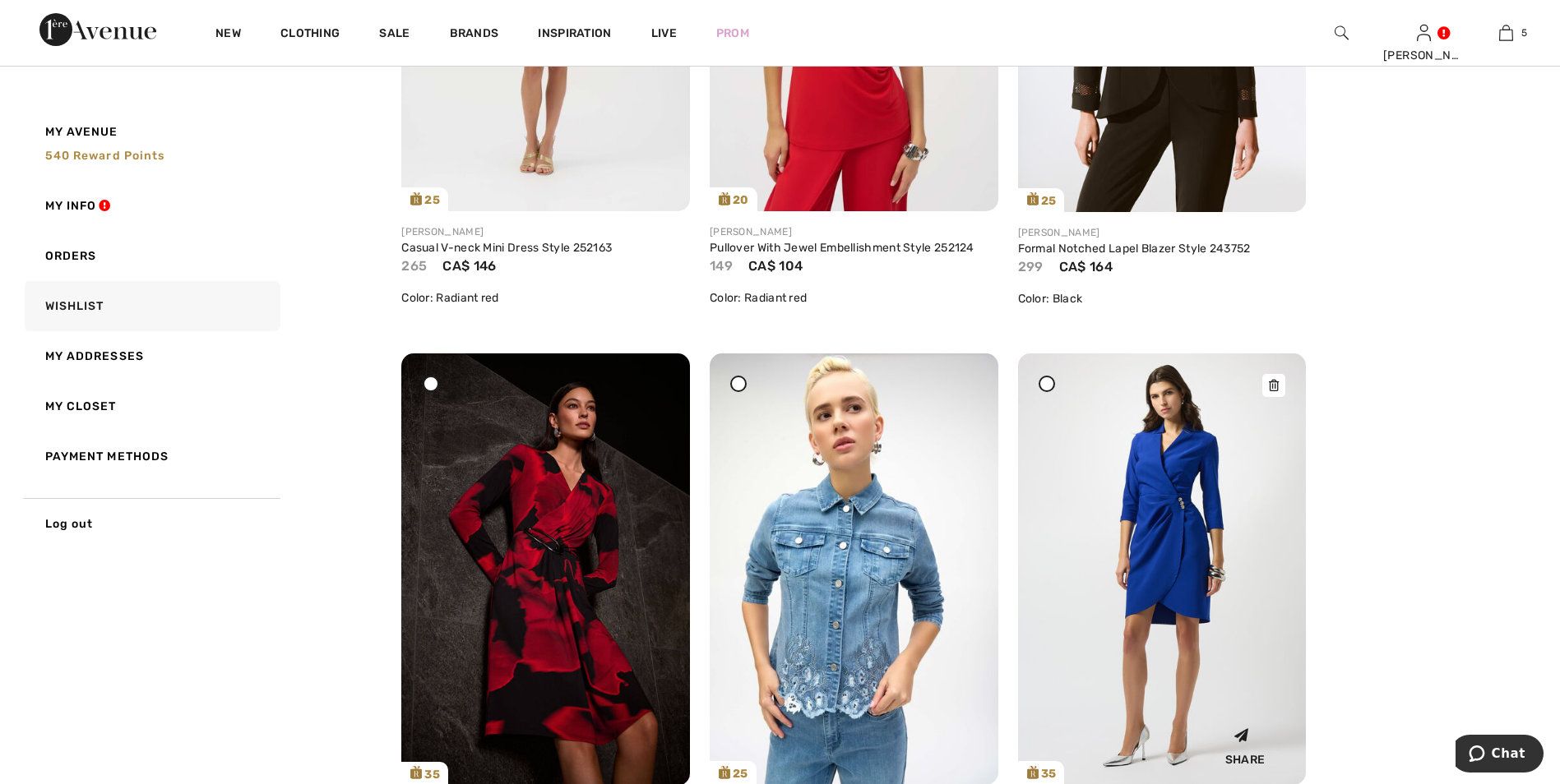
scroll to position [2055, 0]
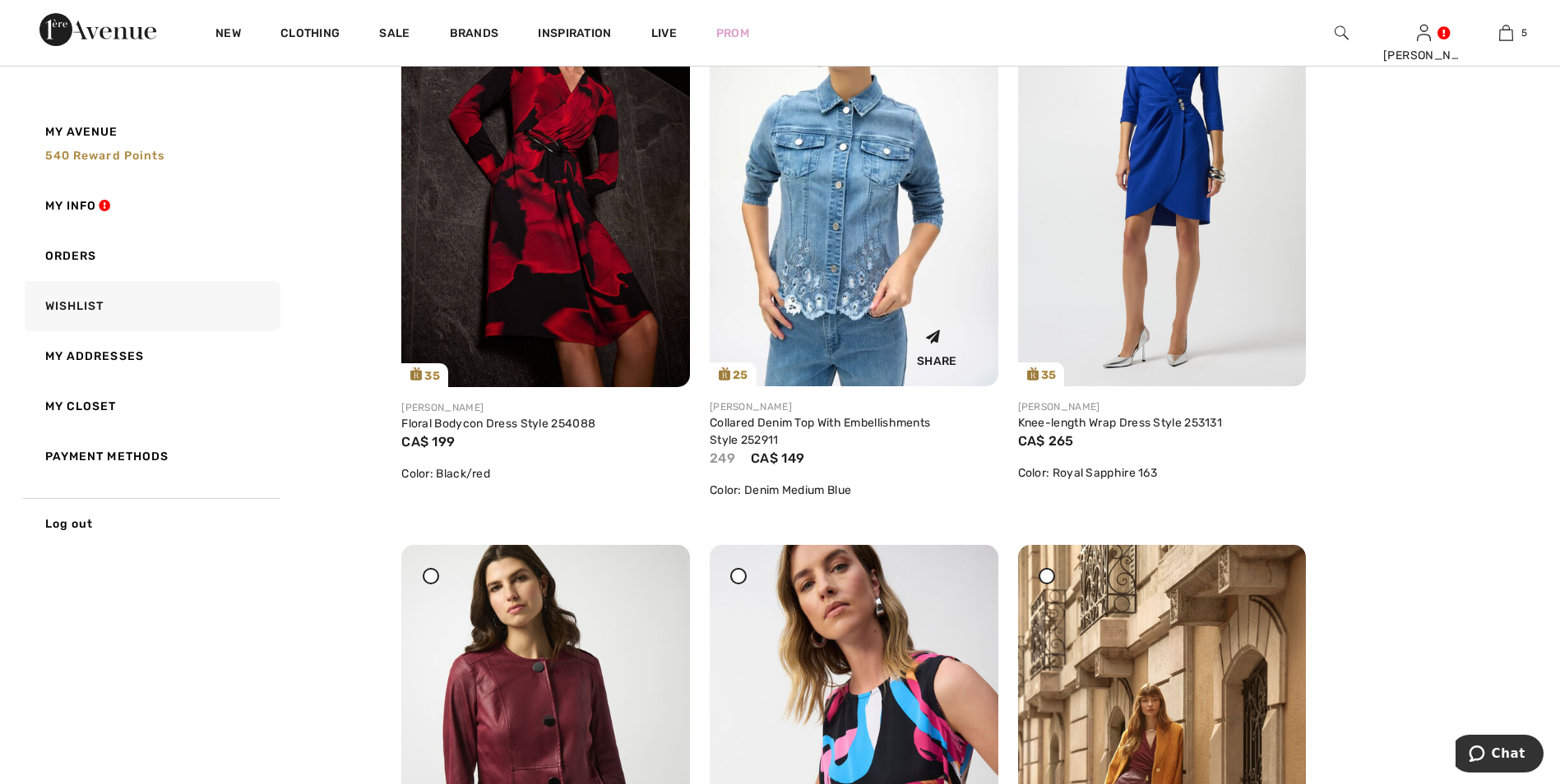
click at [872, 249] on img at bounding box center [854, 170] width 289 height 431
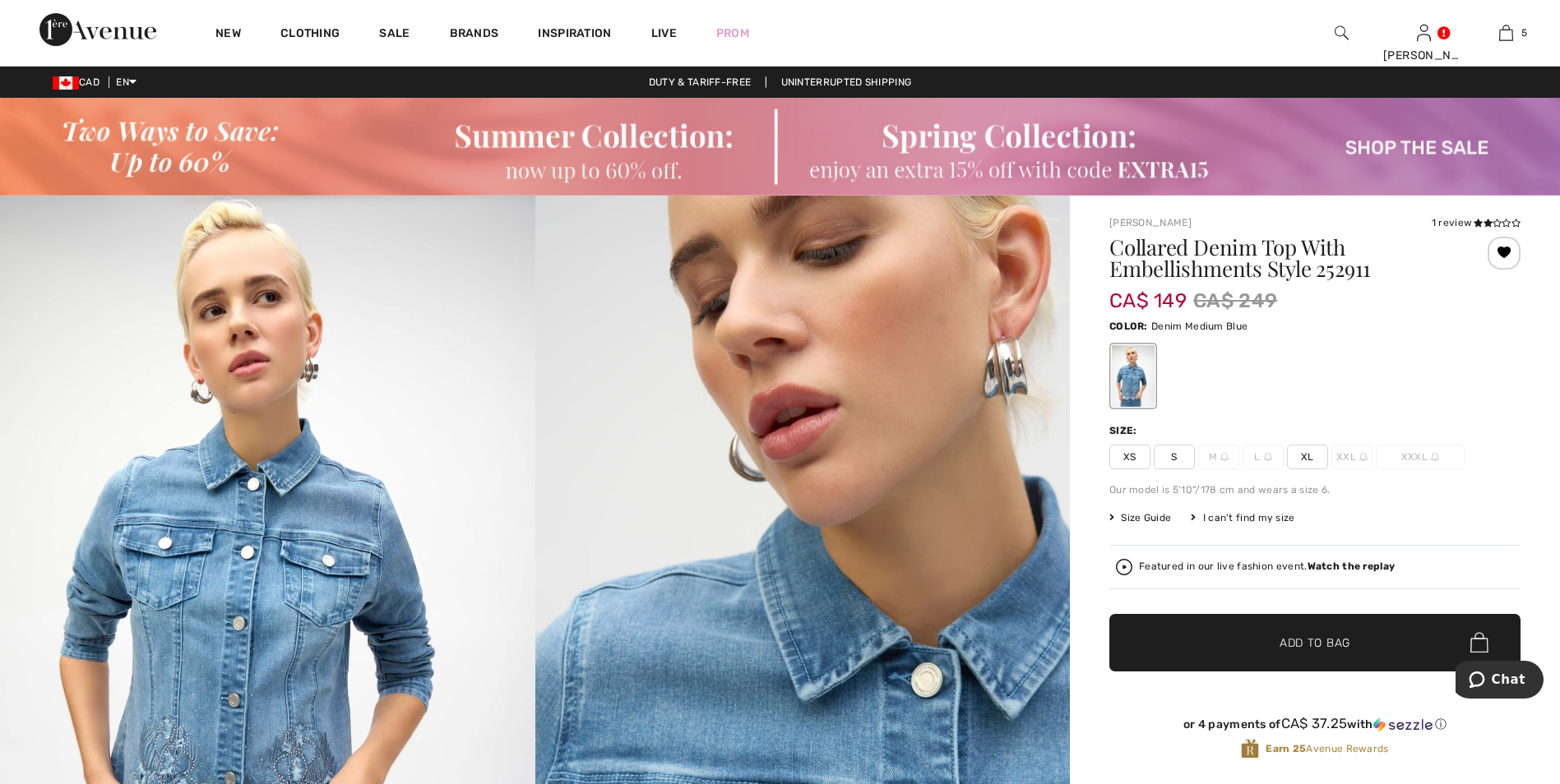
click at [1221, 519] on div "I can't find my size" at bounding box center [1242, 517] width 104 height 15
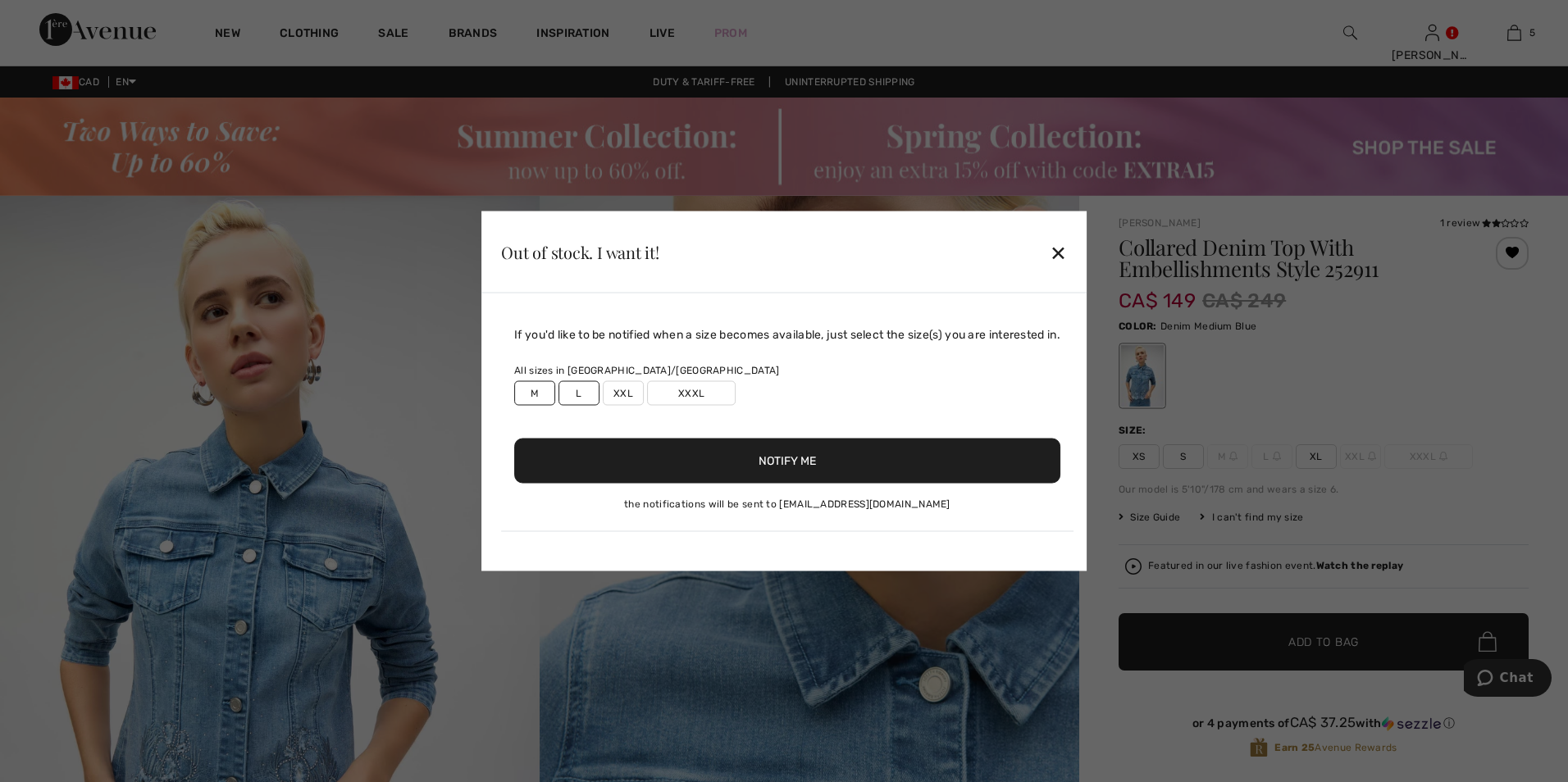
click at [793, 467] on button "Notify Me" at bounding box center [788, 460] width 546 height 45
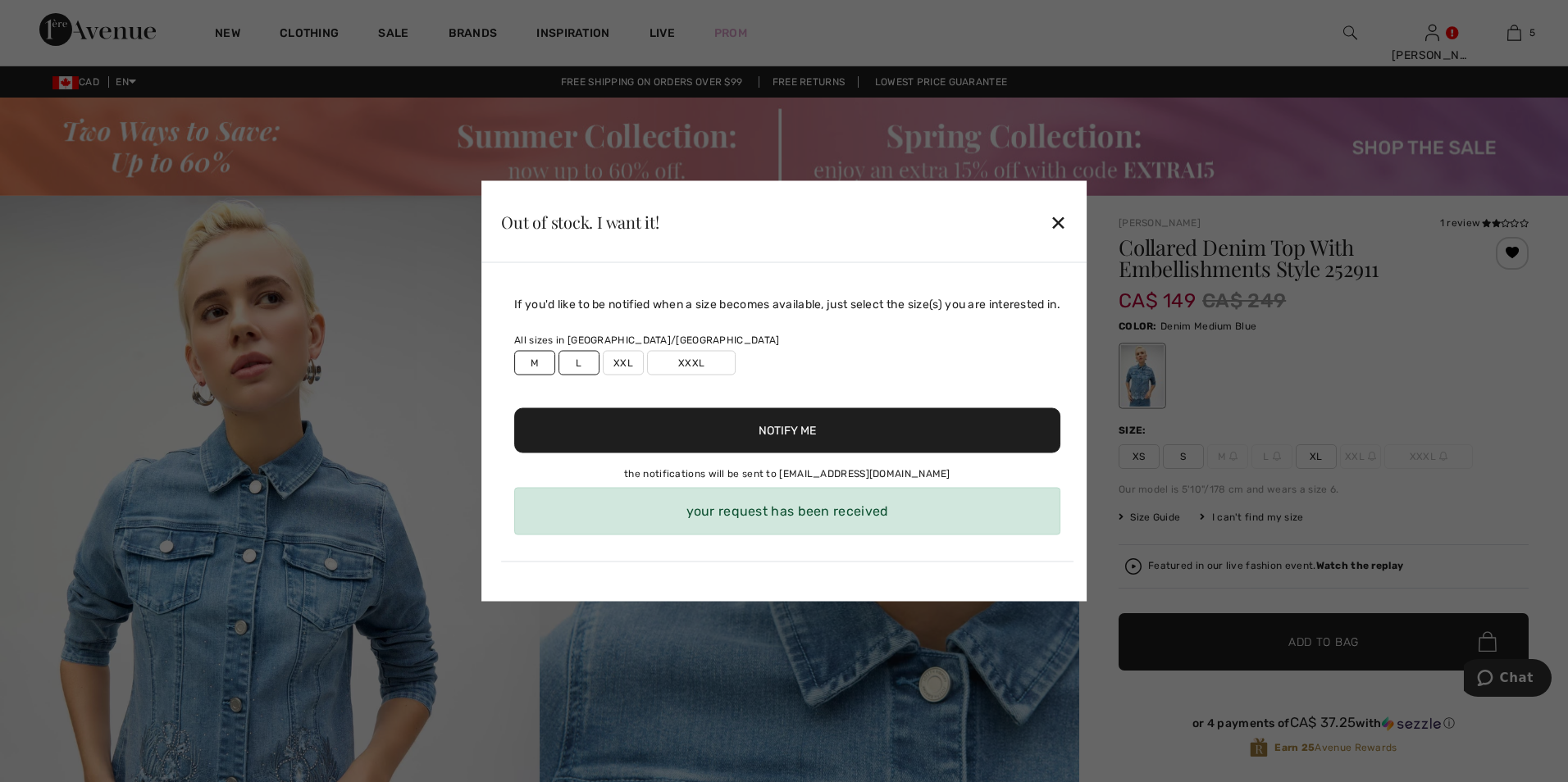
click at [1064, 225] on div "✕" at bounding box center [1058, 222] width 17 height 35
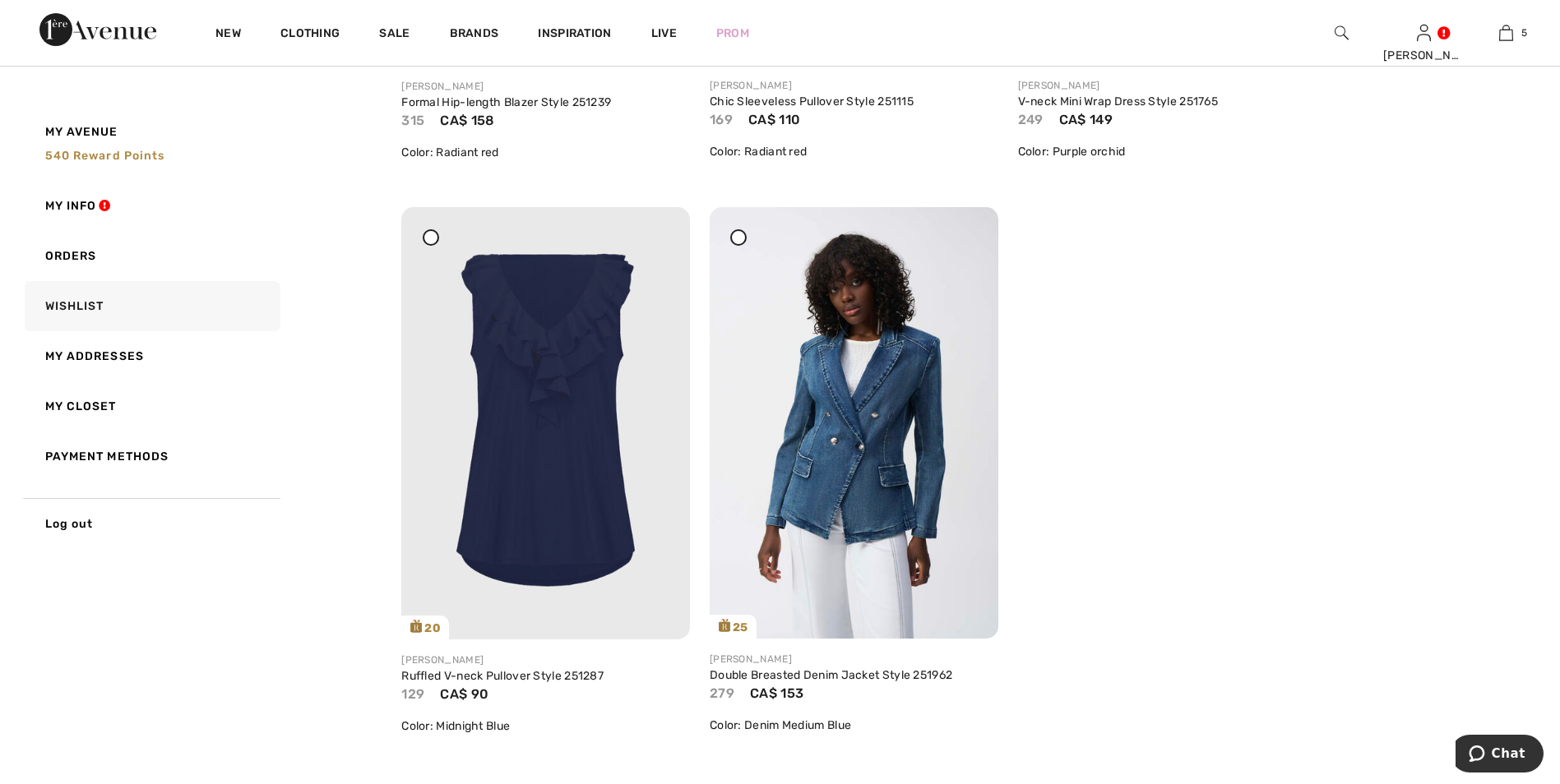
scroll to position [5556, 0]
